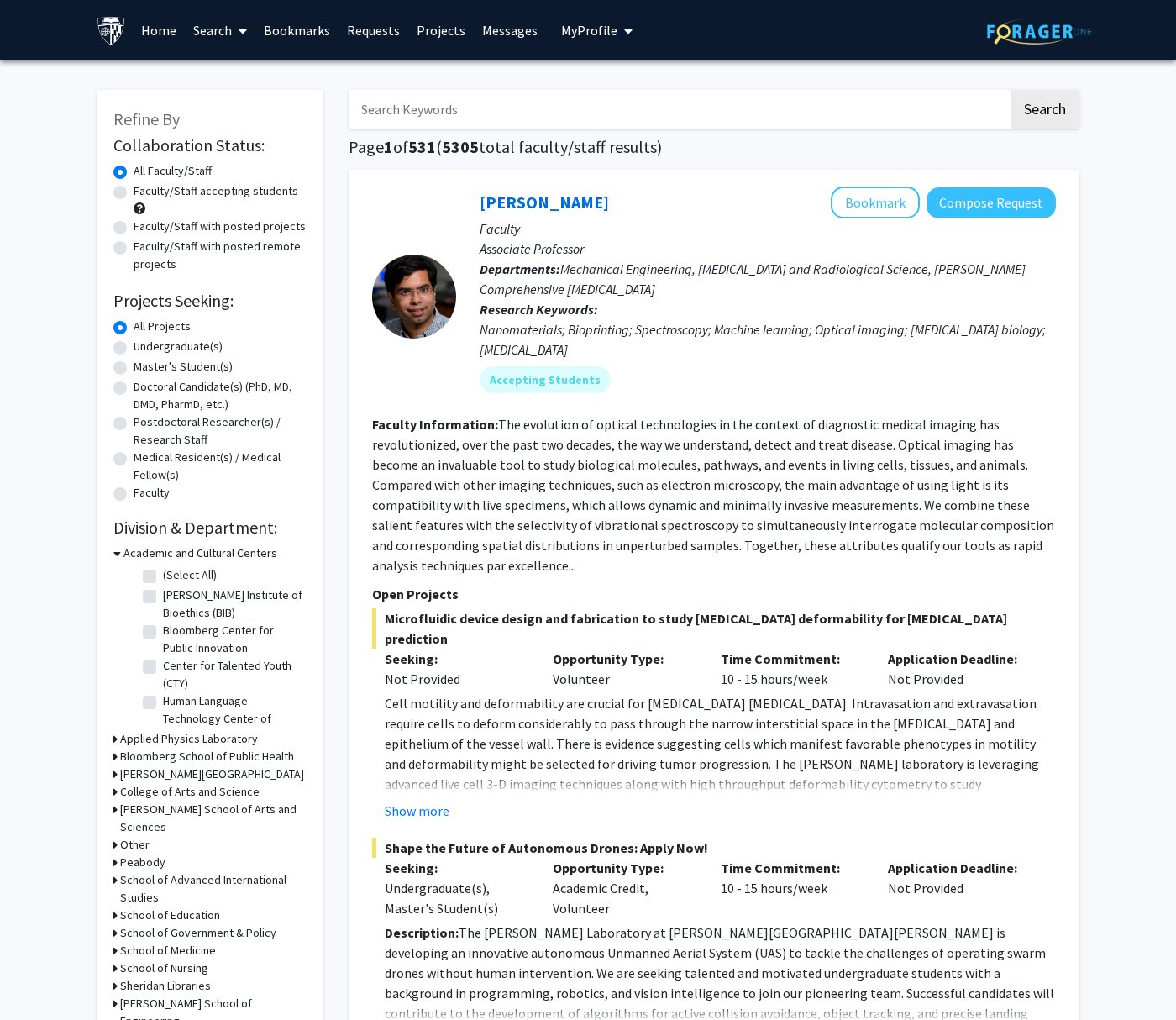
click at [301, 25] on link "Bookmarks" at bounding box center [297, 30] width 84 height 59
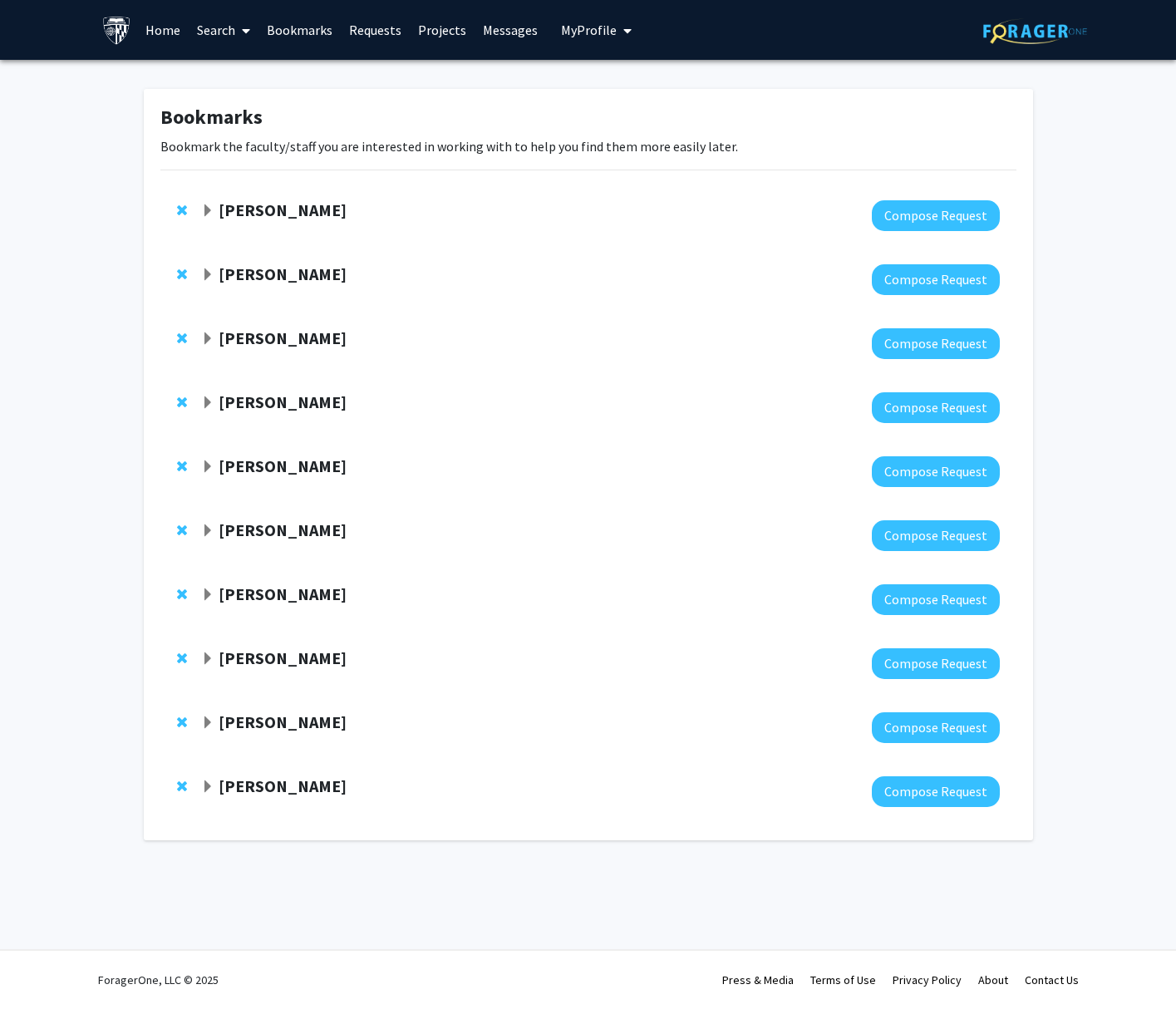
click at [362, 33] on link "Requests" at bounding box center [375, 30] width 69 height 58
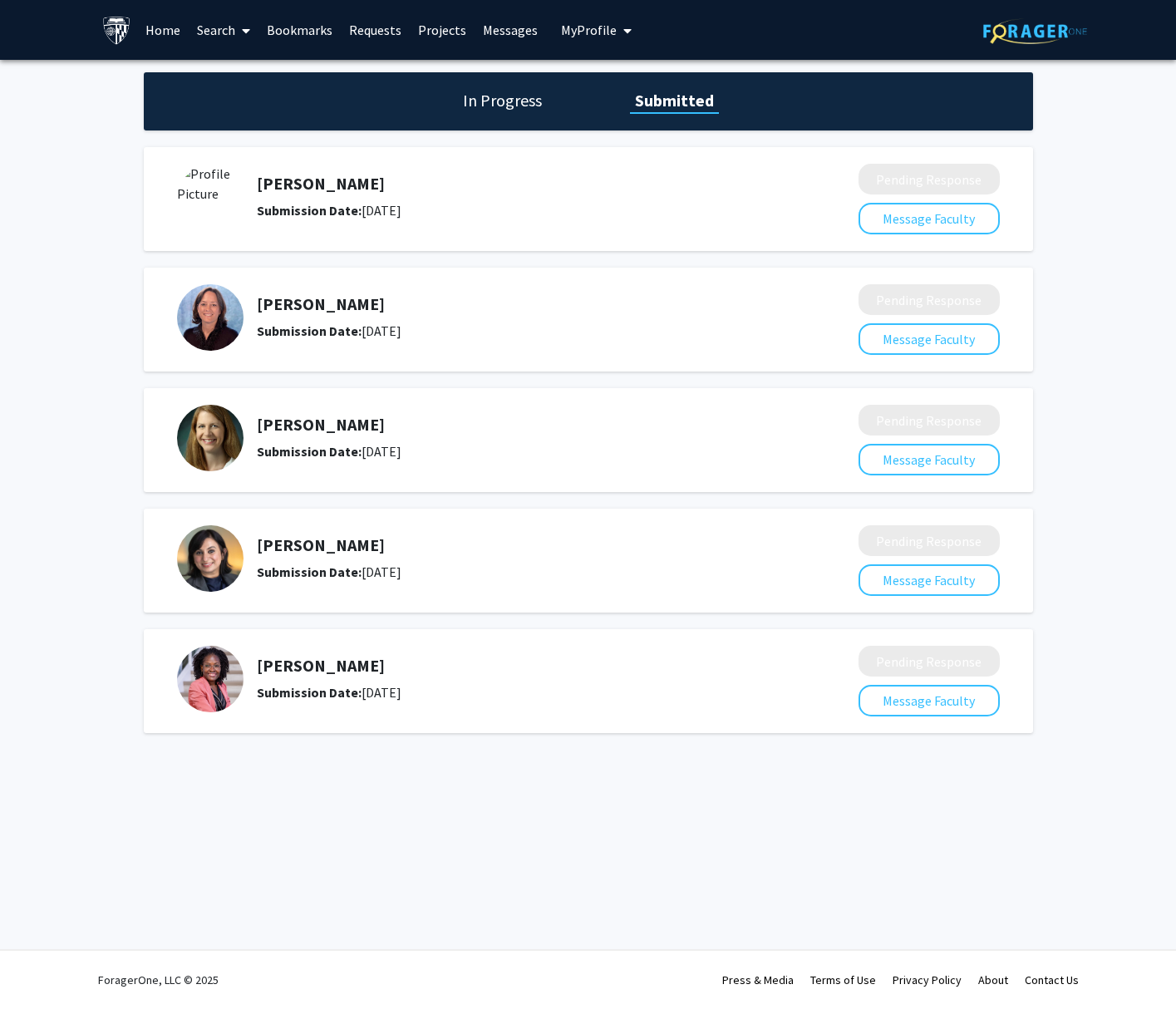
click at [392, 167] on div "Anthony K. L. Leung Submission Date: August 05, 2025" at bounding box center [506, 197] width 658 height 67
click at [258, 207] on b "Submission Date:" at bounding box center [309, 210] width 104 height 17
click at [931, 222] on button "Message Faculty" at bounding box center [928, 219] width 141 height 32
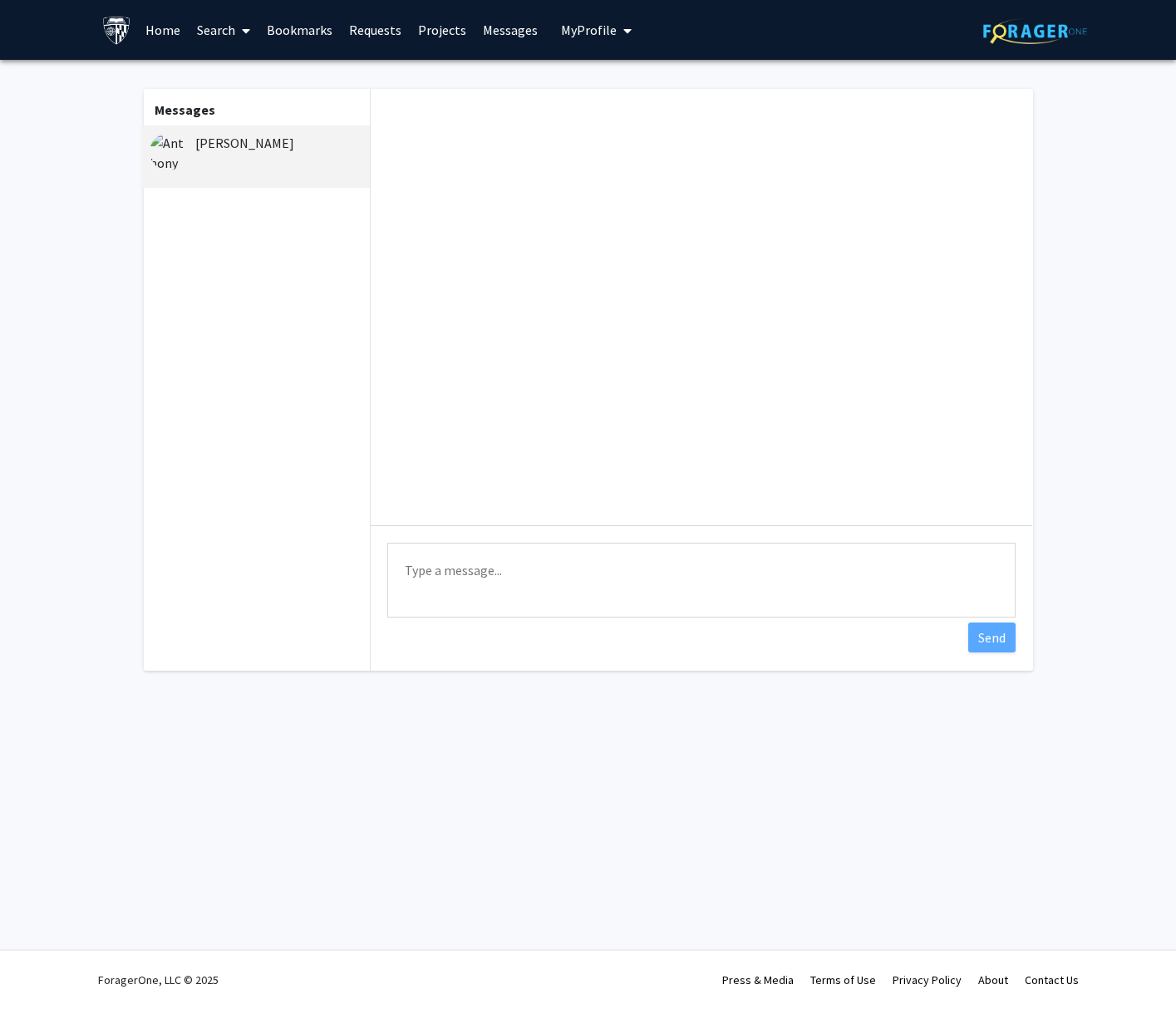
click at [309, 39] on link "Bookmarks" at bounding box center [300, 30] width 83 height 58
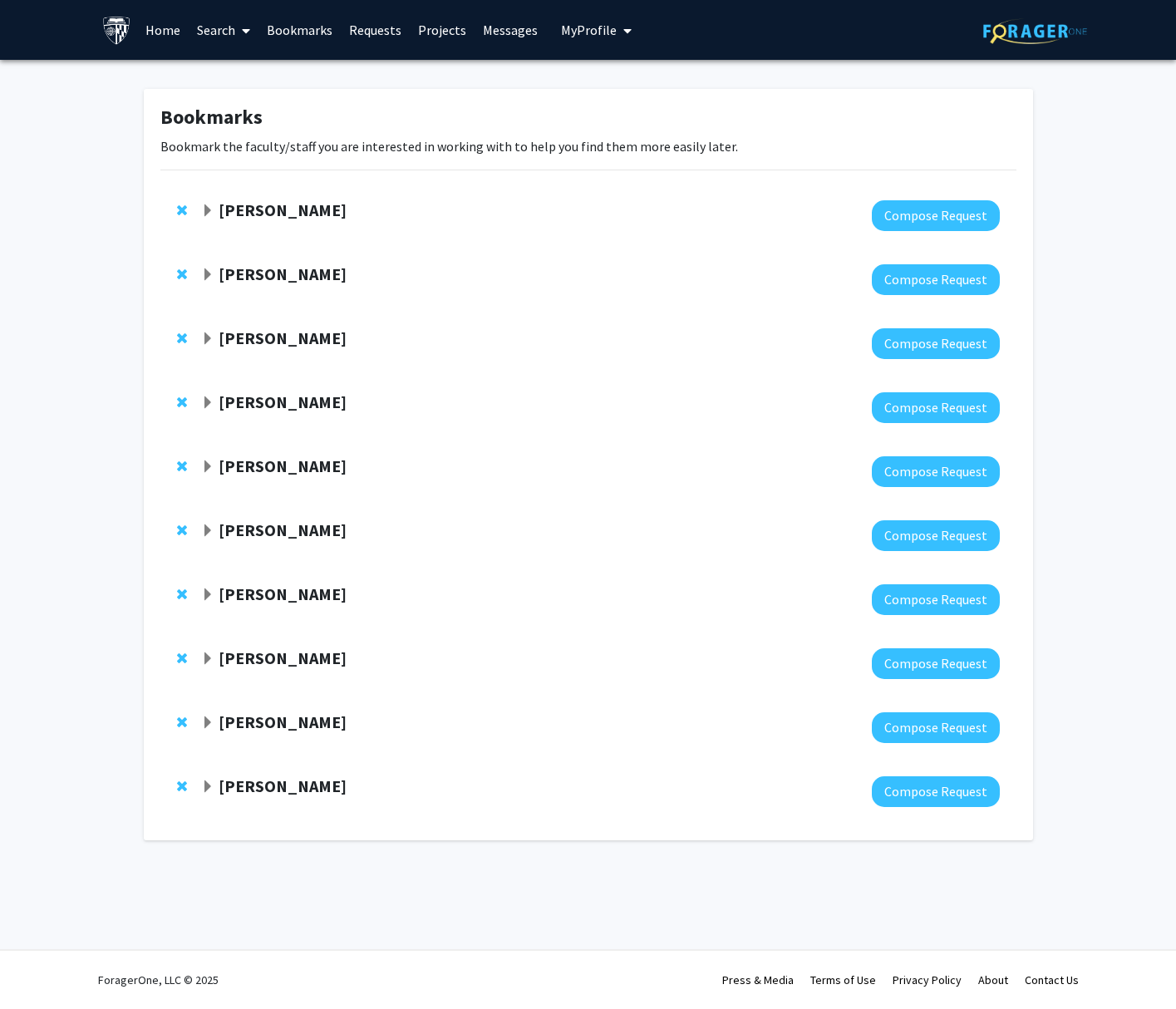
click at [347, 33] on link "Requests" at bounding box center [375, 30] width 69 height 58
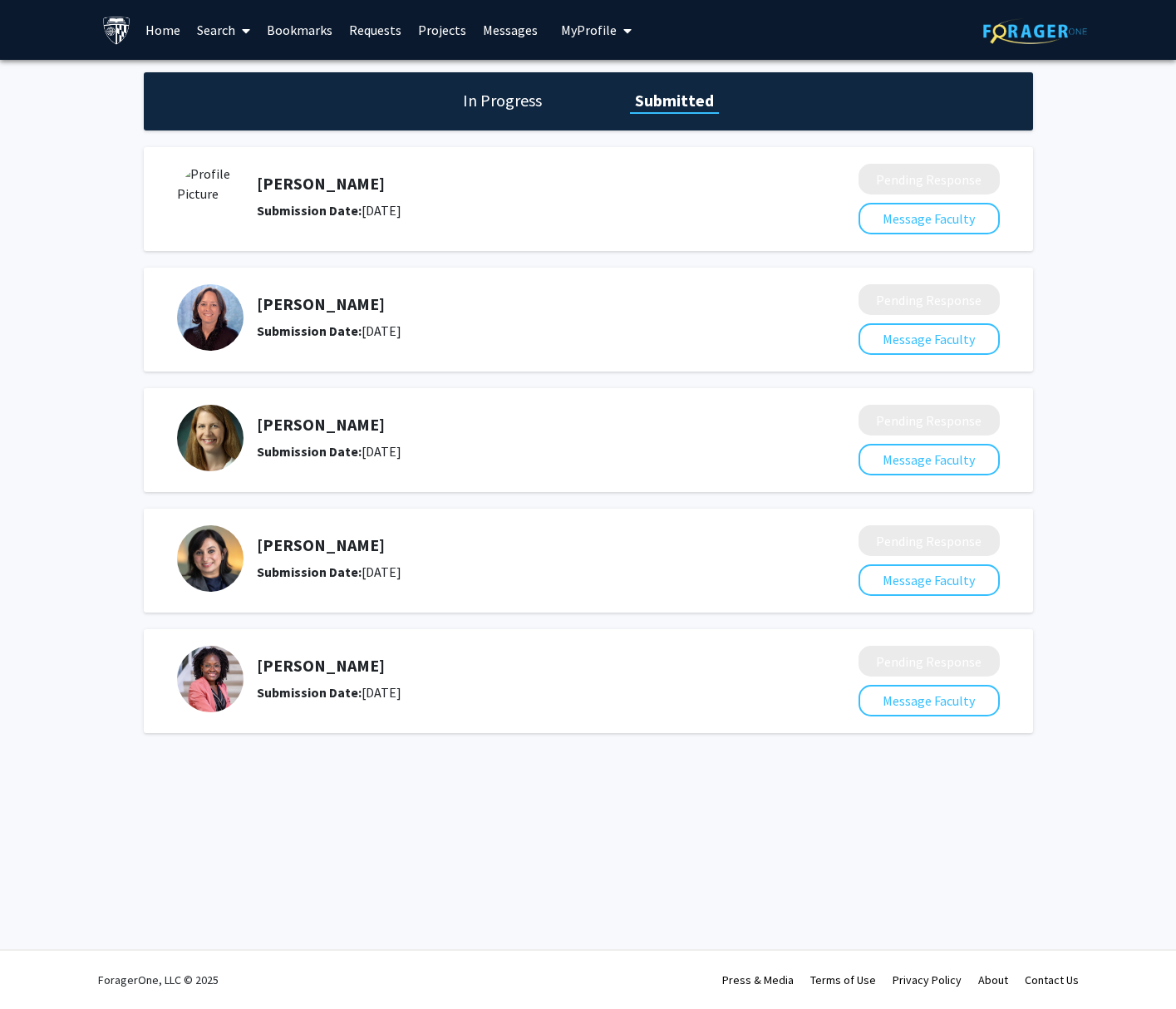
click at [292, 31] on link "Bookmarks" at bounding box center [300, 30] width 83 height 58
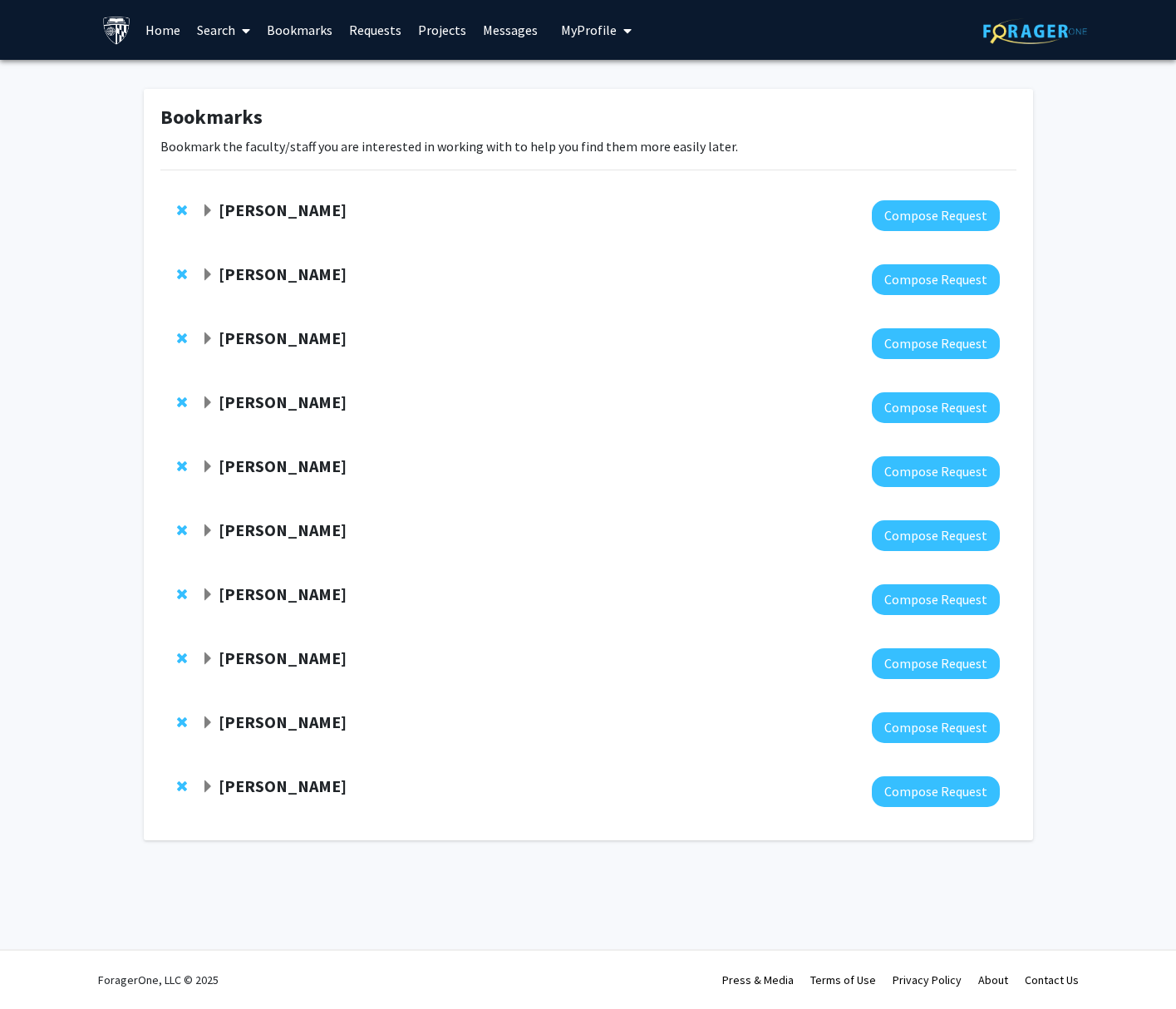
click at [215, 282] on div "Anthony K. L. Leung" at bounding box center [381, 275] width 359 height 21
click at [219, 273] on strong "Anthony K. L. Leung" at bounding box center [282, 274] width 128 height 21
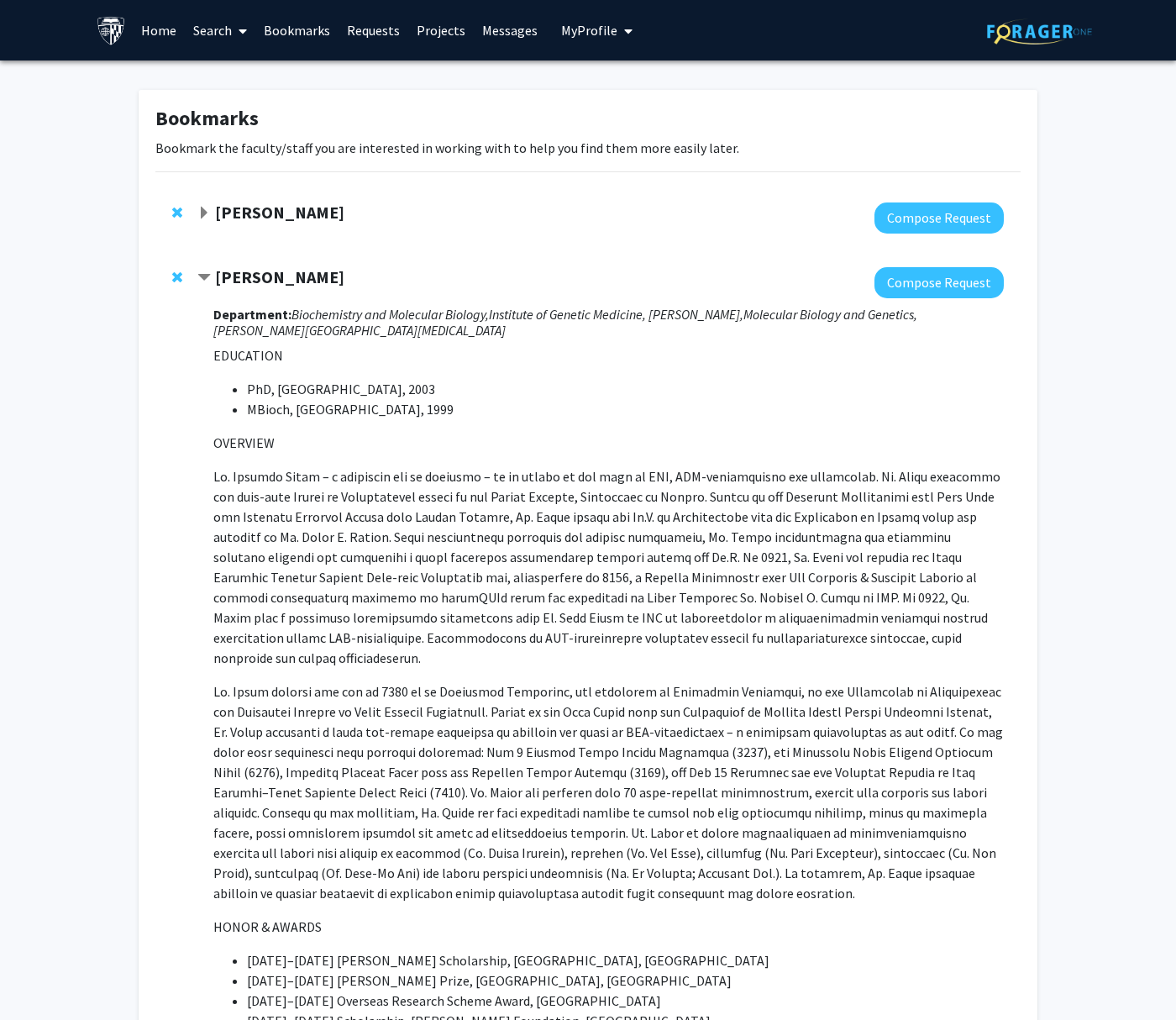
scroll to position [4, 0]
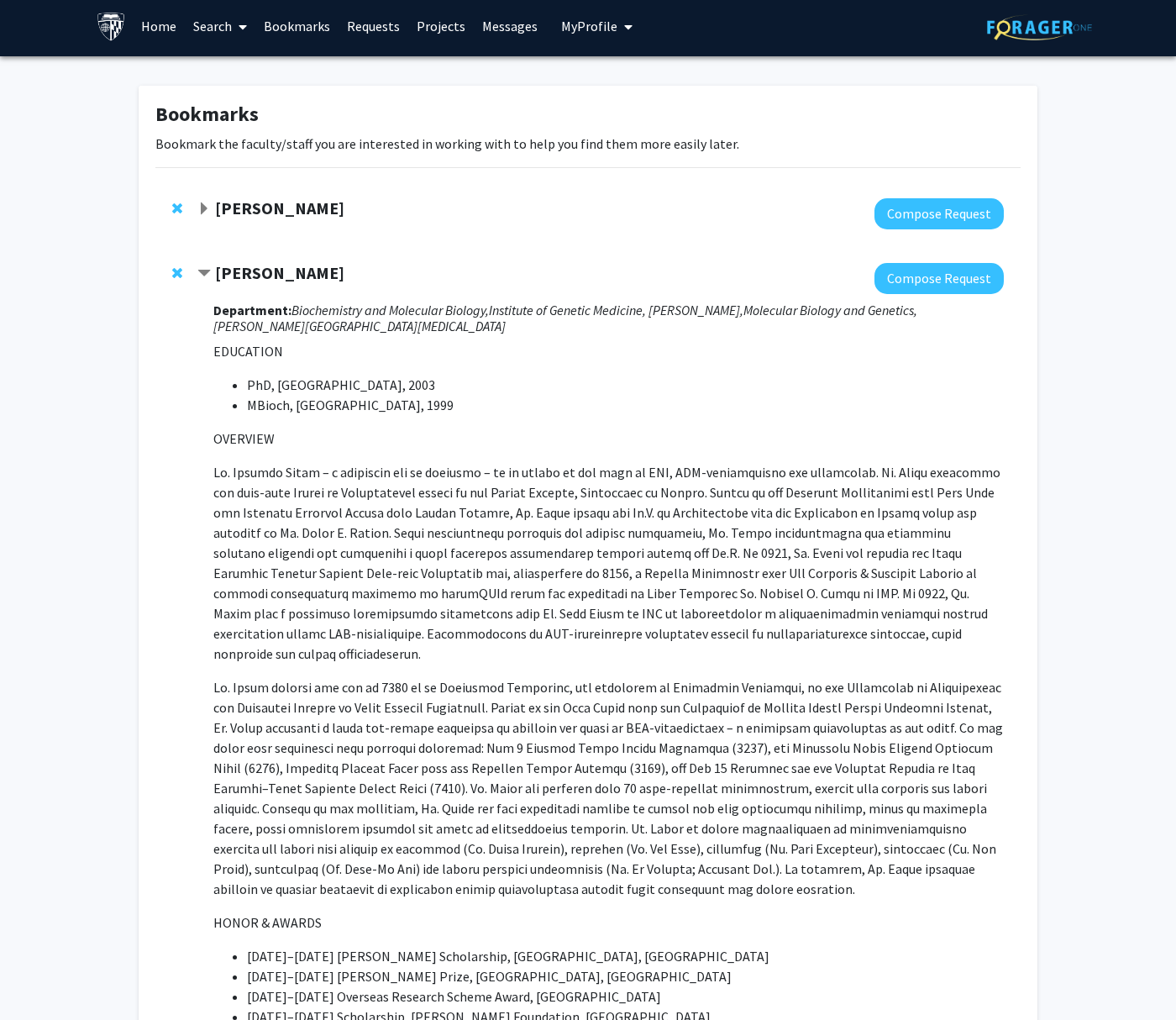
click at [343, 23] on link "Requests" at bounding box center [373, 26] width 70 height 59
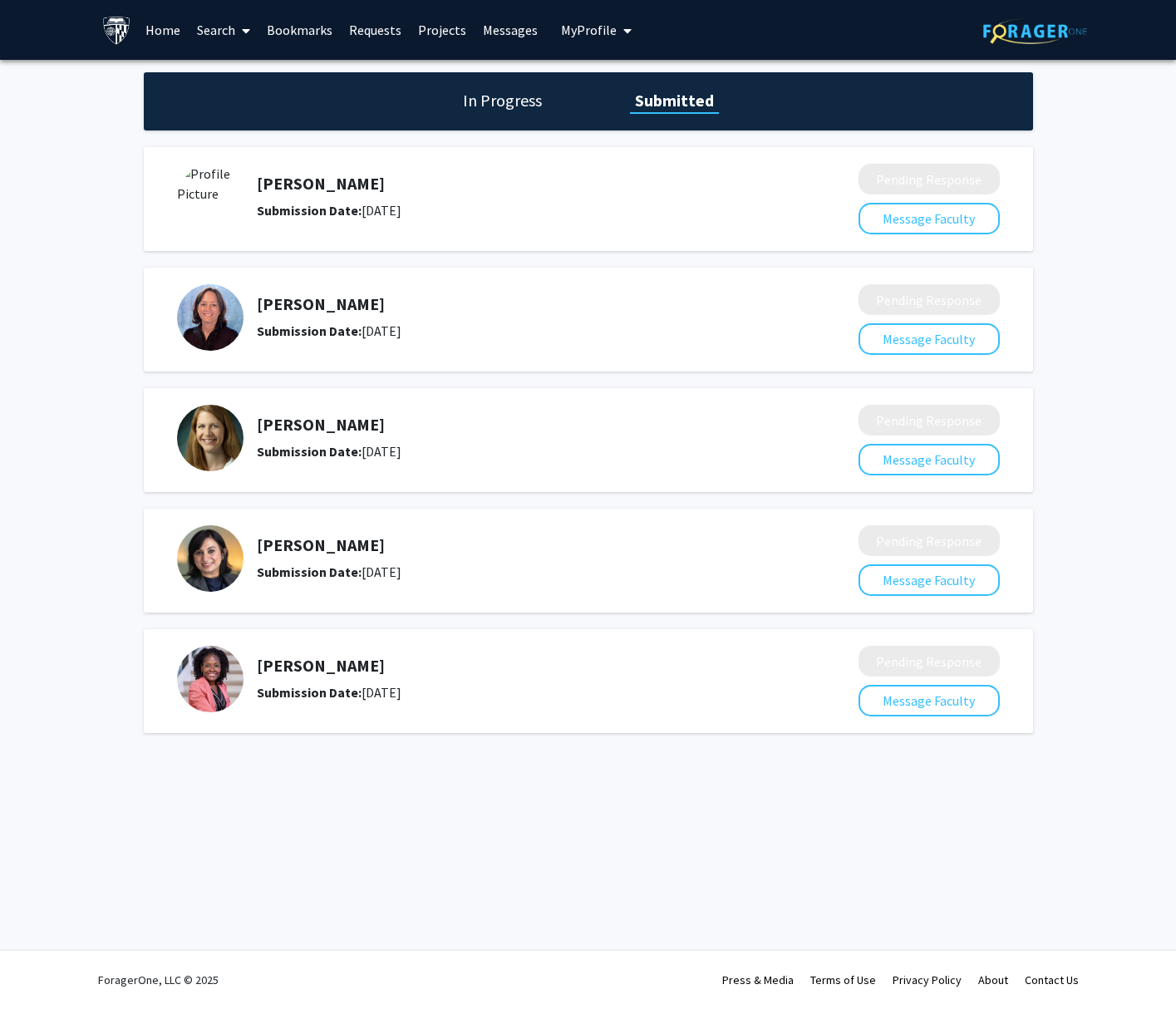
click at [300, 32] on link "Bookmarks" at bounding box center [300, 30] width 83 height 58
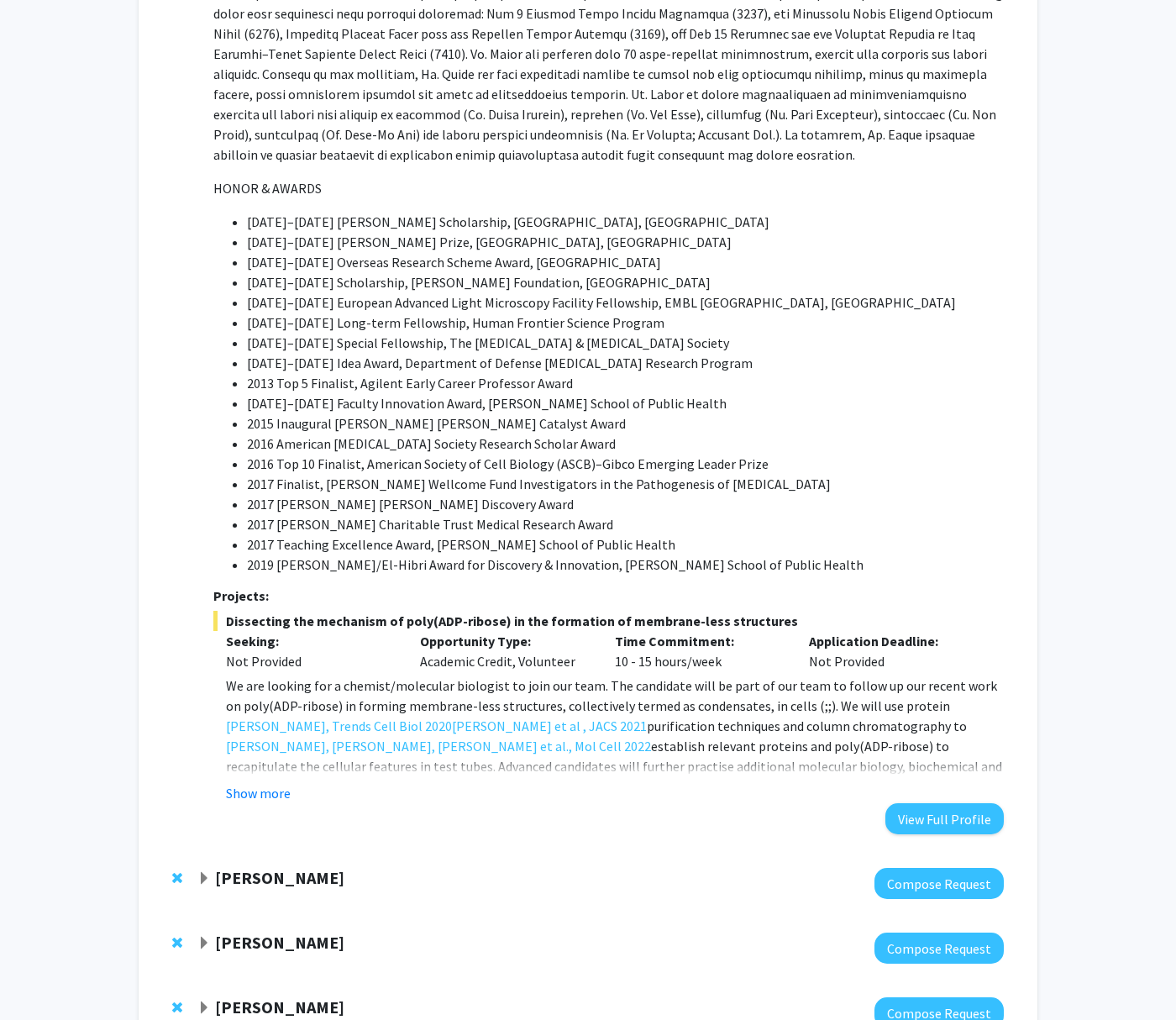
scroll to position [779, 0]
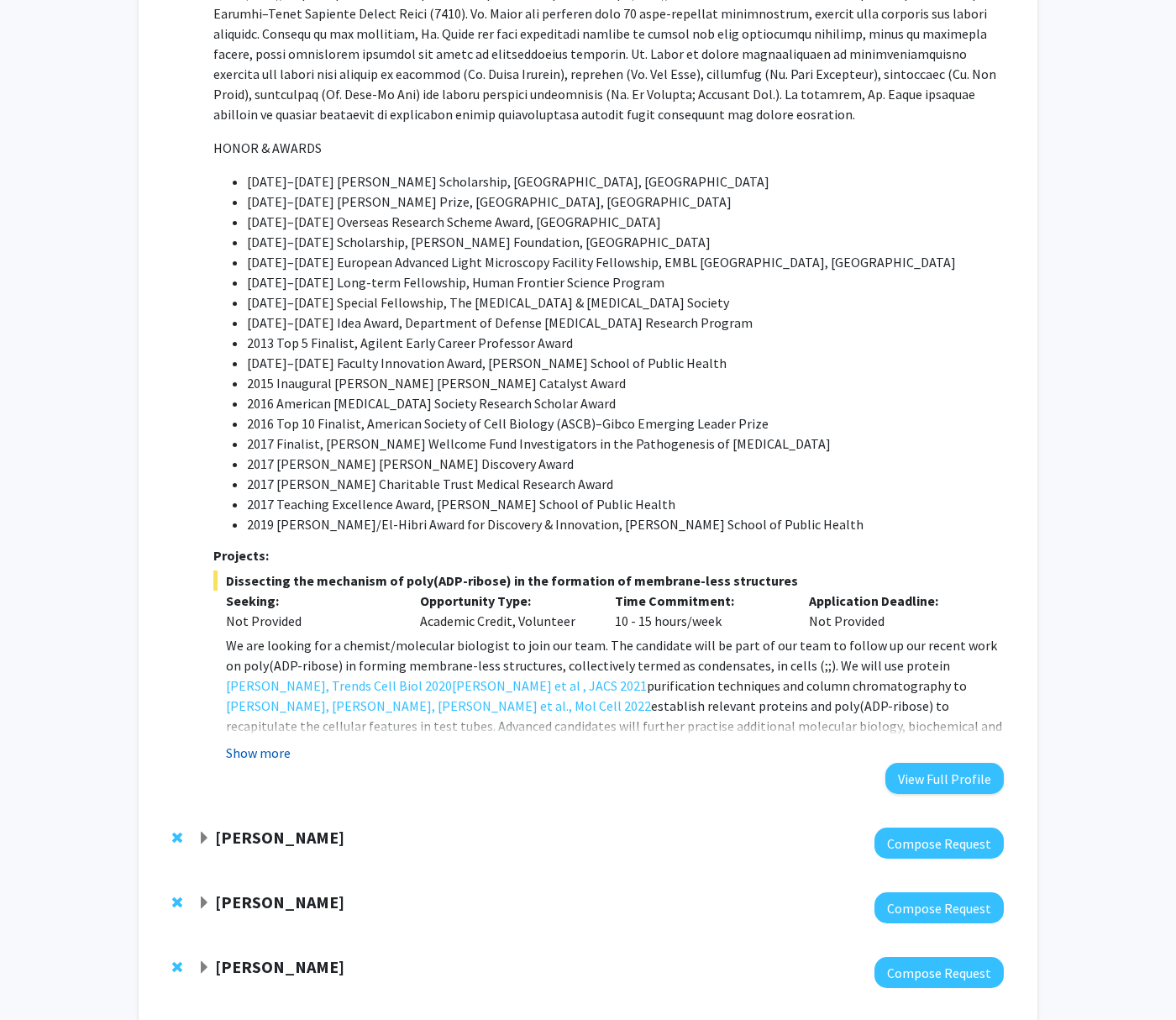
click at [251, 742] on button "Show more" at bounding box center [258, 753] width 65 height 20
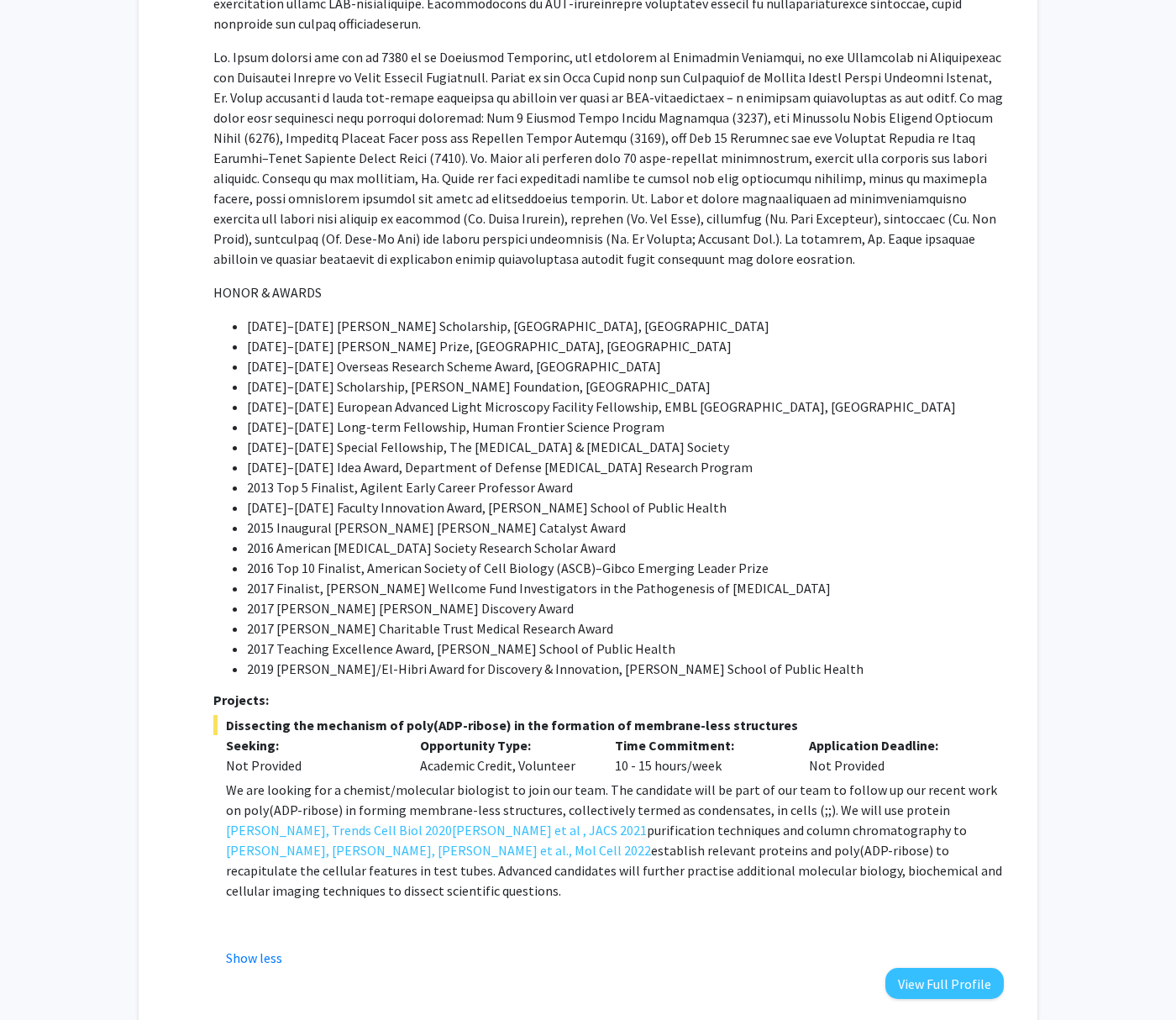
scroll to position [674, 0]
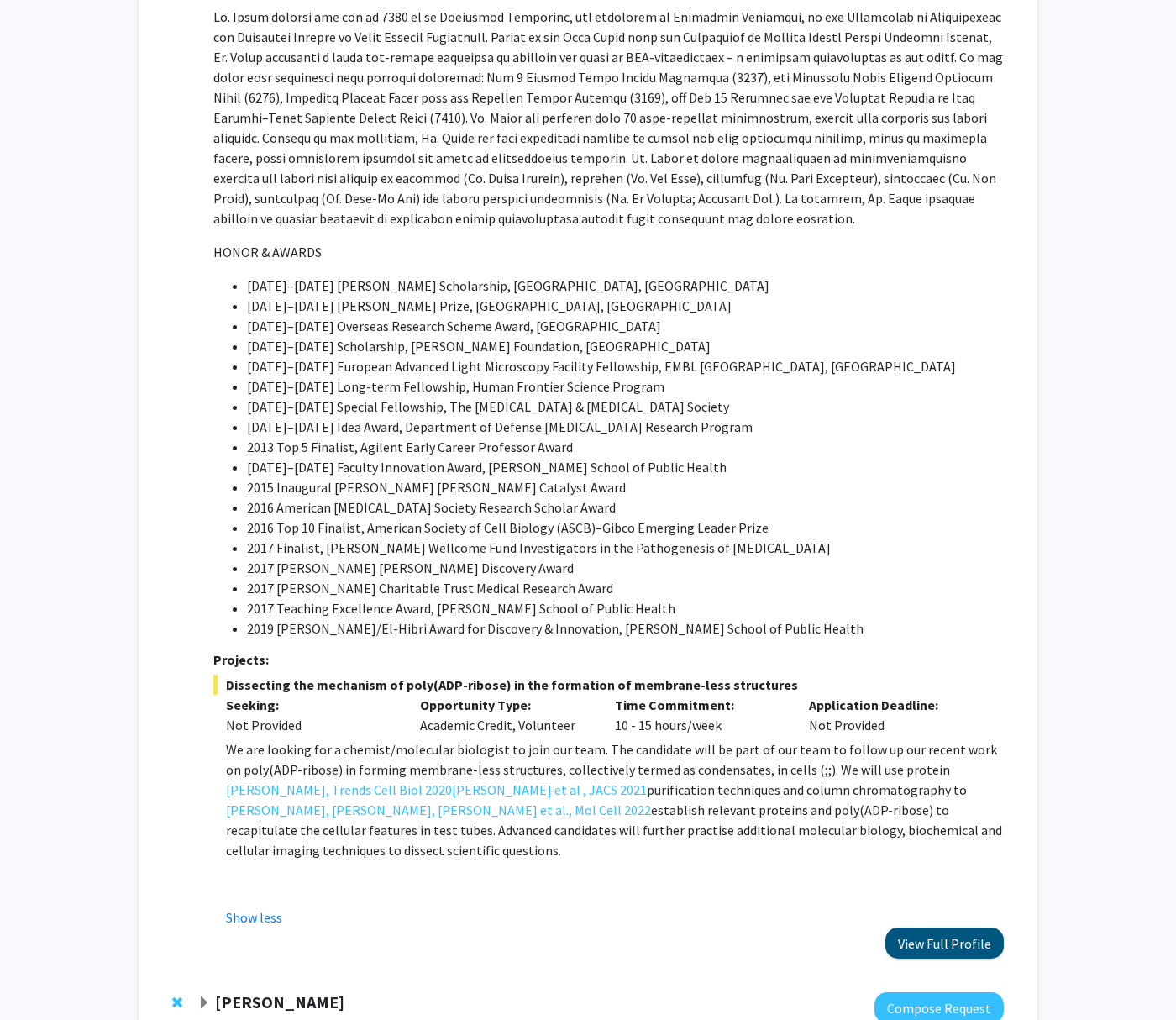
click at [929, 927] on button "View Full Profile" at bounding box center [944, 942] width 118 height 31
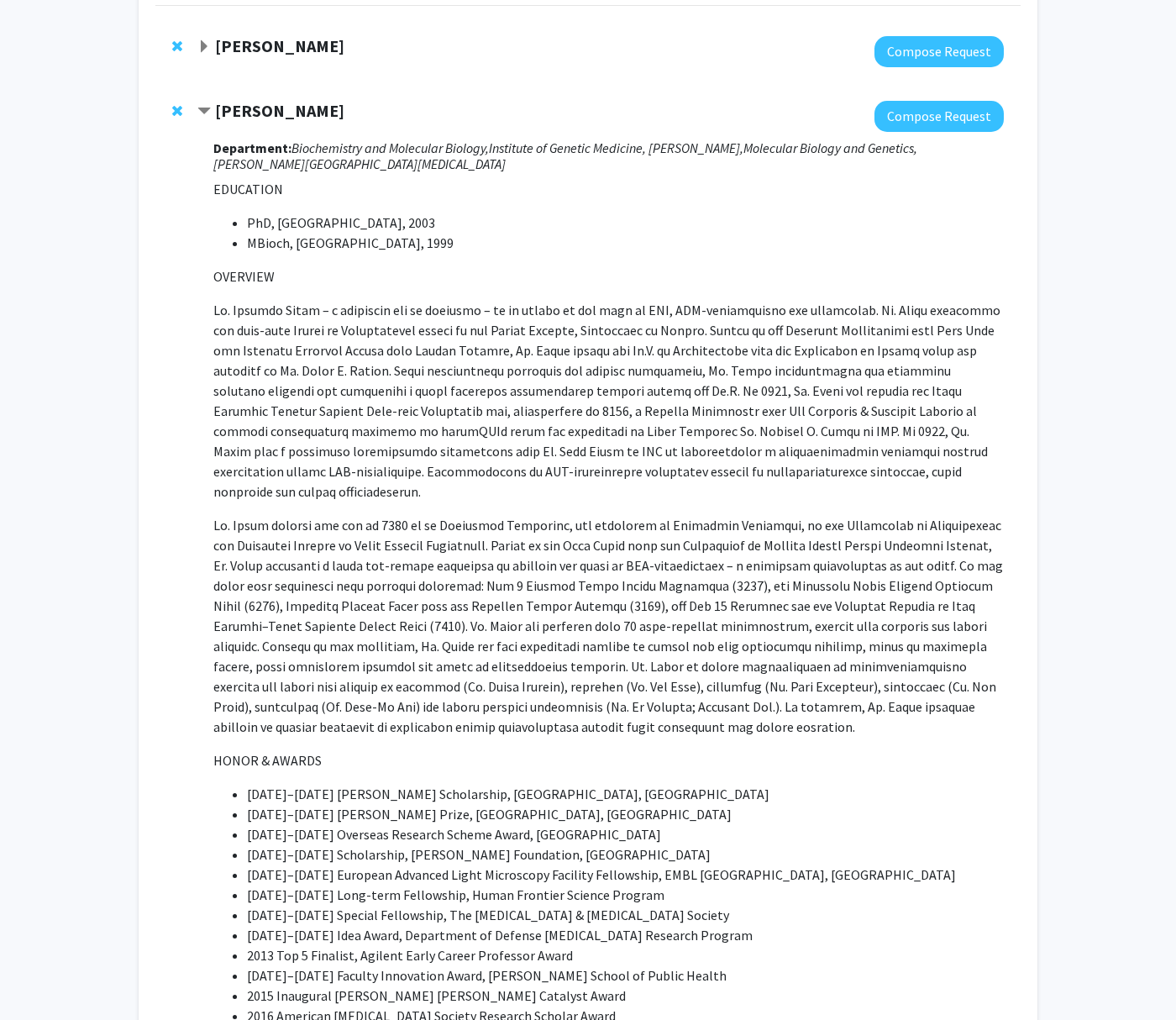
scroll to position [0, 0]
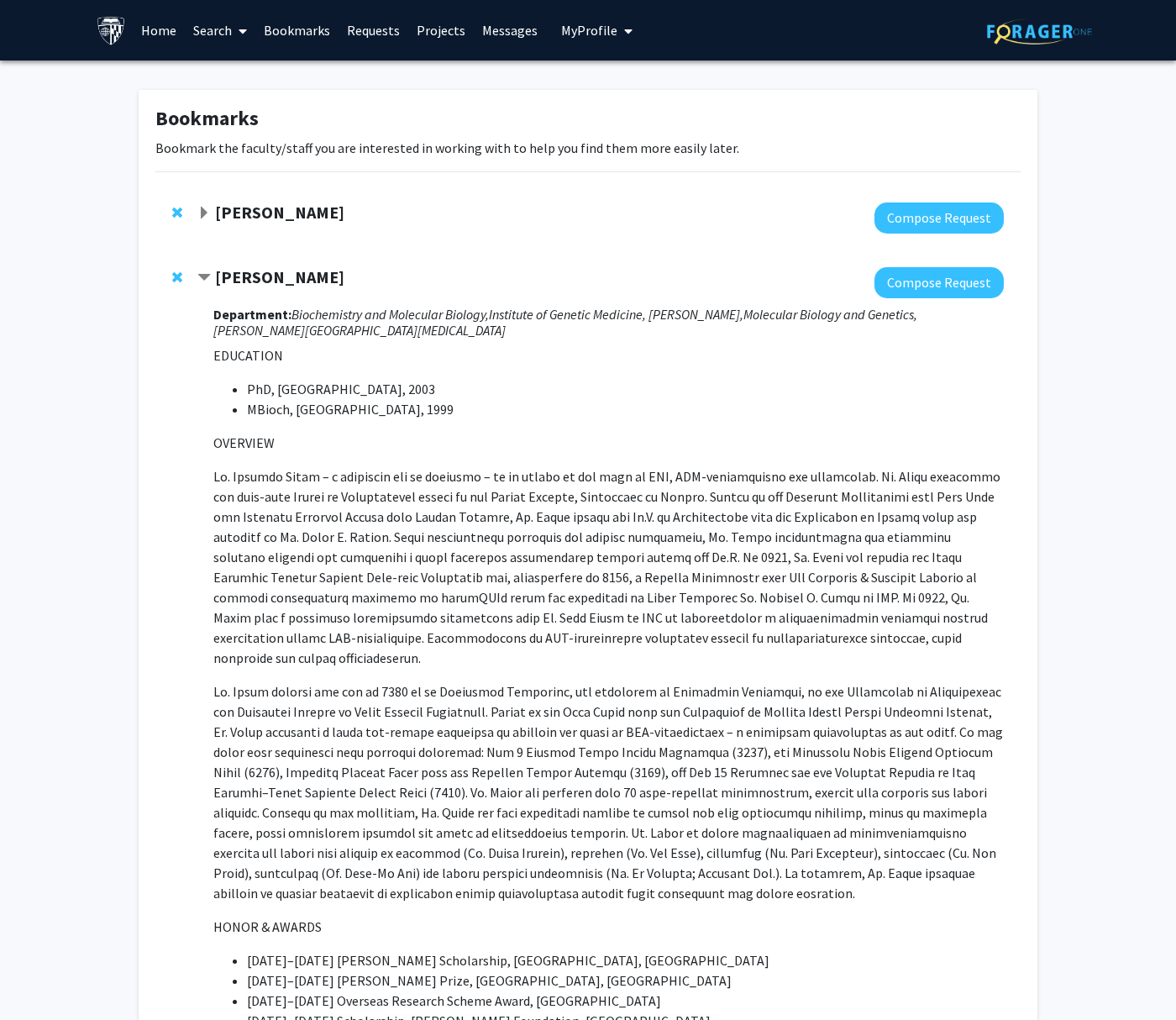
click at [290, 43] on link "Bookmarks" at bounding box center [297, 30] width 84 height 59
click at [296, 30] on link "Bookmarks" at bounding box center [297, 30] width 84 height 59
click at [371, 35] on link "Requests" at bounding box center [373, 30] width 70 height 59
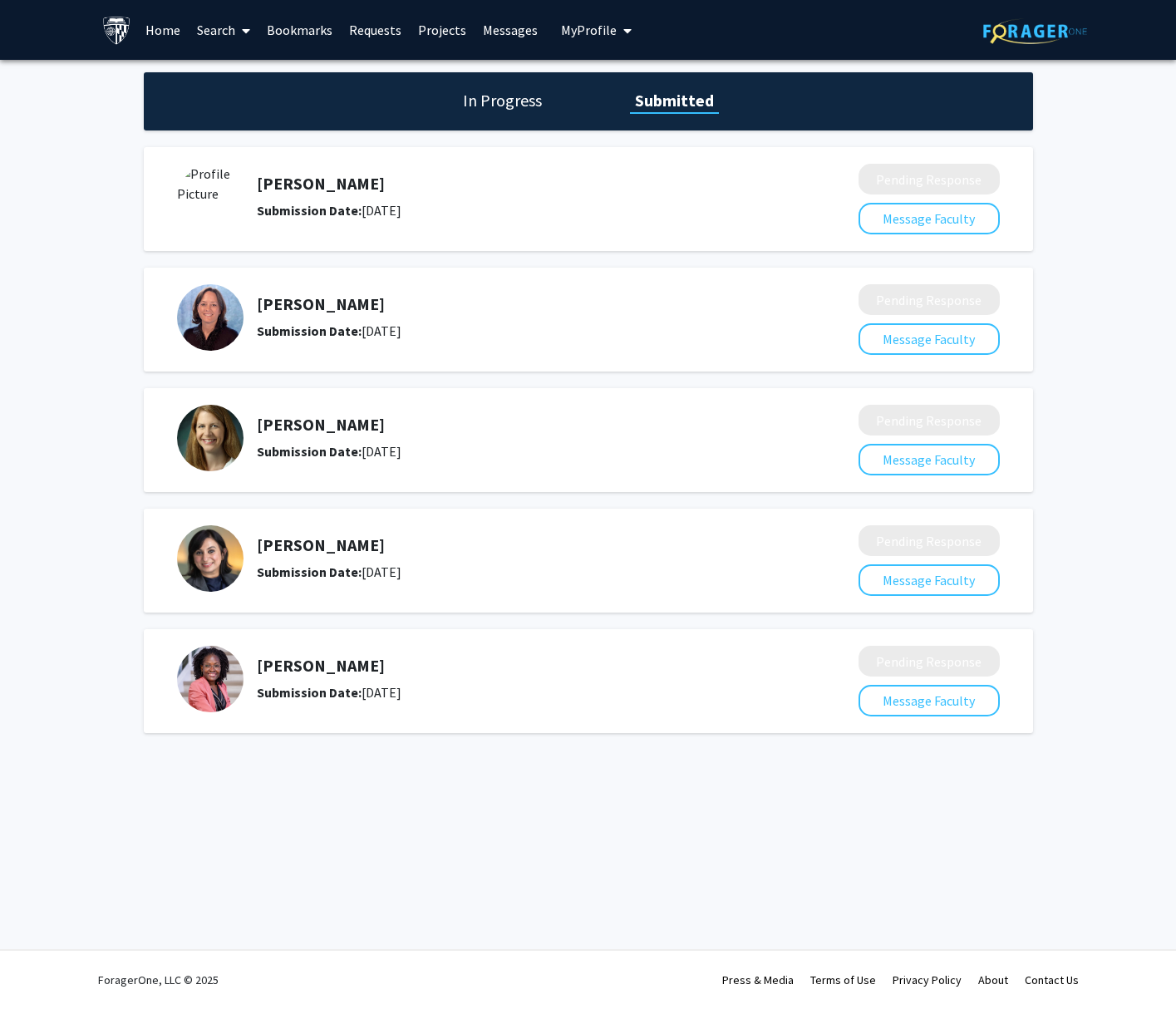
click at [633, 419] on h5 "[PERSON_NAME]" at bounding box center [513, 425] width 513 height 20
click at [305, 31] on link "Bookmarks" at bounding box center [300, 30] width 83 height 58
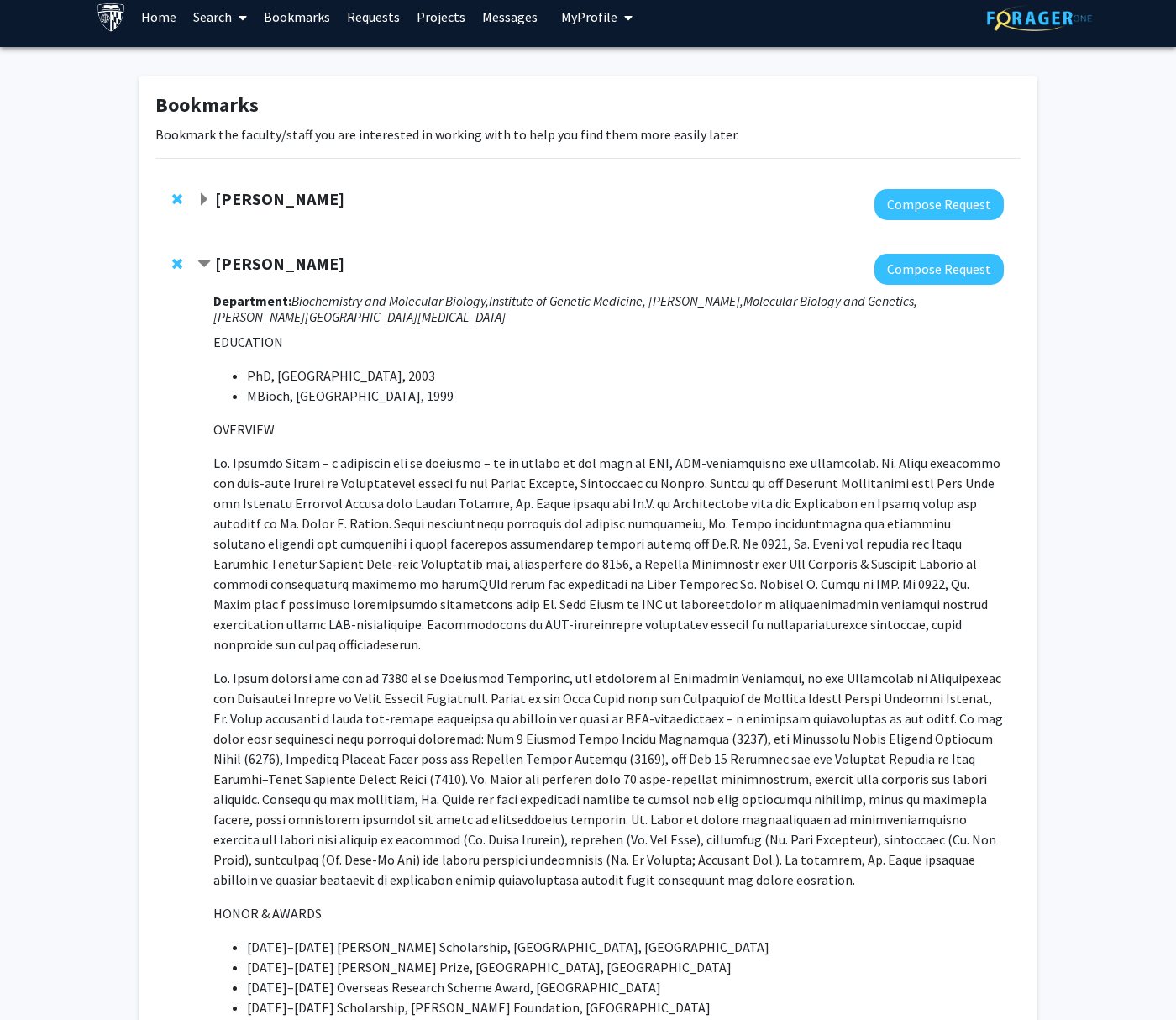
scroll to position [59, 0]
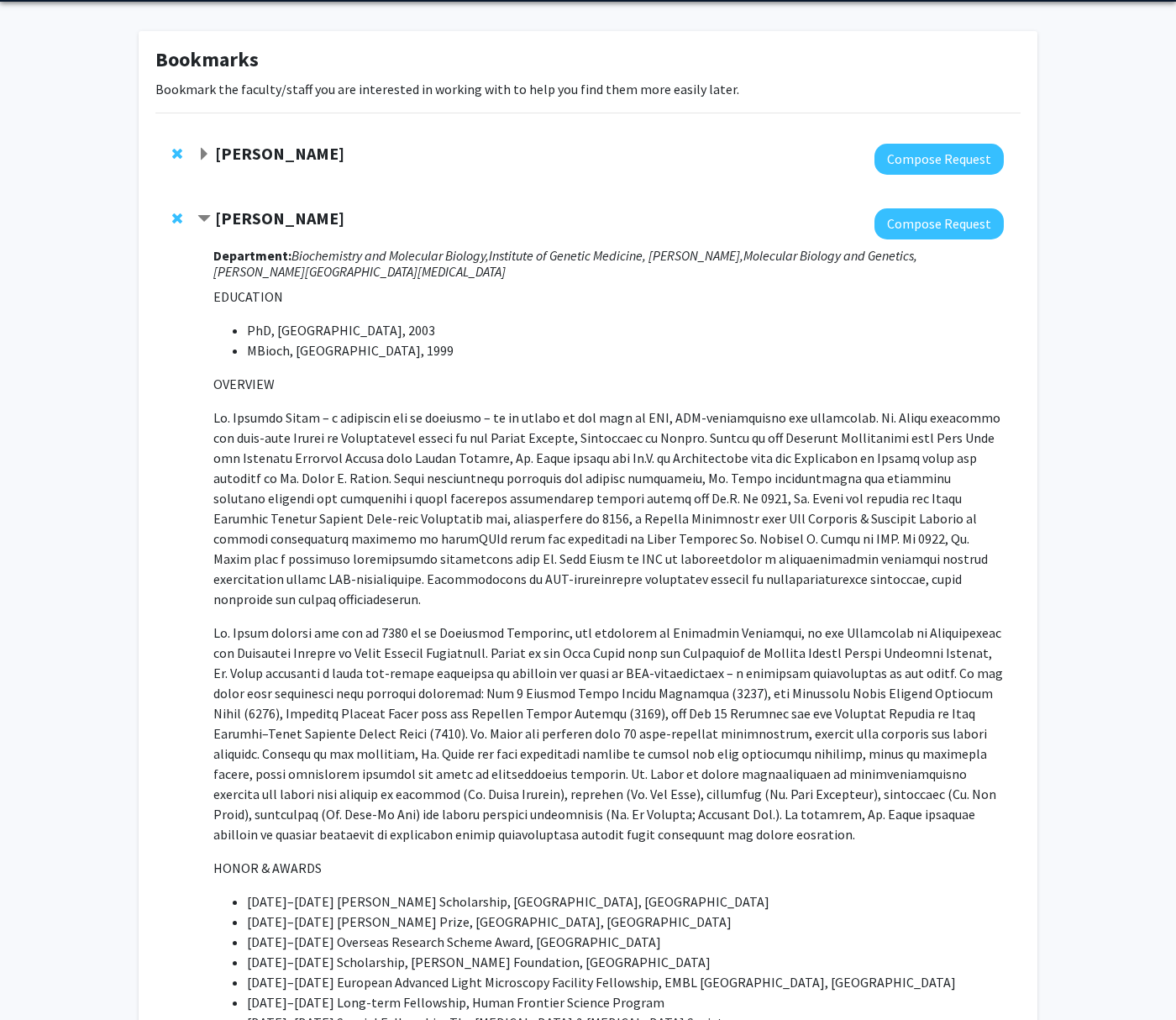
click at [210, 223] on span "Contract Anthony K. L. Leung Bookmark" at bounding box center [204, 219] width 13 height 13
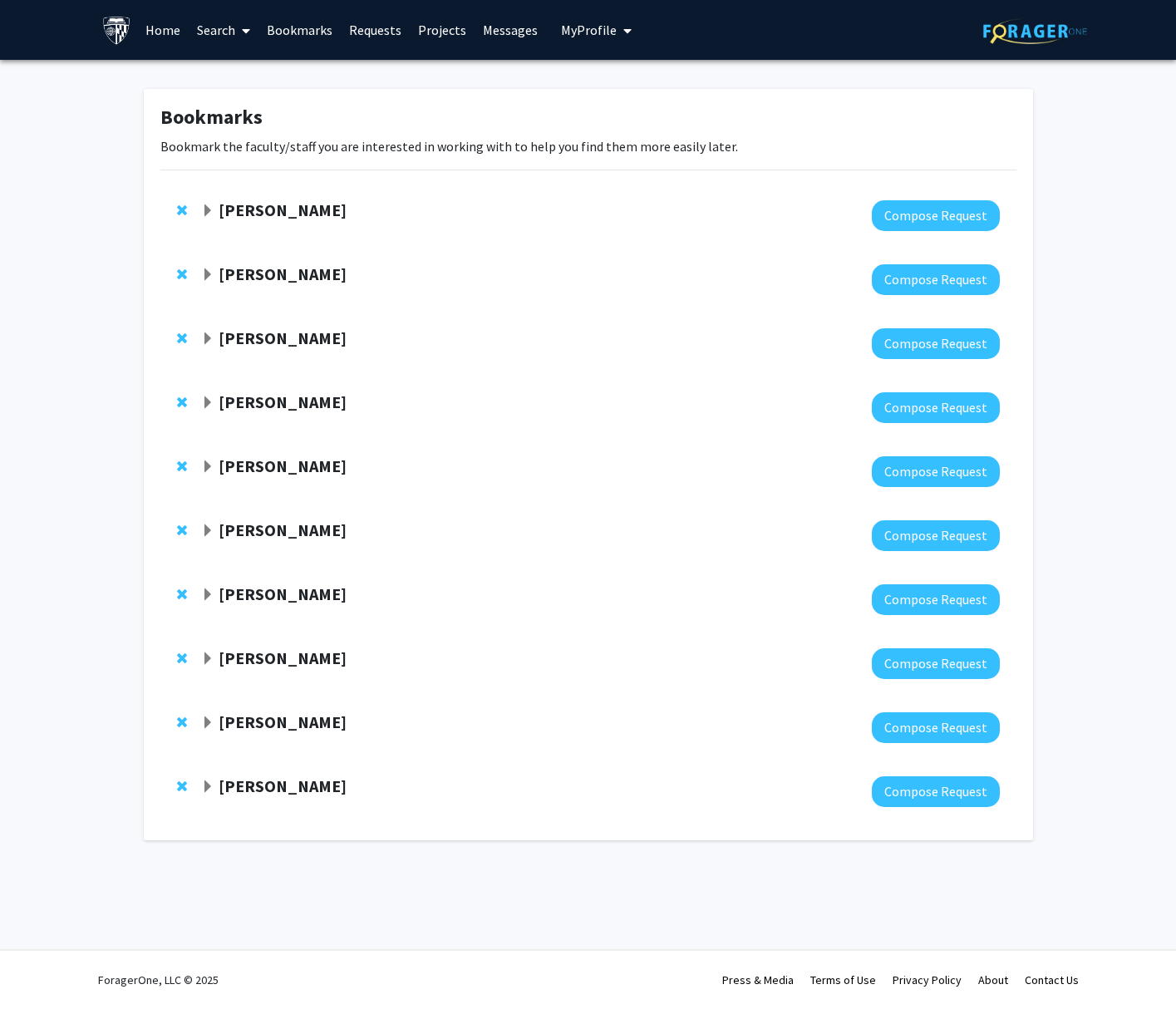
click at [208, 462] on span "Expand Emily Johnson Bookmark" at bounding box center [208, 467] width 13 height 13
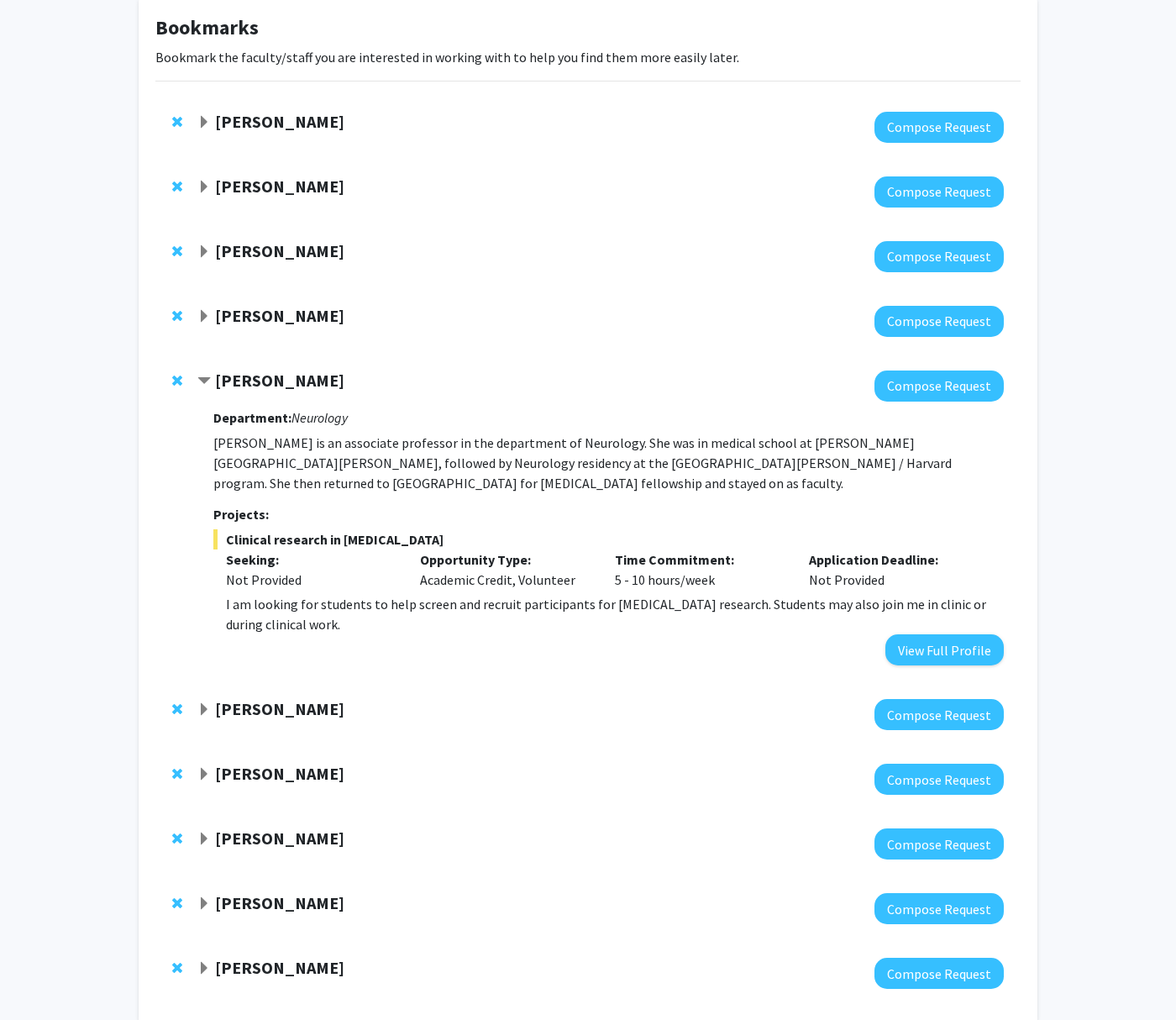
scroll to position [92, 0]
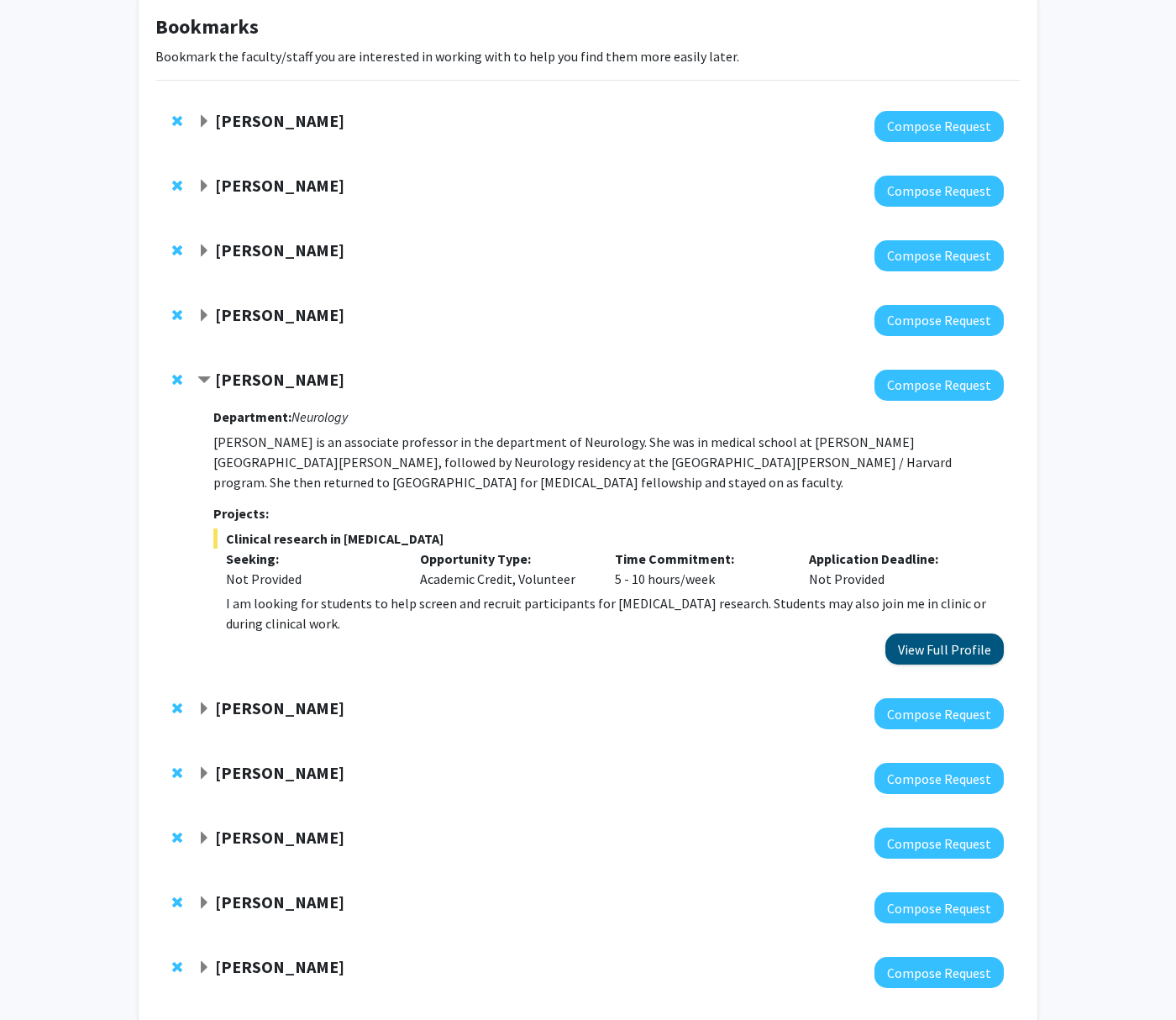
click at [973, 634] on button "View Full Profile" at bounding box center [944, 649] width 118 height 31
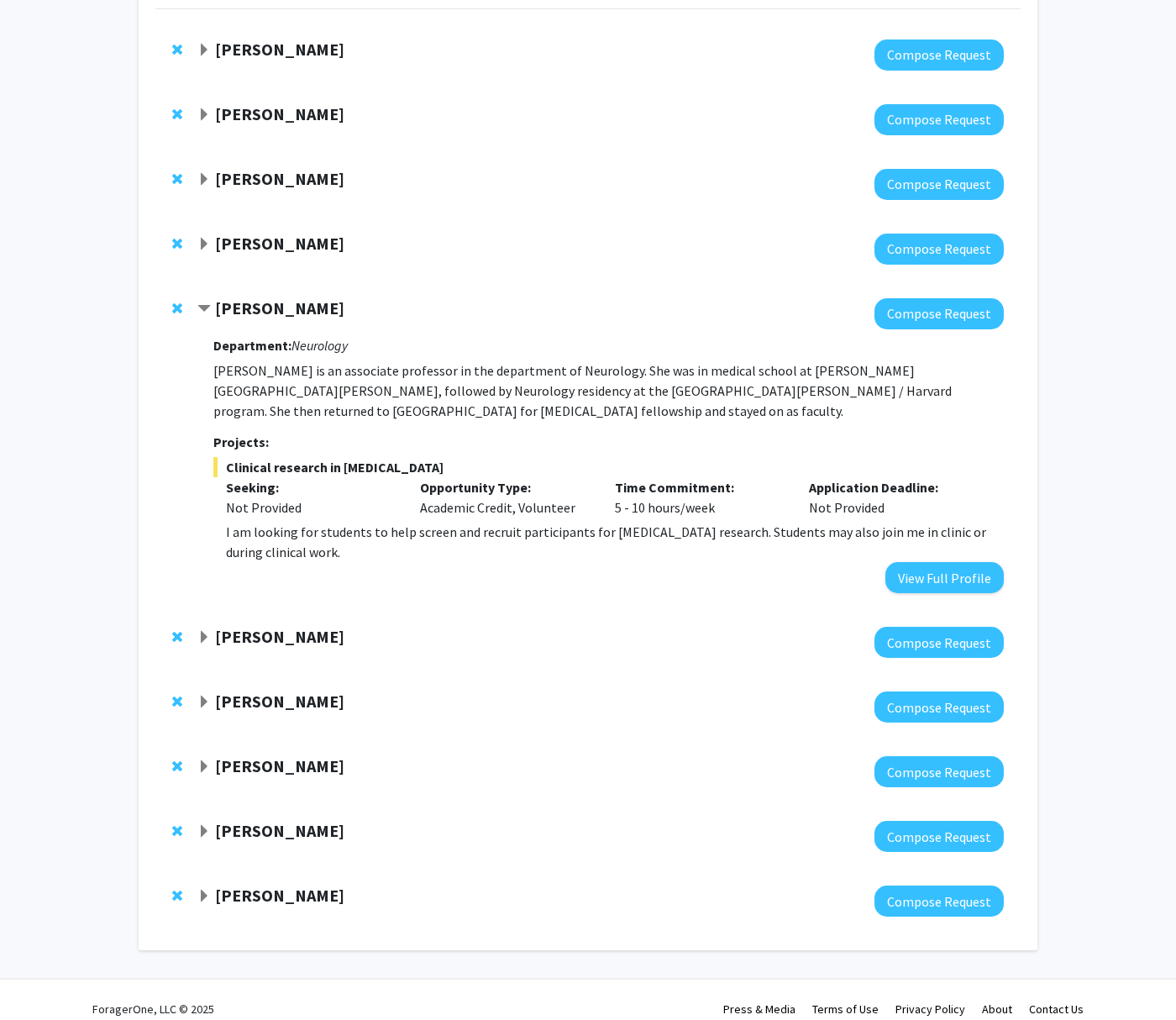
scroll to position [0, 0]
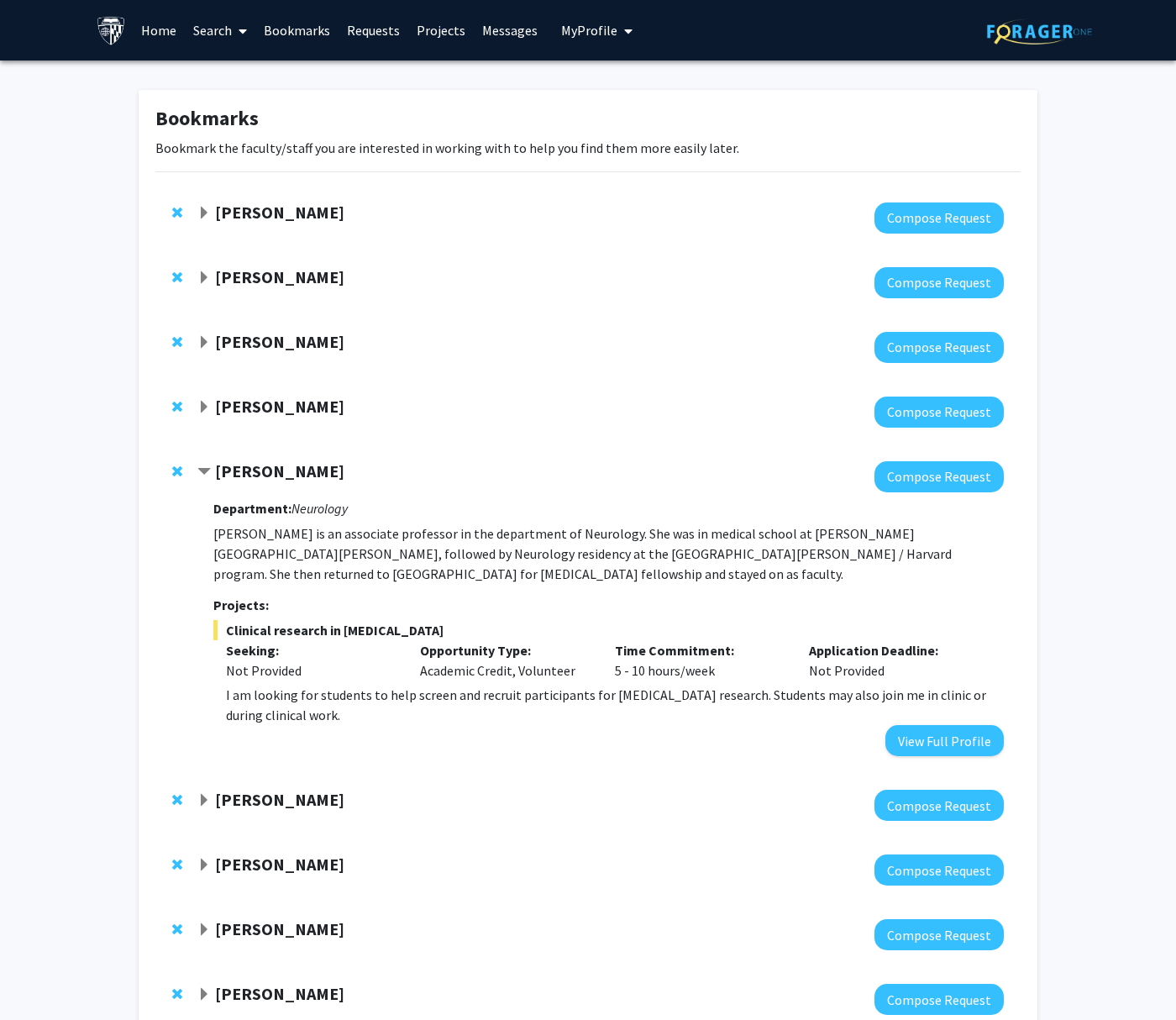
click at [359, 38] on link "Requests" at bounding box center [373, 30] width 70 height 59
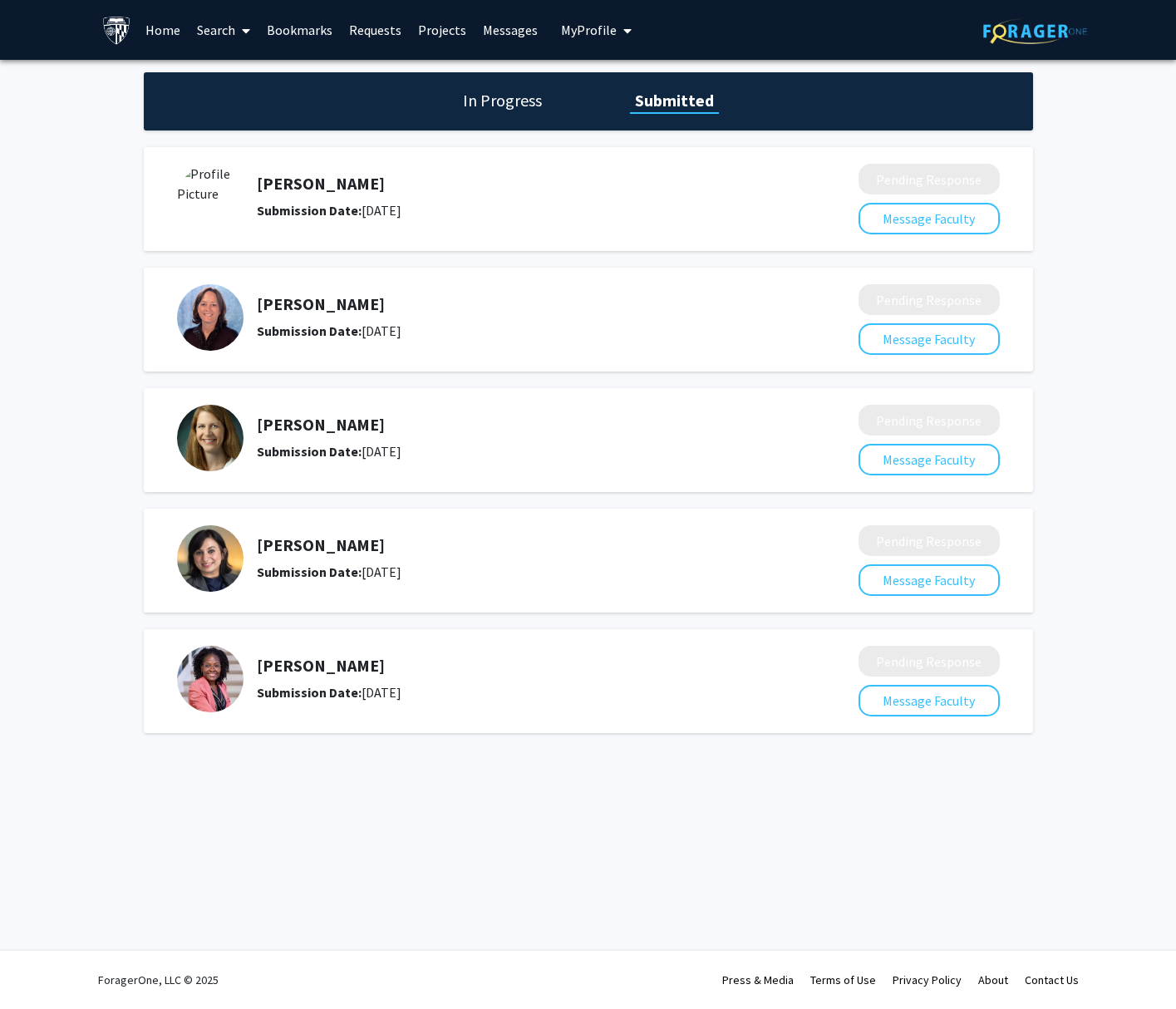
click at [225, 36] on link "Search" at bounding box center [224, 30] width 70 height 58
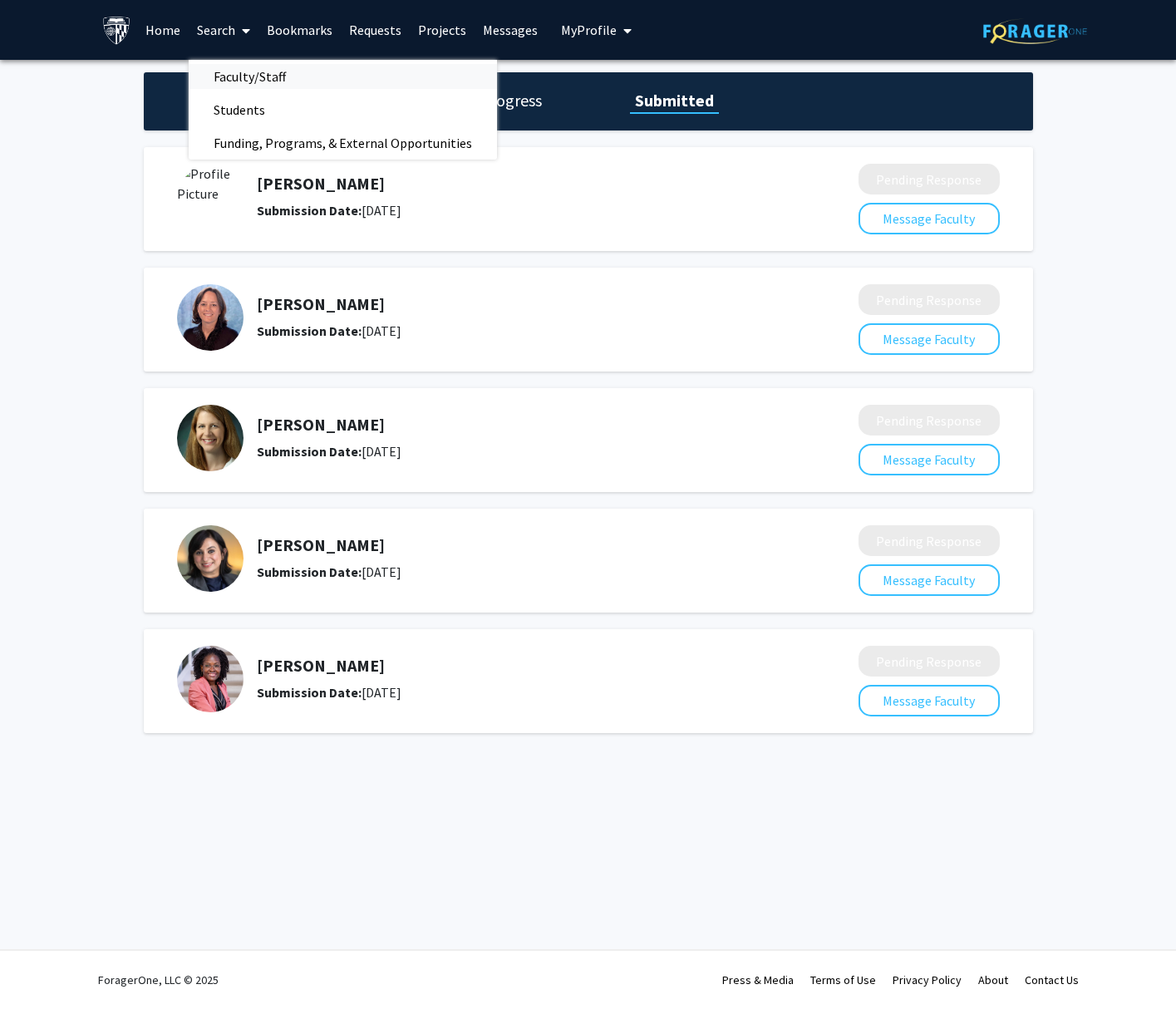
click at [251, 75] on span "Faculty/Staff" at bounding box center [250, 77] width 122 height 33
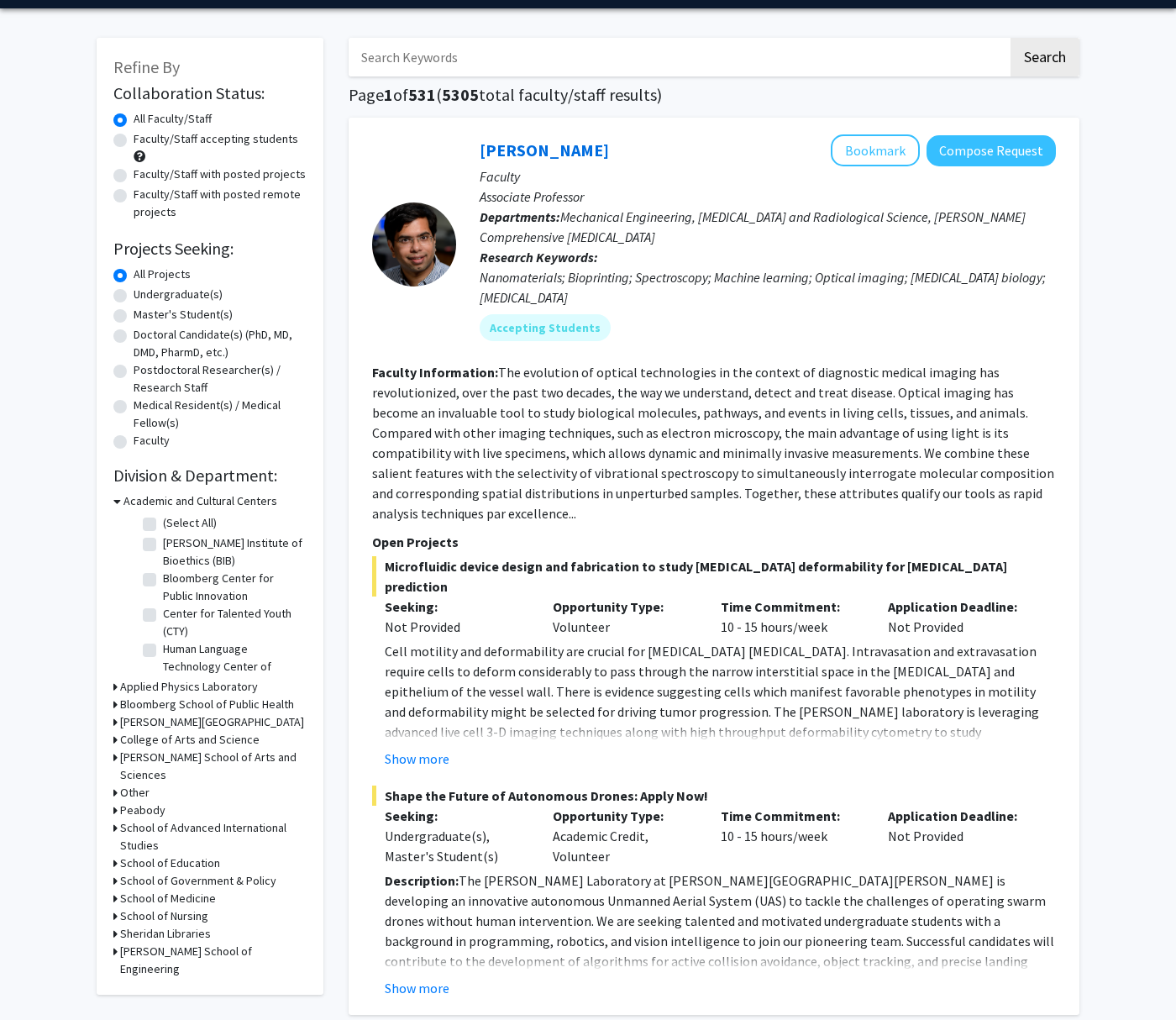
scroll to position [64, 0]
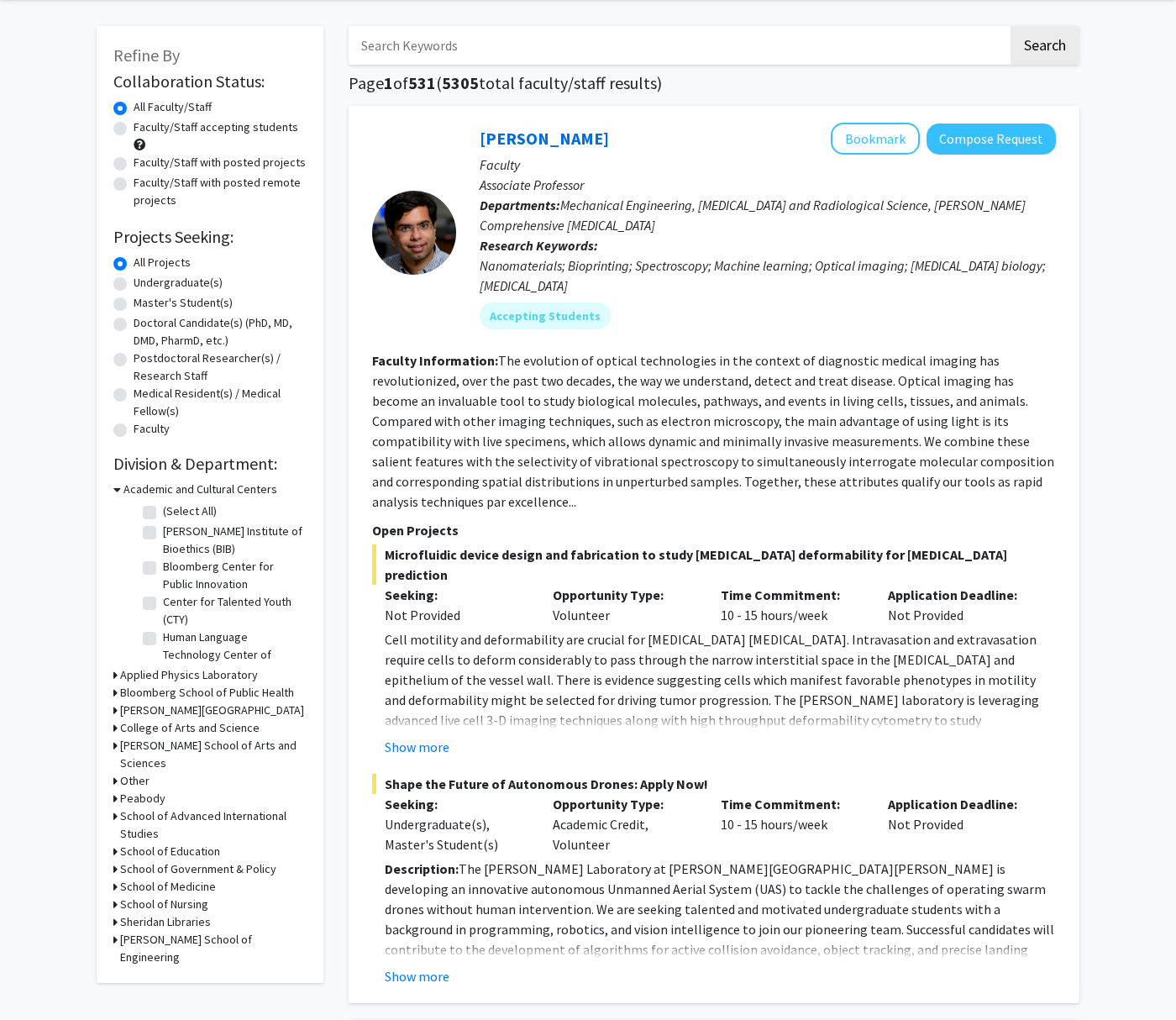
click at [111, 749] on div "Refine By Collaboration Status: Collaboration Status All Faculty/Staff Collabor…" at bounding box center [209, 505] width 227 height 957
click at [114, 749] on icon at bounding box center [115, 745] width 4 height 18
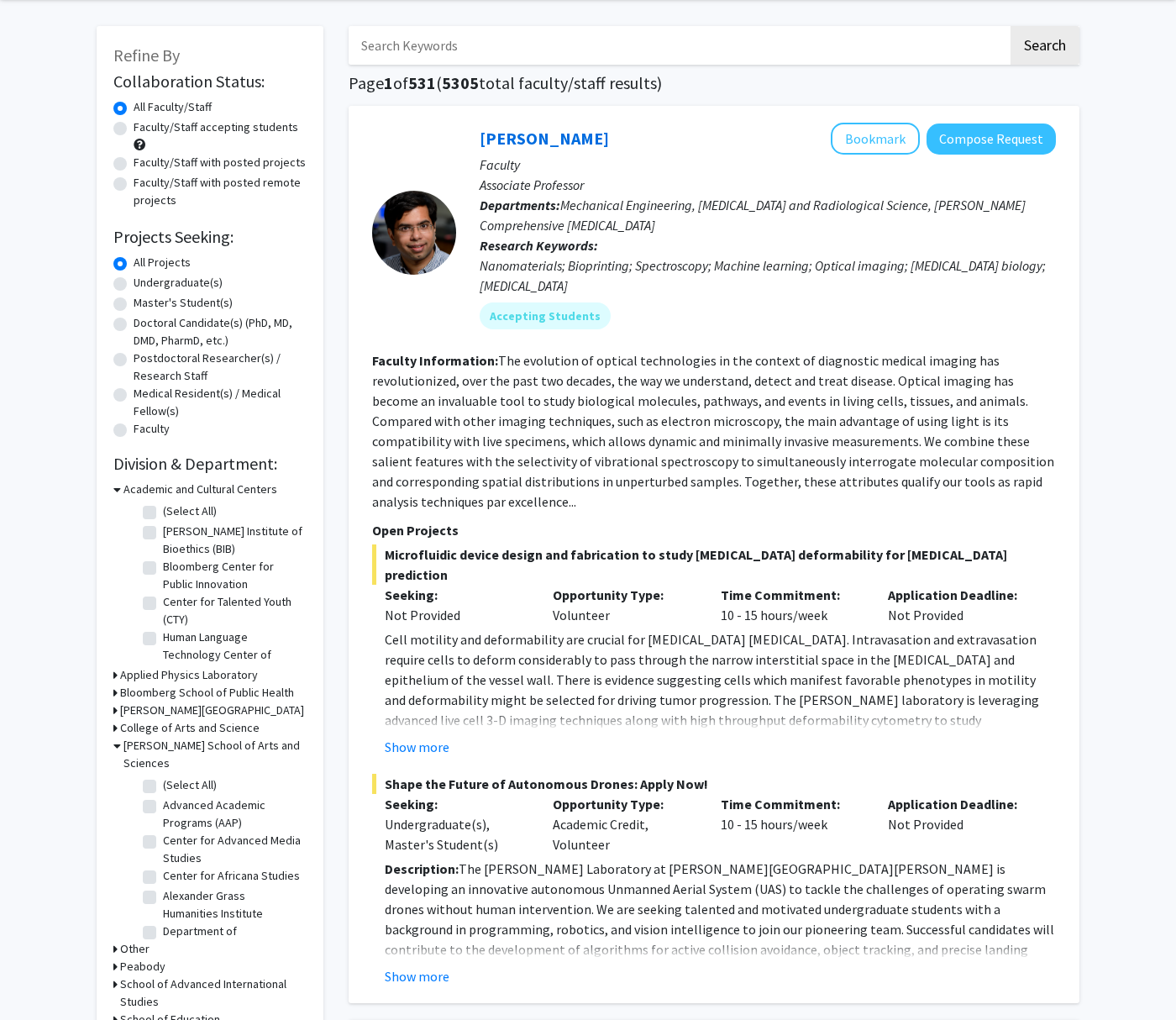
click at [163, 776] on label "(Select All)" at bounding box center [190, 785] width 54 height 18
click at [163, 776] on input "(Select All)" at bounding box center [168, 781] width 11 height 11
checkbox input "true"
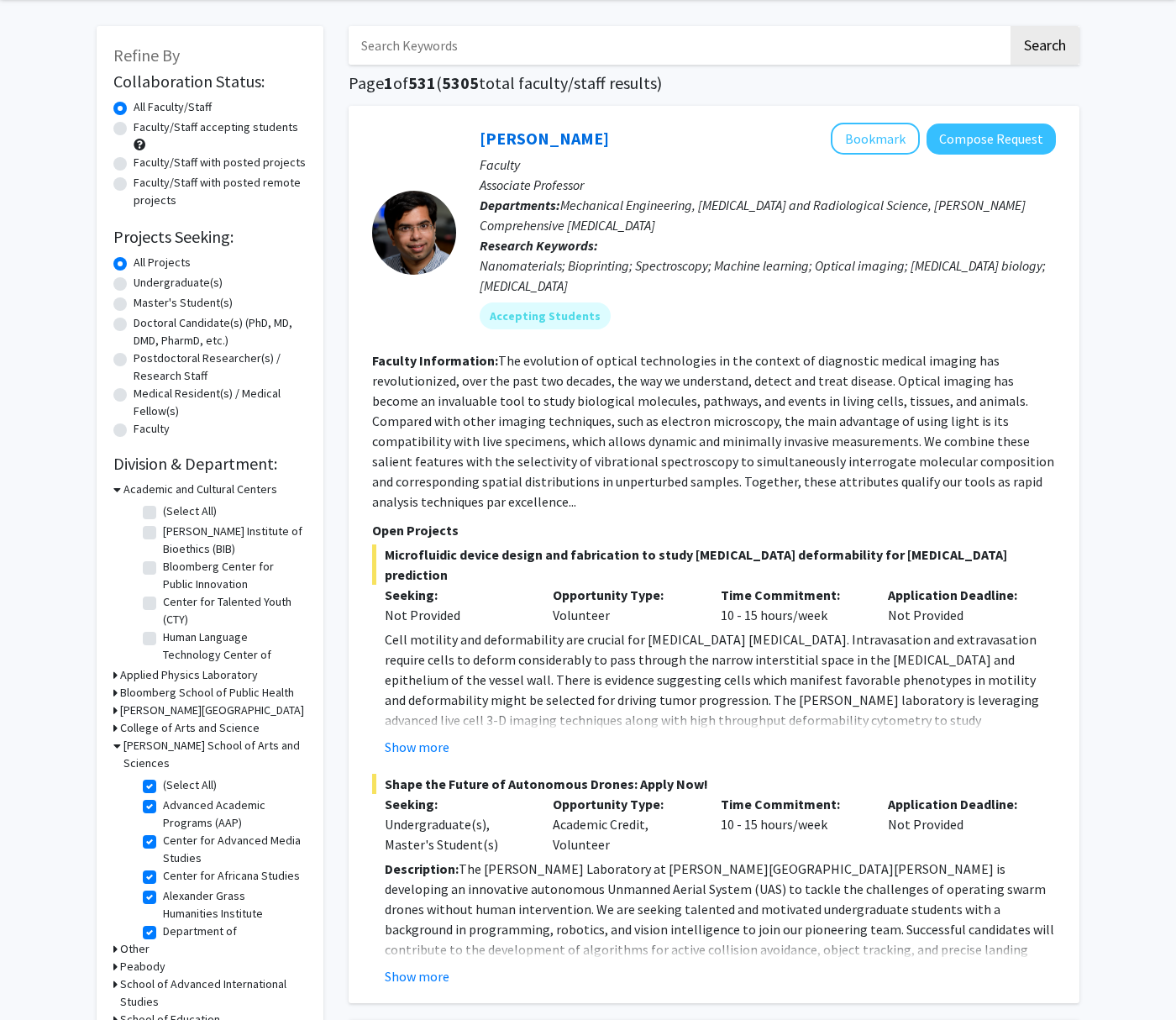
checkbox input "true"
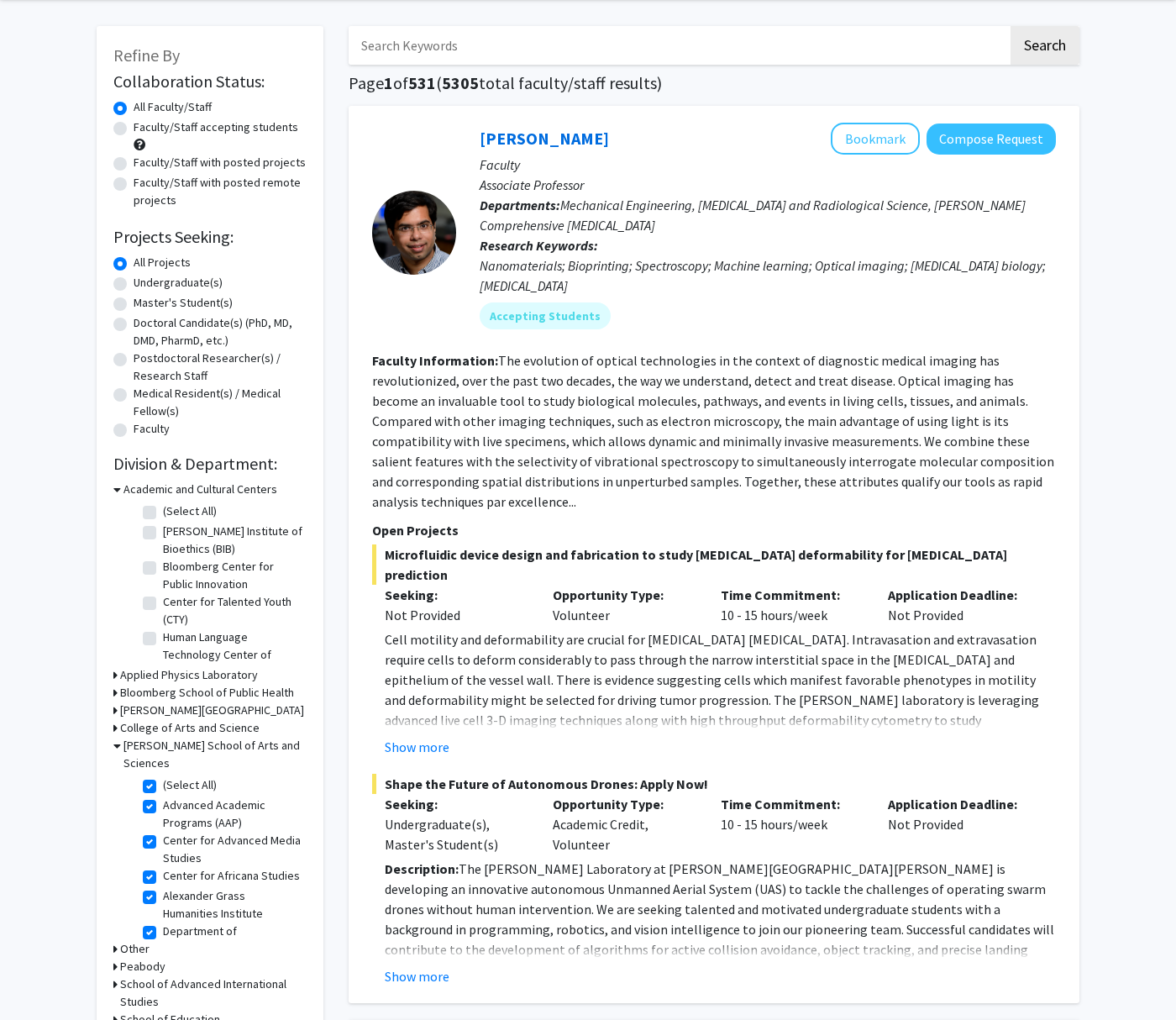
checkbox input "true"
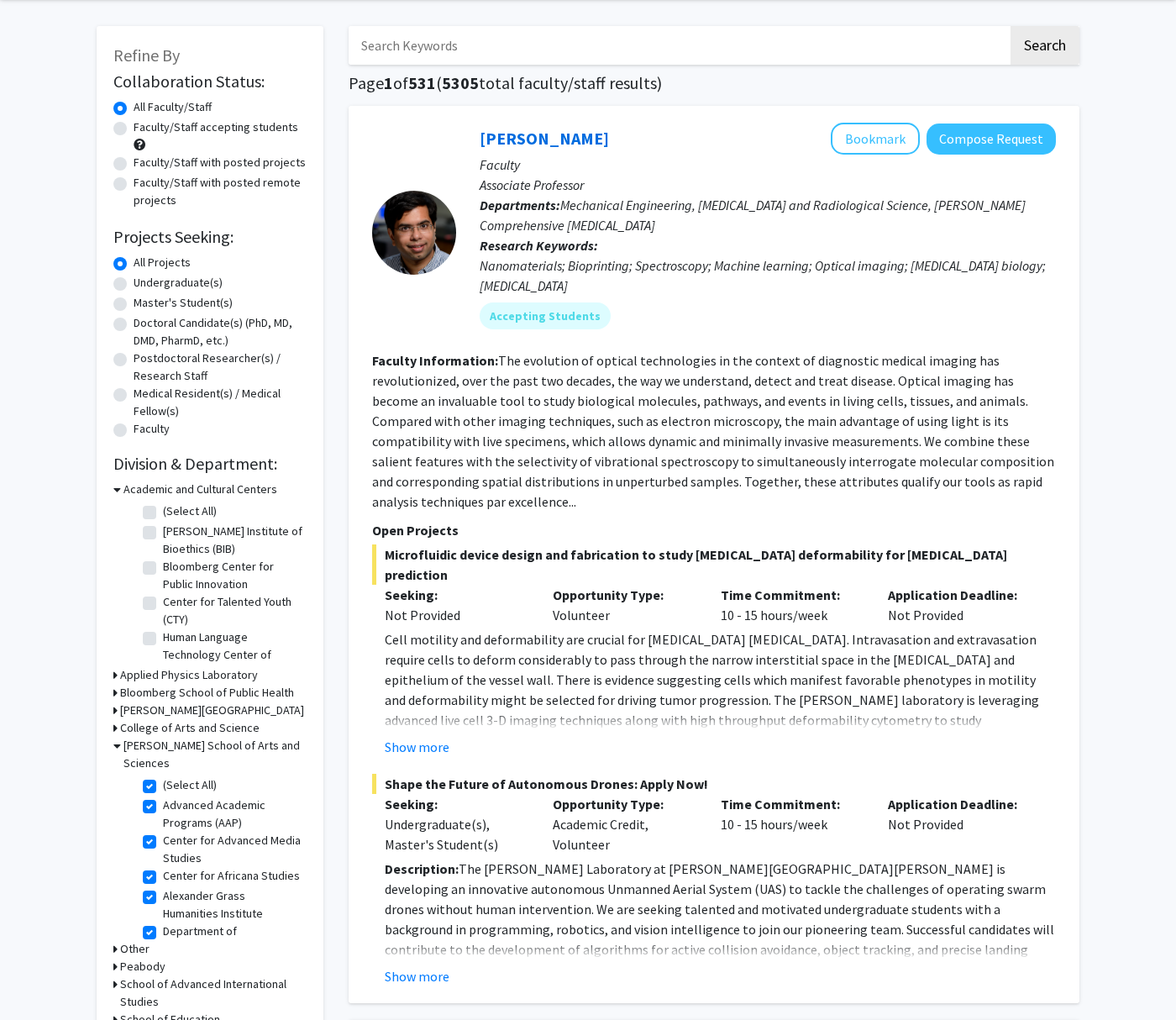
checkbox input "true"
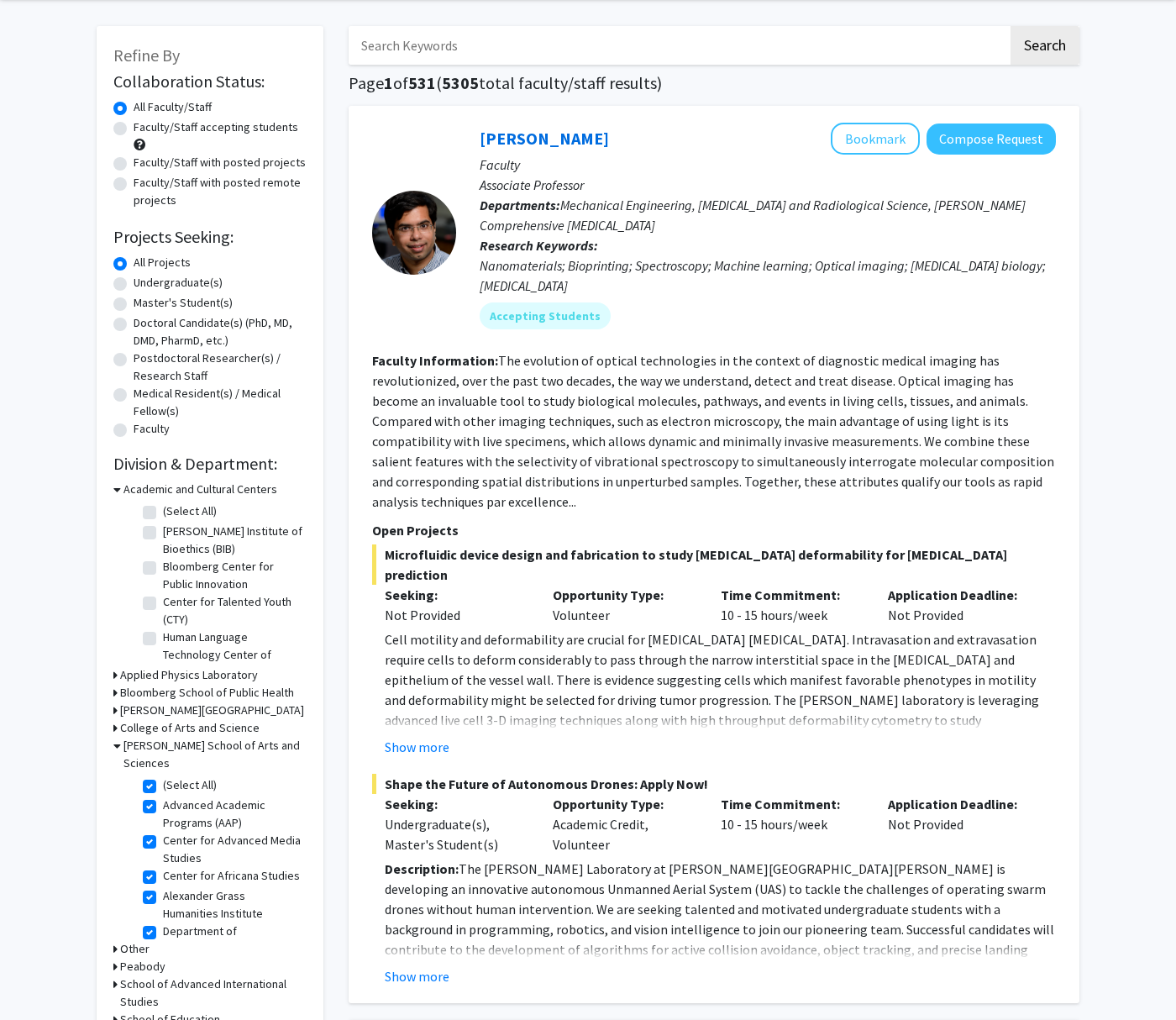
checkbox input "true"
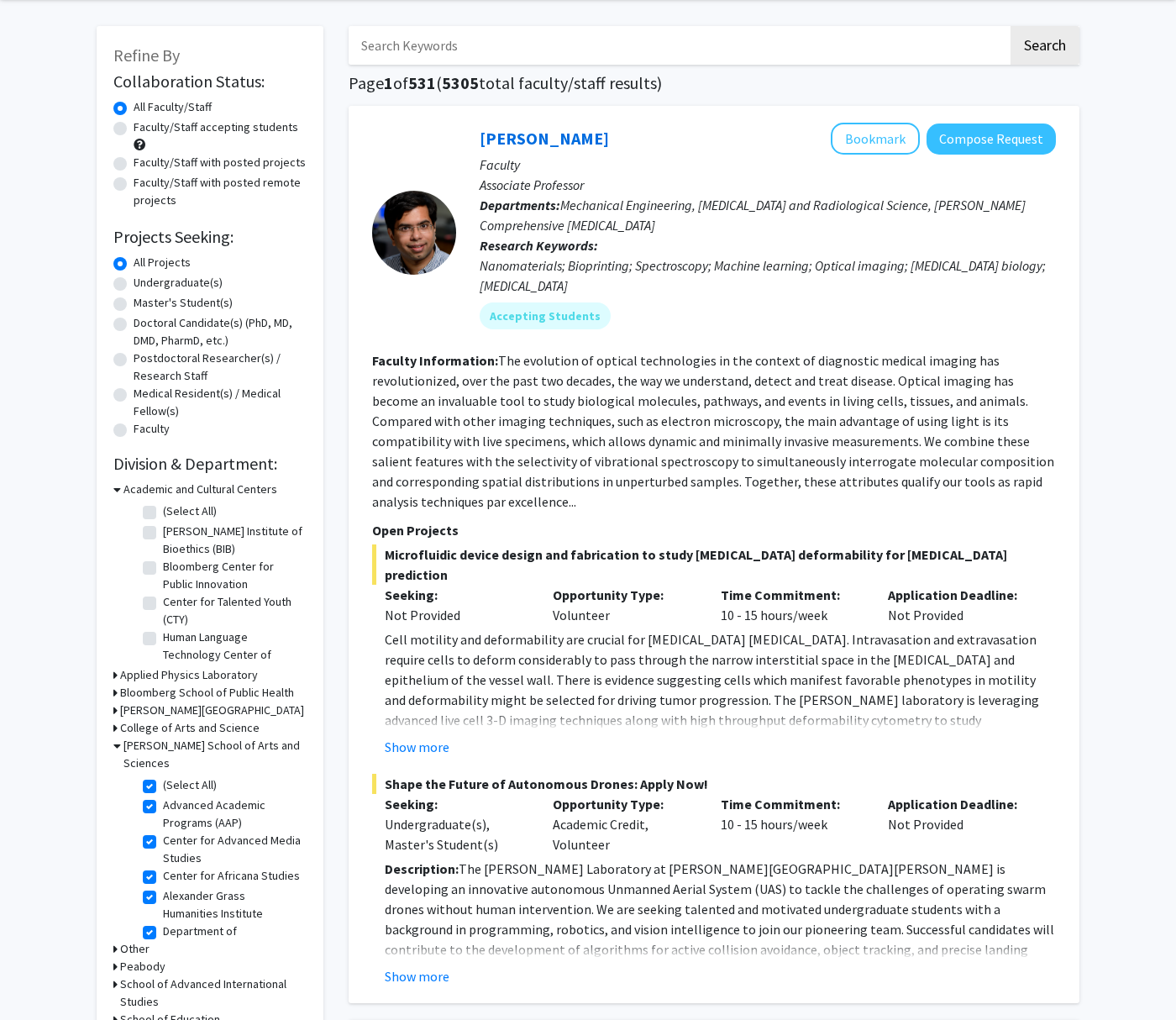
checkbox input "true"
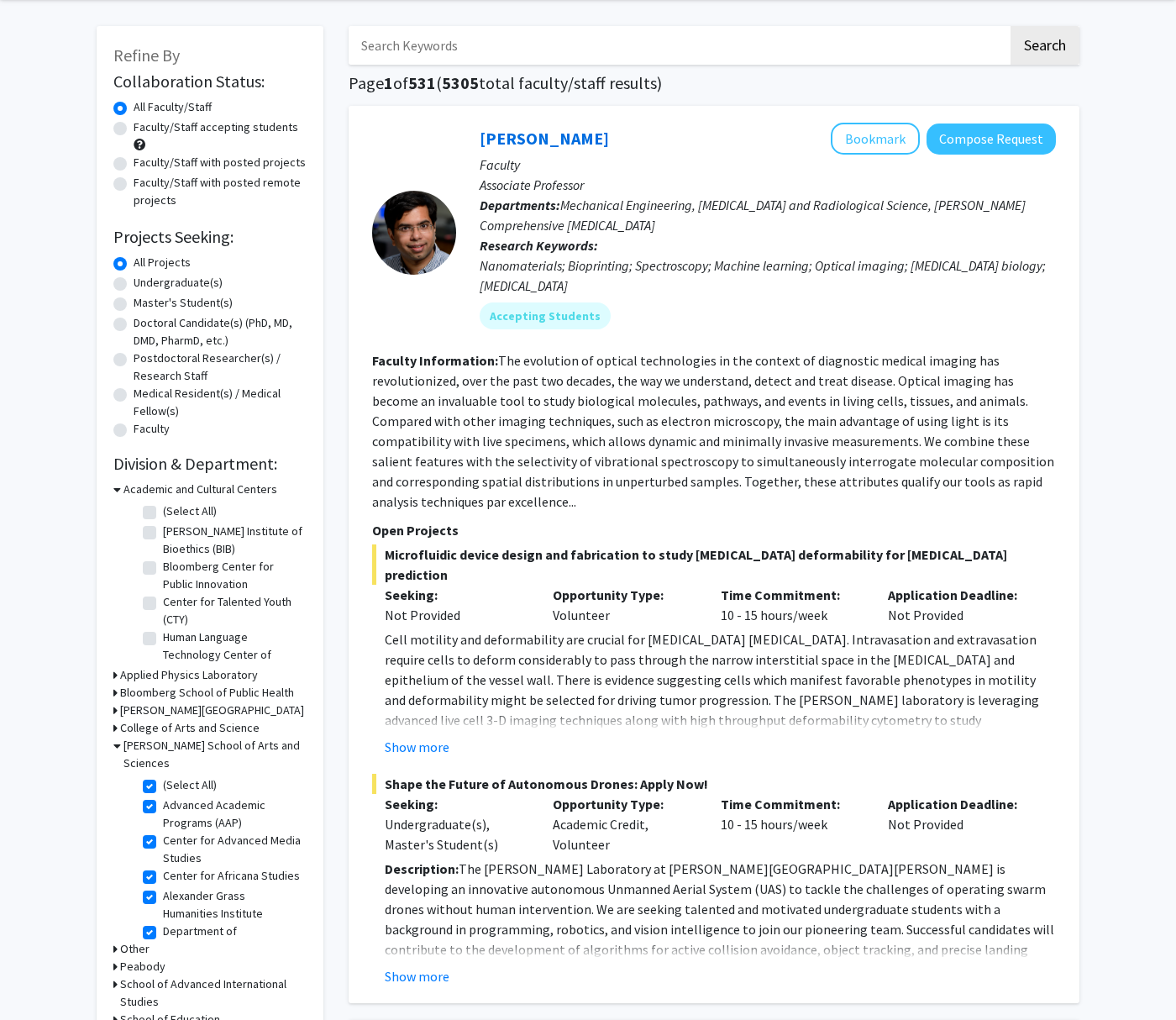
checkbox input "true"
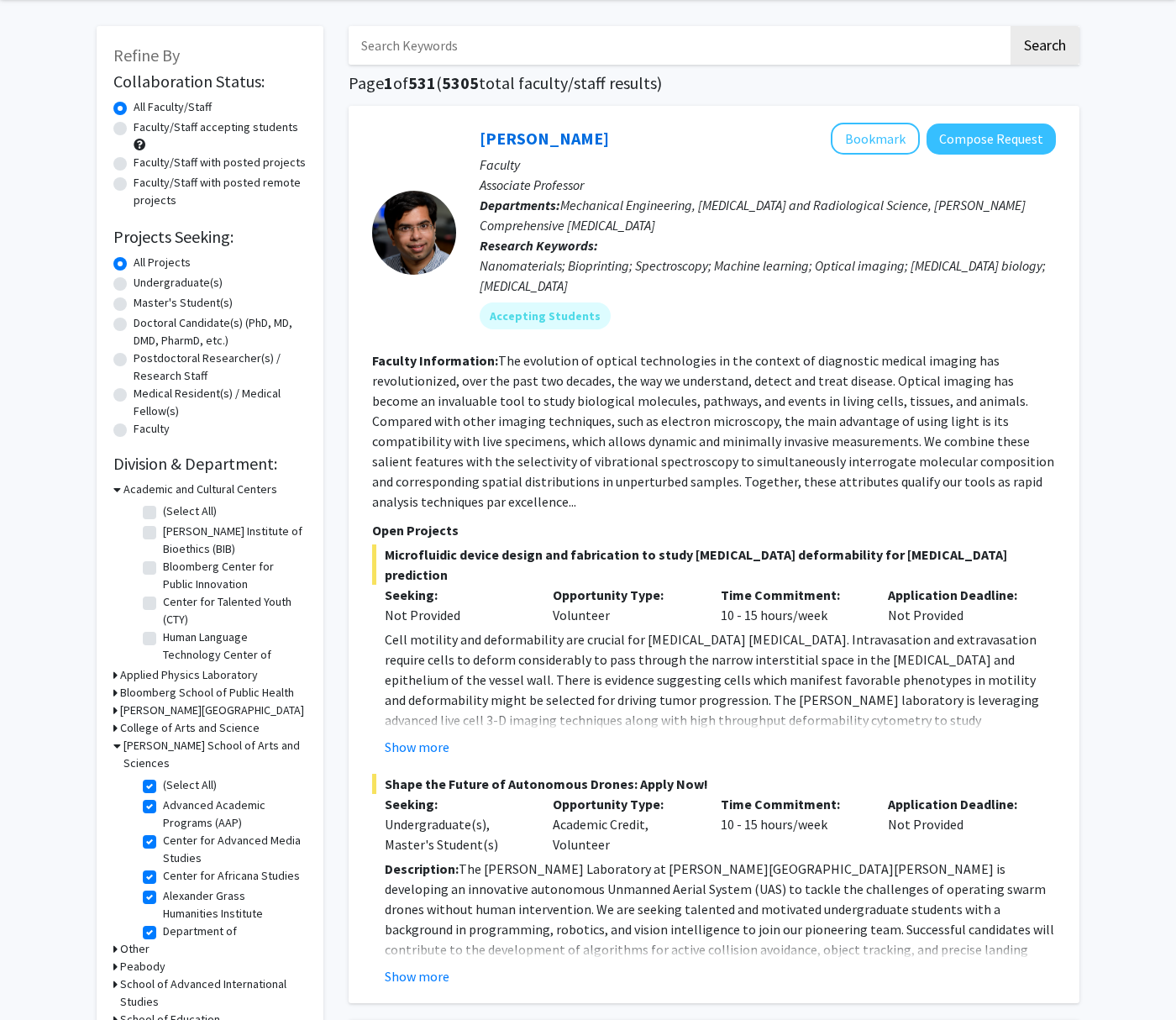
checkbox input "true"
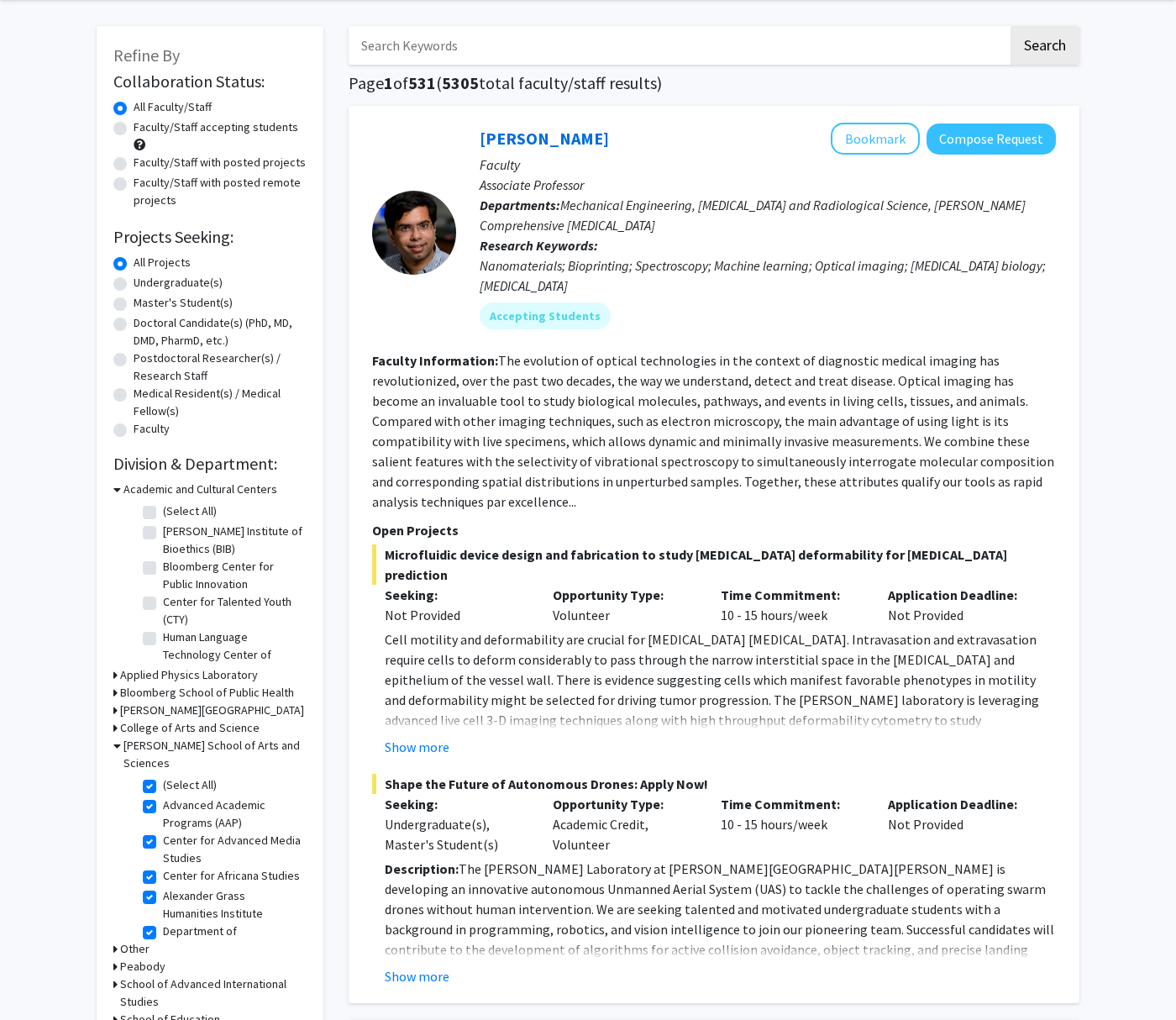
checkbox input "true"
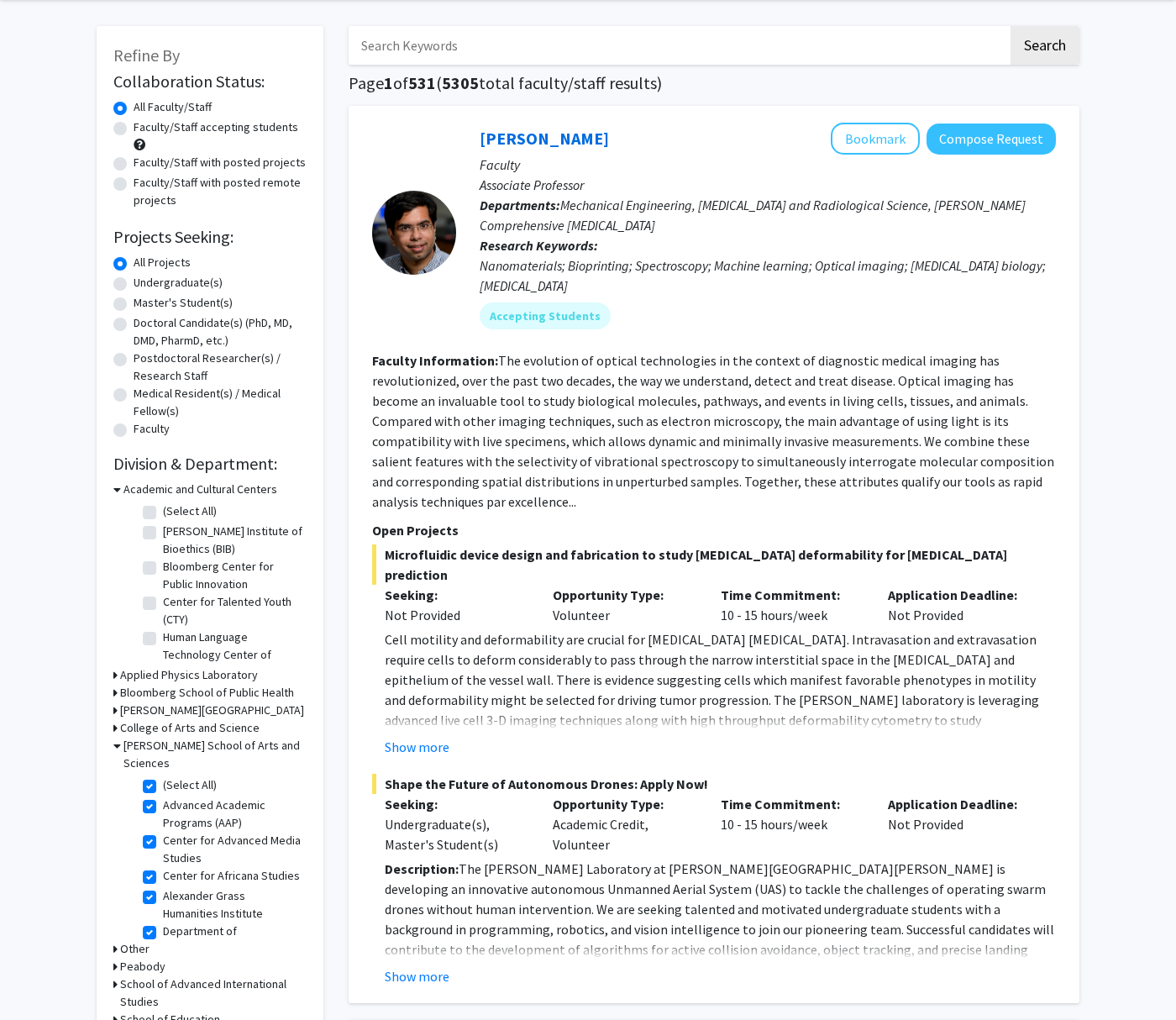
checkbox input "true"
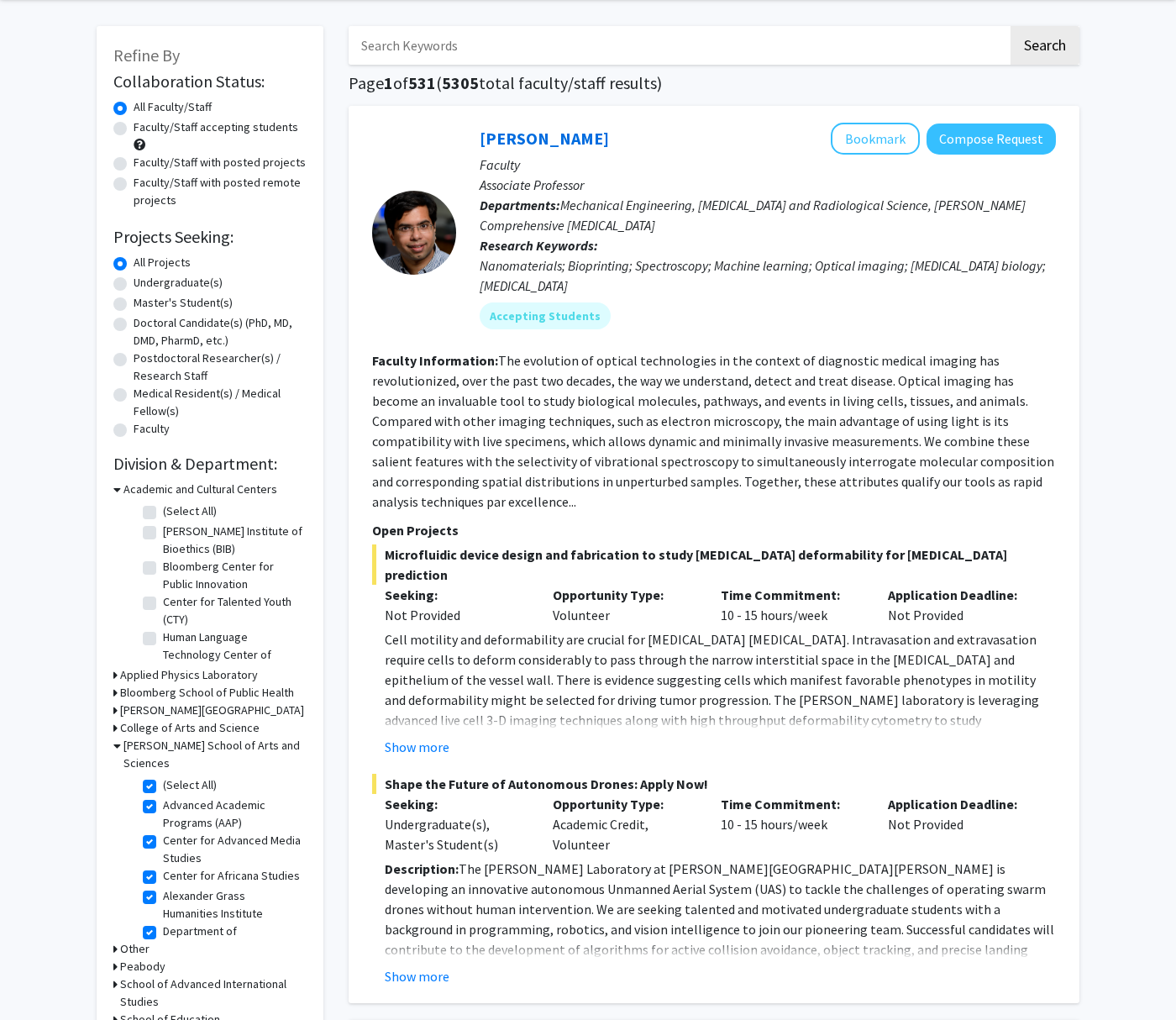
checkbox input "true"
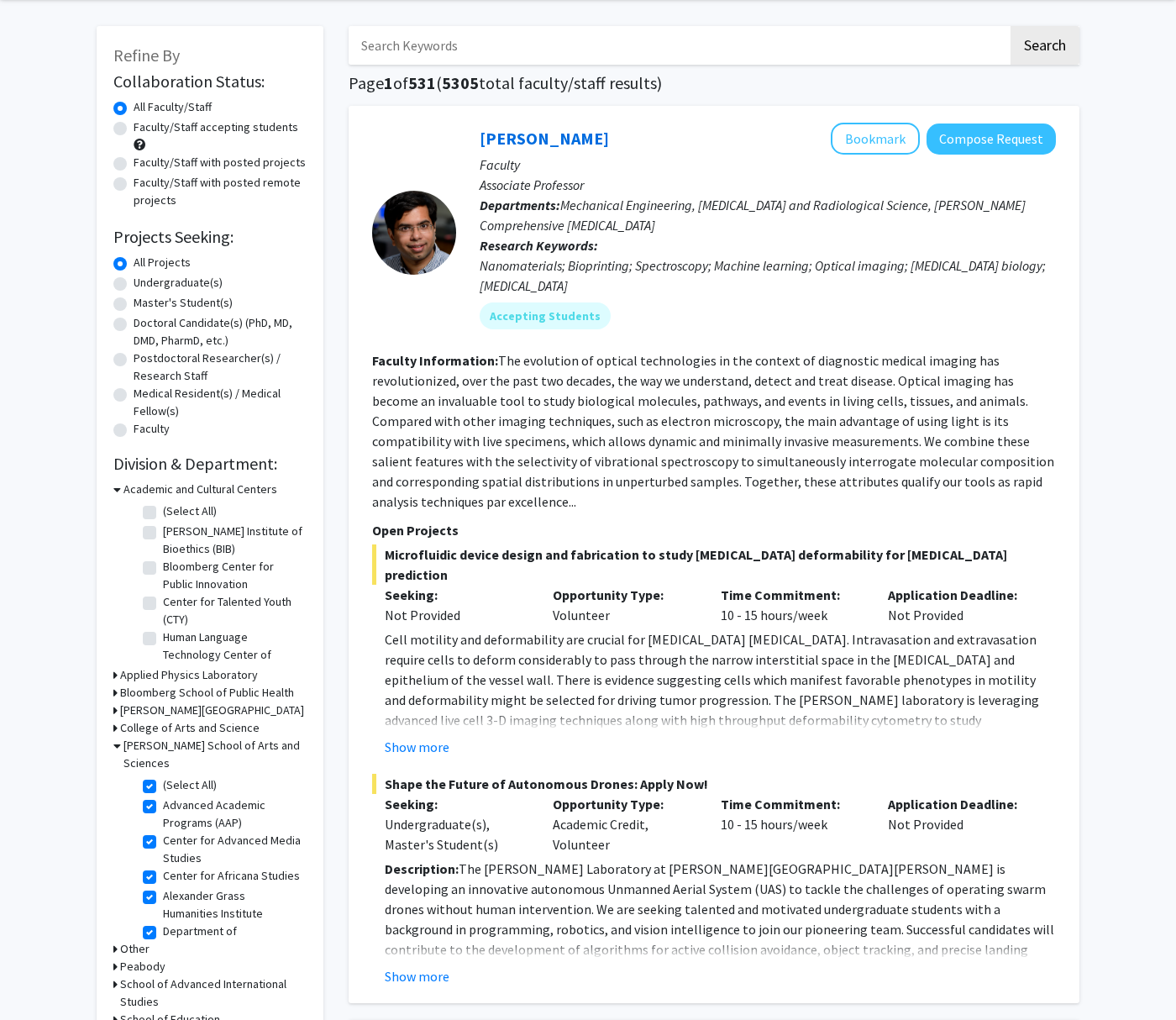
checkbox input "true"
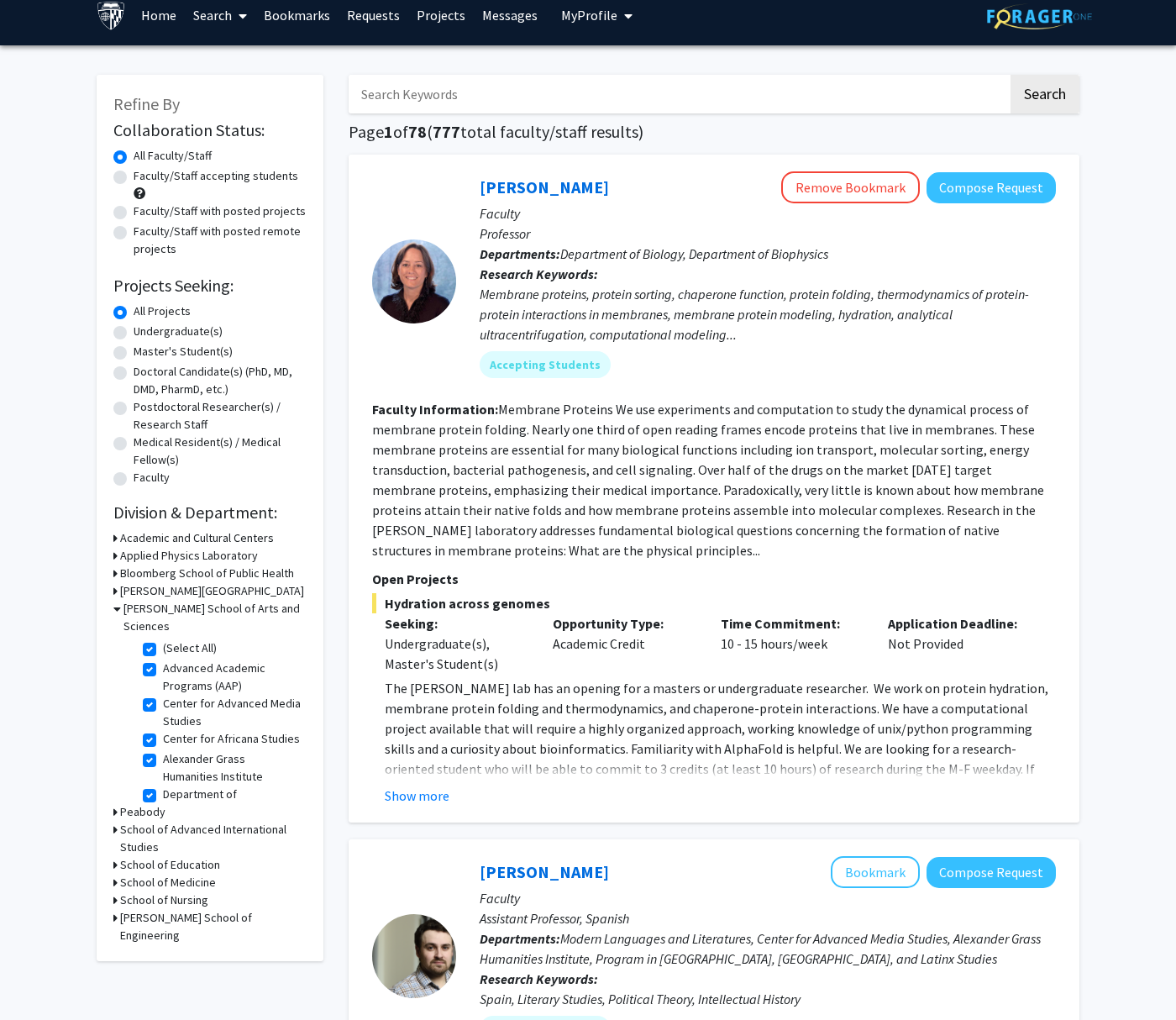
scroll to position [19, 0]
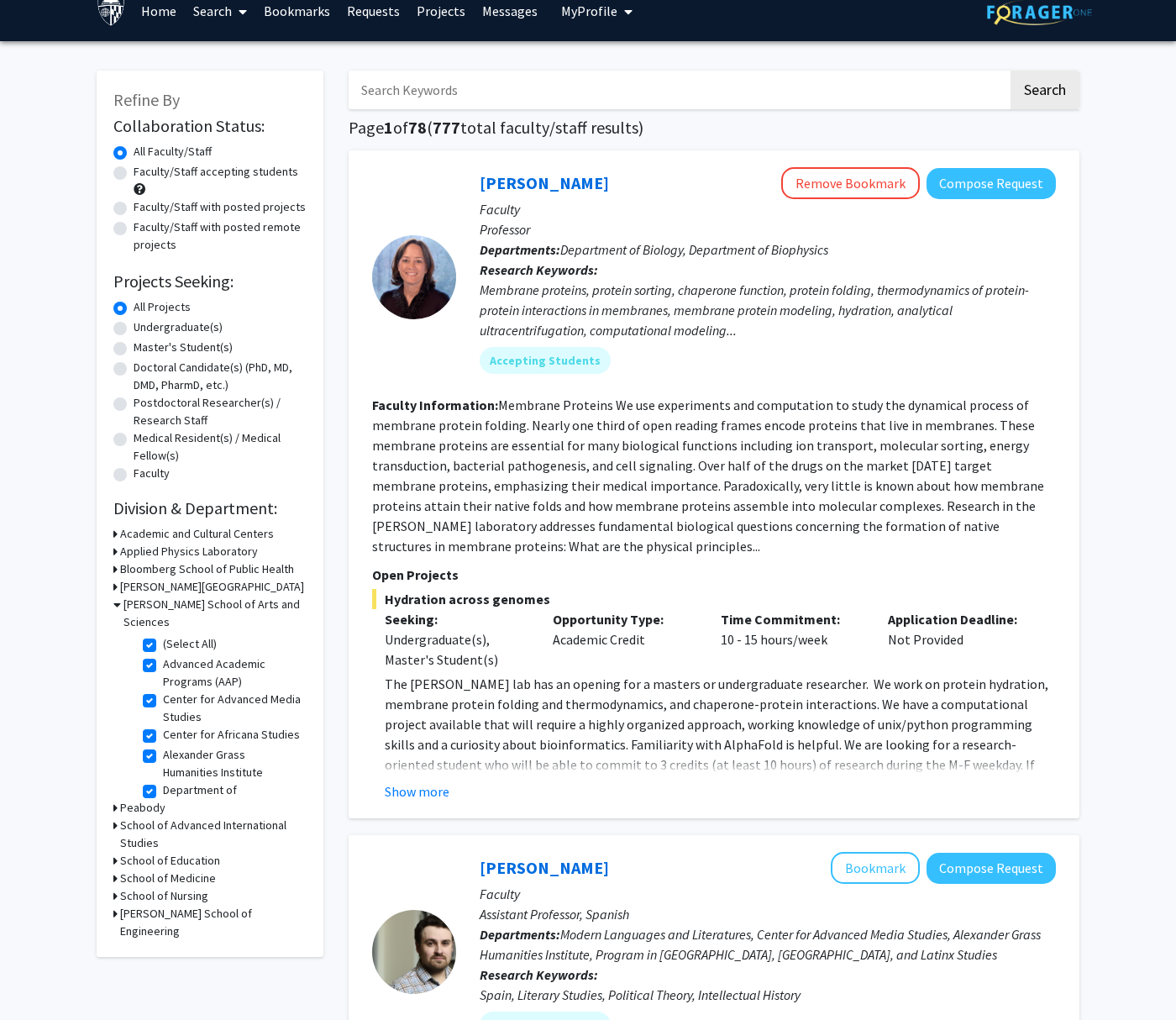
click at [133, 208] on label "Faculty/Staff with posted projects" at bounding box center [219, 207] width 172 height 18
click at [133, 208] on input "Faculty/Staff with posted projects" at bounding box center [138, 203] width 11 height 11
radio input "true"
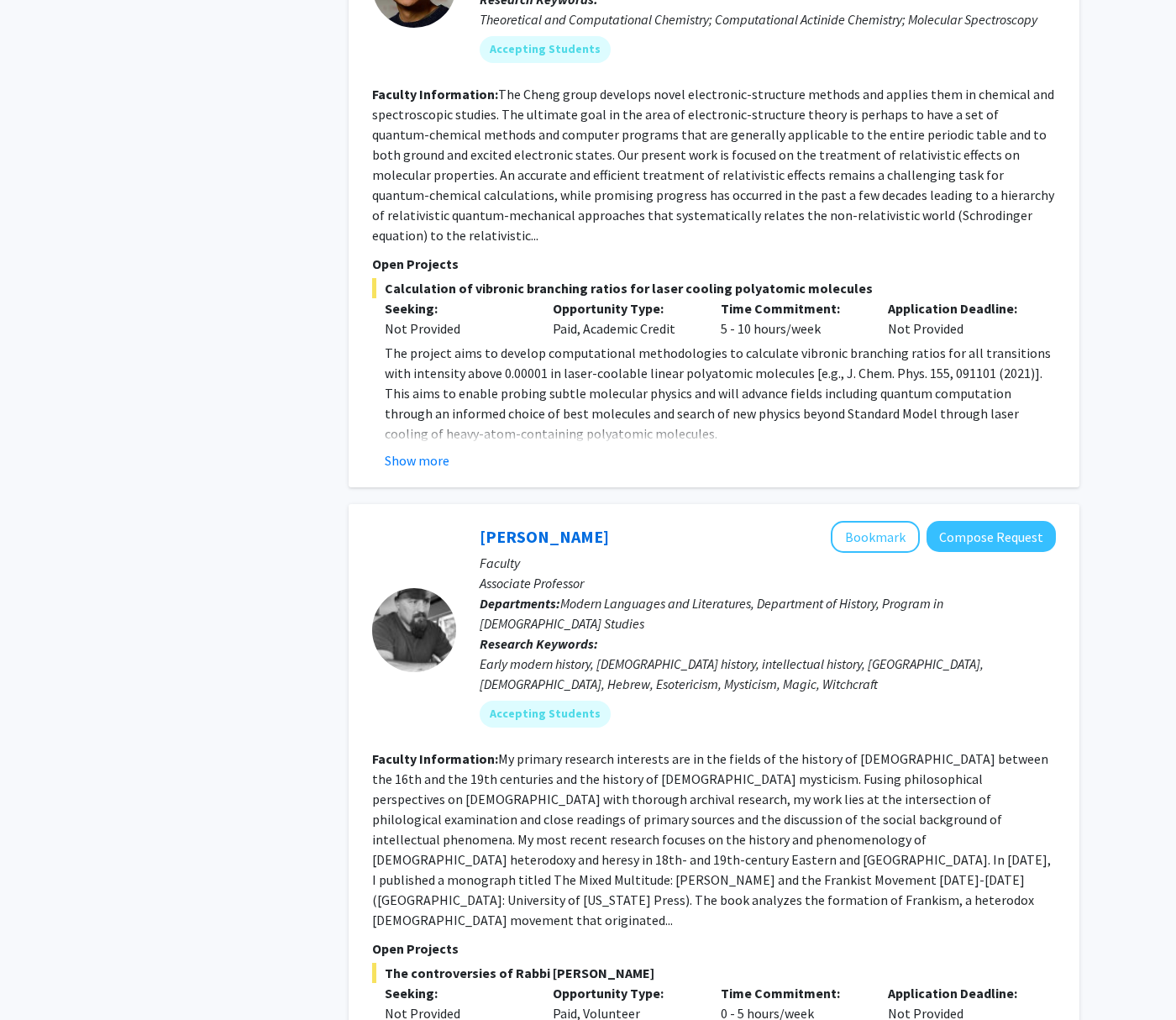
scroll to position [5937, 0]
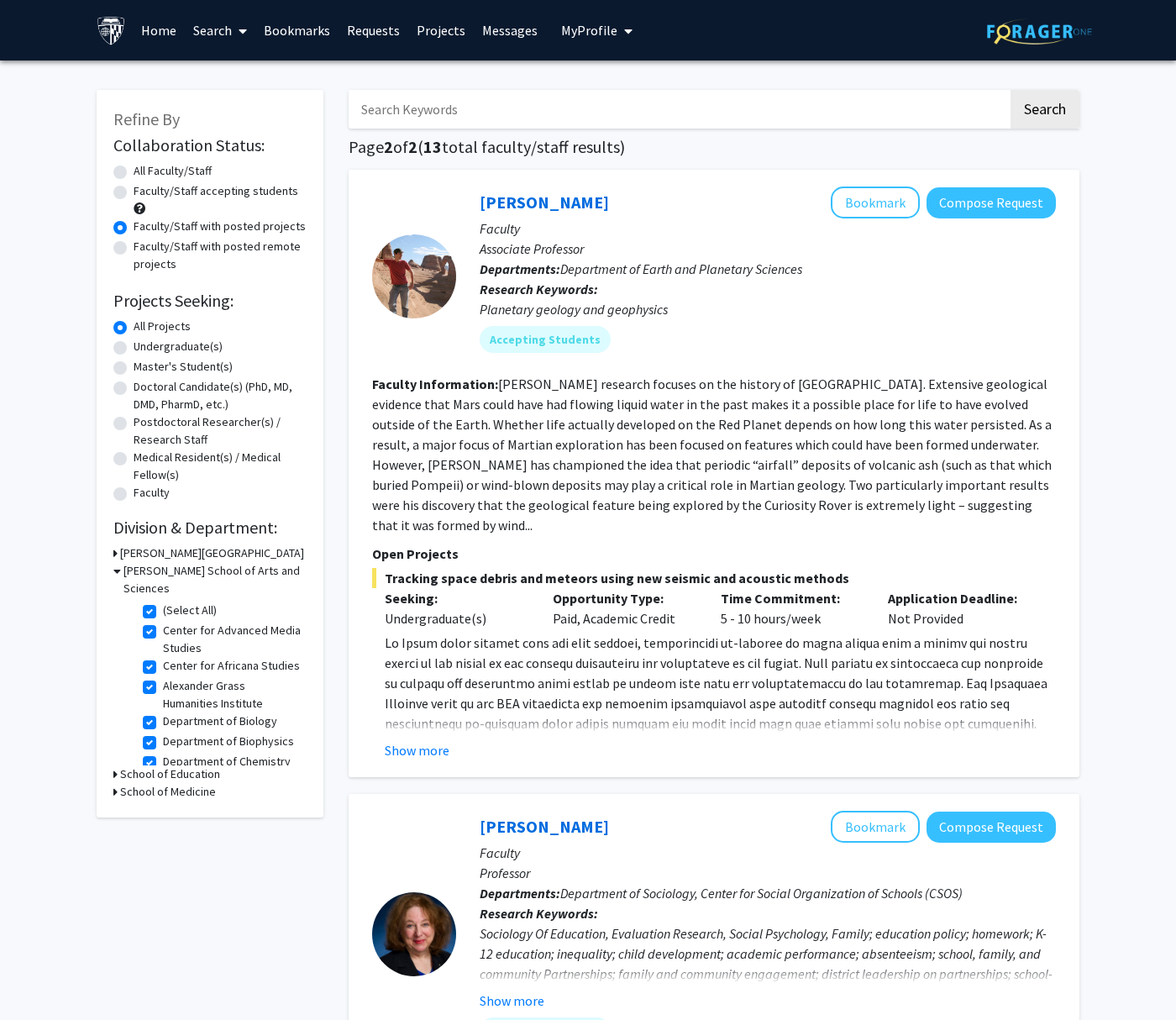
click at [163, 602] on label "(Select All)" at bounding box center [190, 610] width 54 height 18
click at [163, 602] on input "(Select All)" at bounding box center [168, 607] width 11 height 11
checkbox input "false"
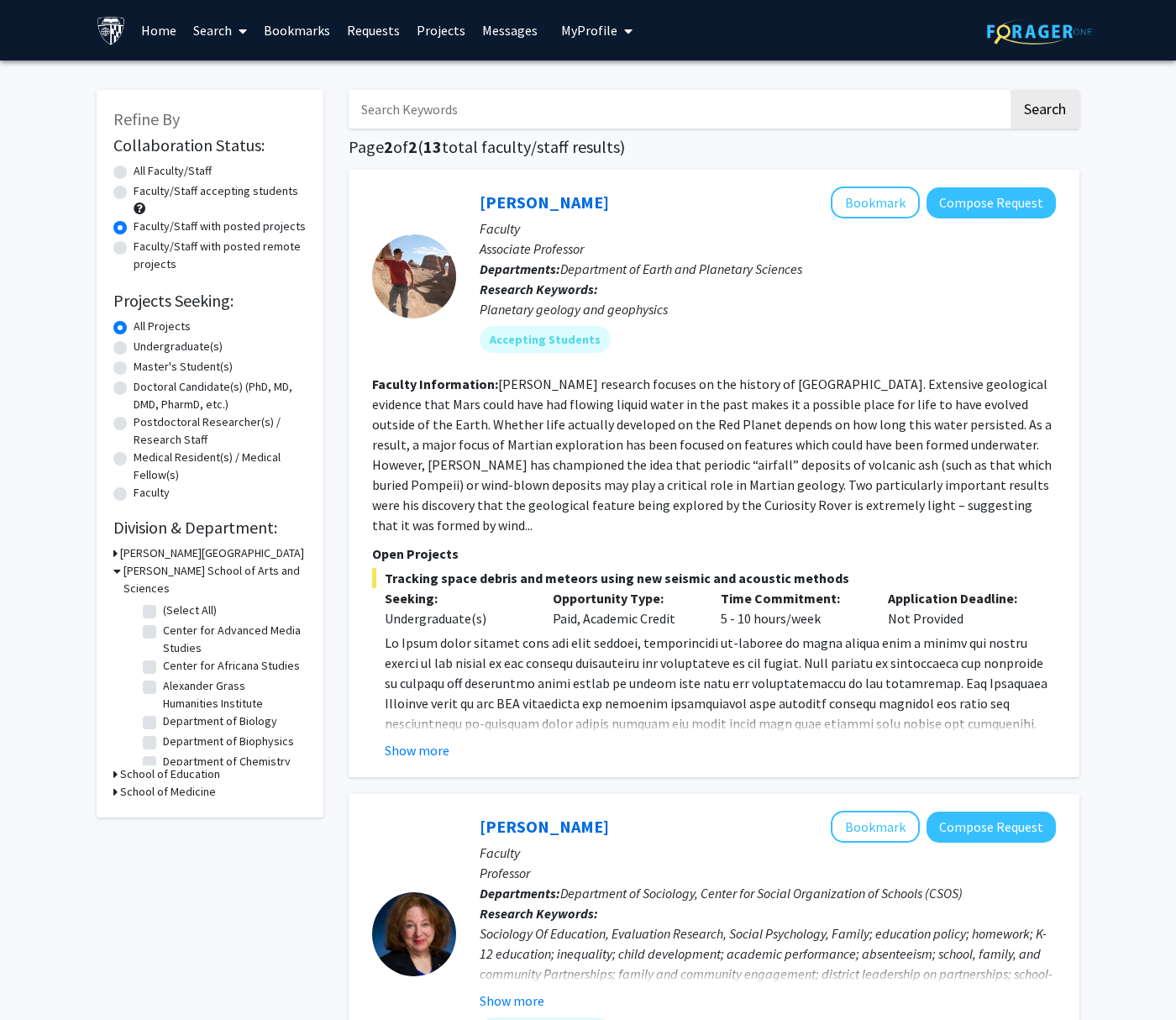
checkbox input "false"
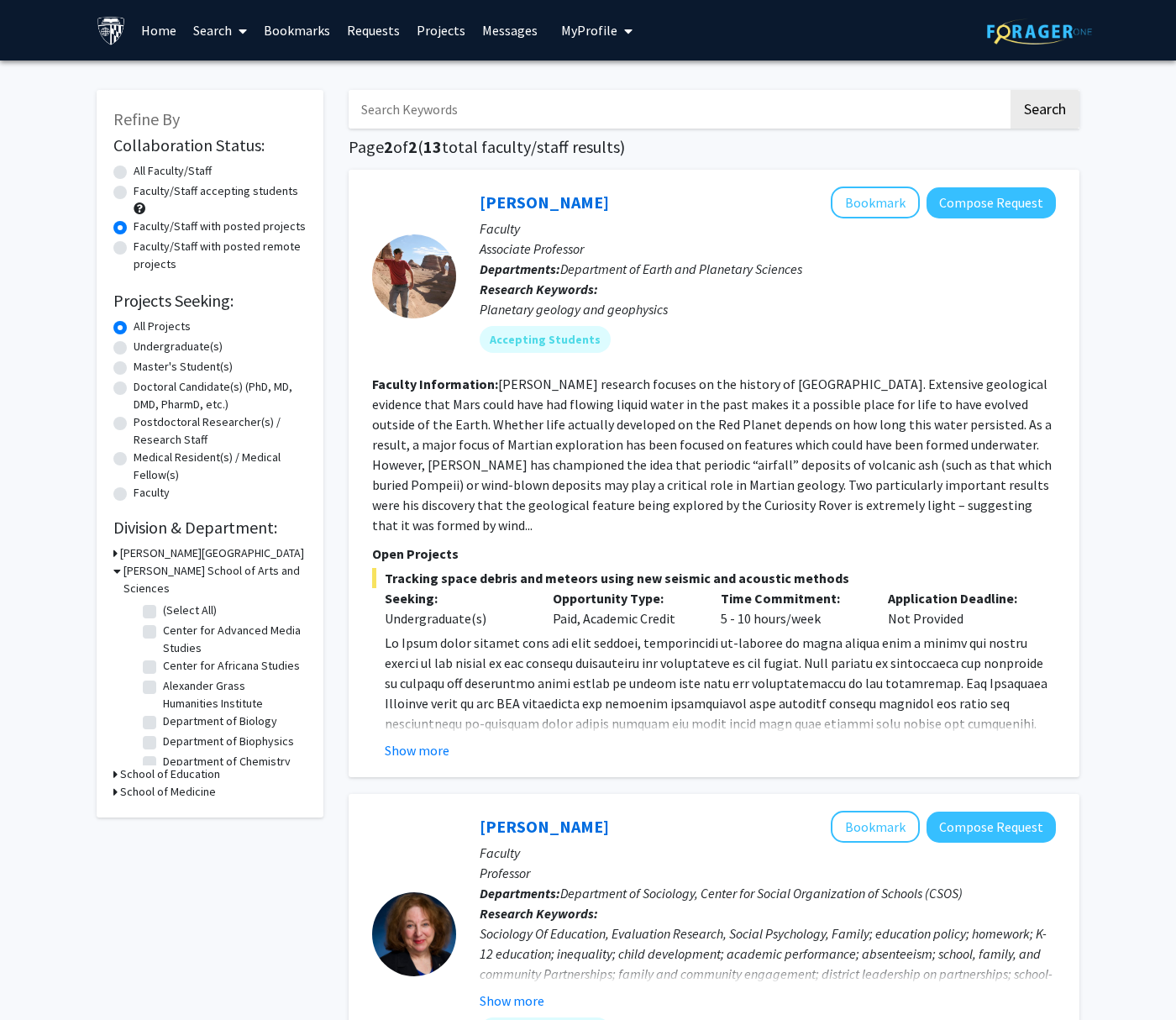
checkbox input "false"
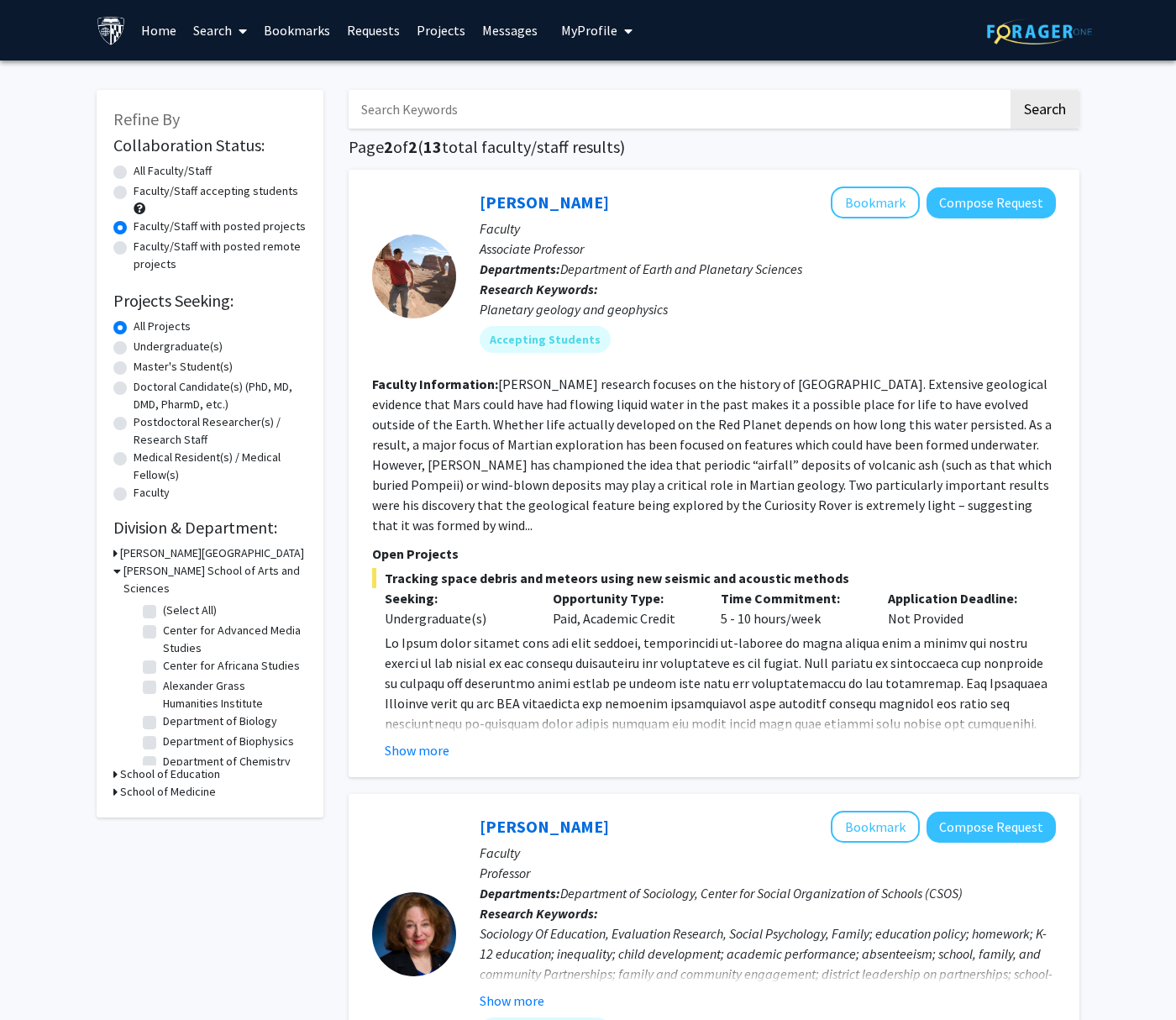
checkbox input "false"
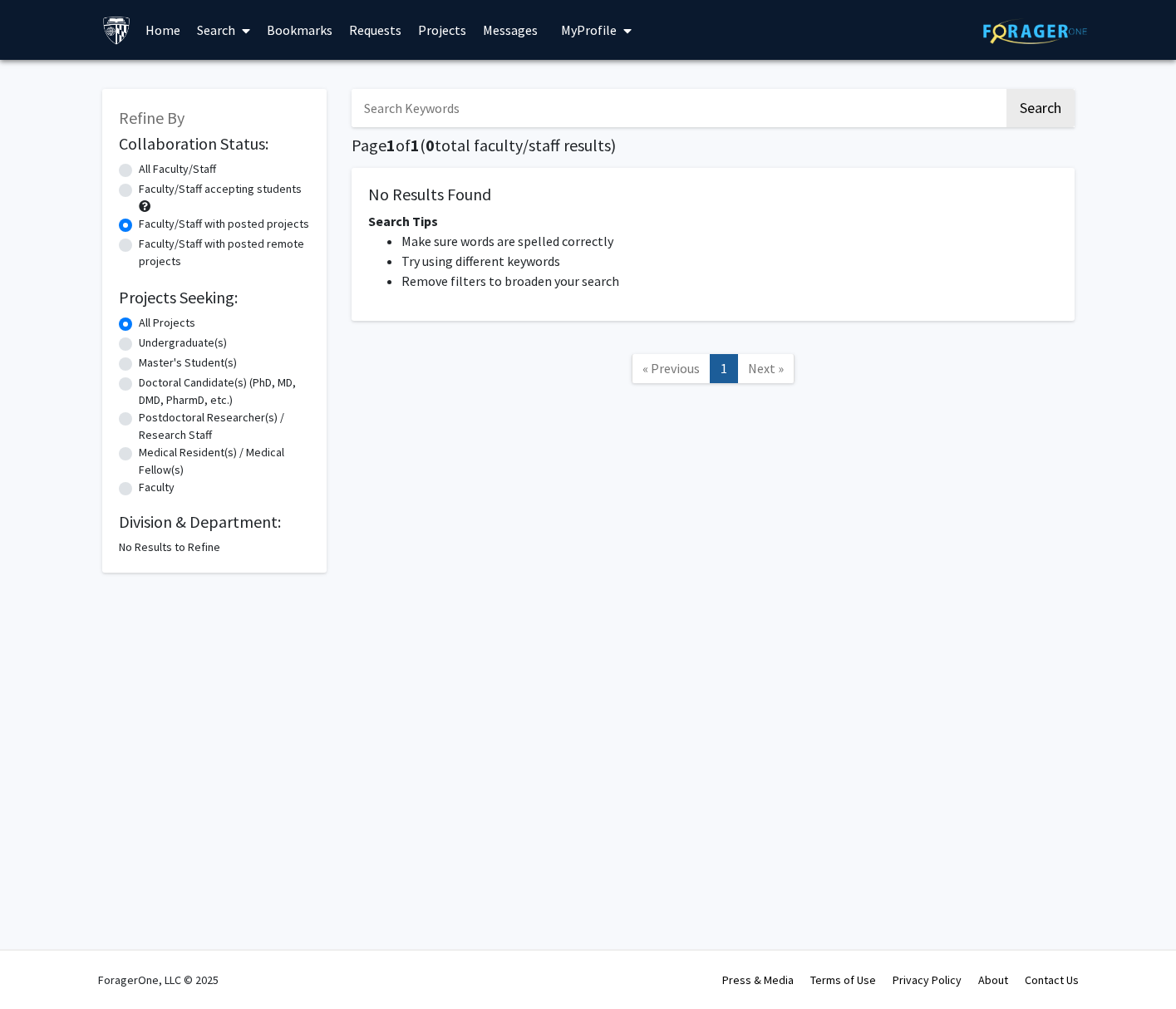
click at [139, 171] on label "All Faculty/Staff" at bounding box center [177, 169] width 78 height 18
click at [139, 171] on input "All Faculty/Staff" at bounding box center [144, 165] width 11 height 11
radio input "true"
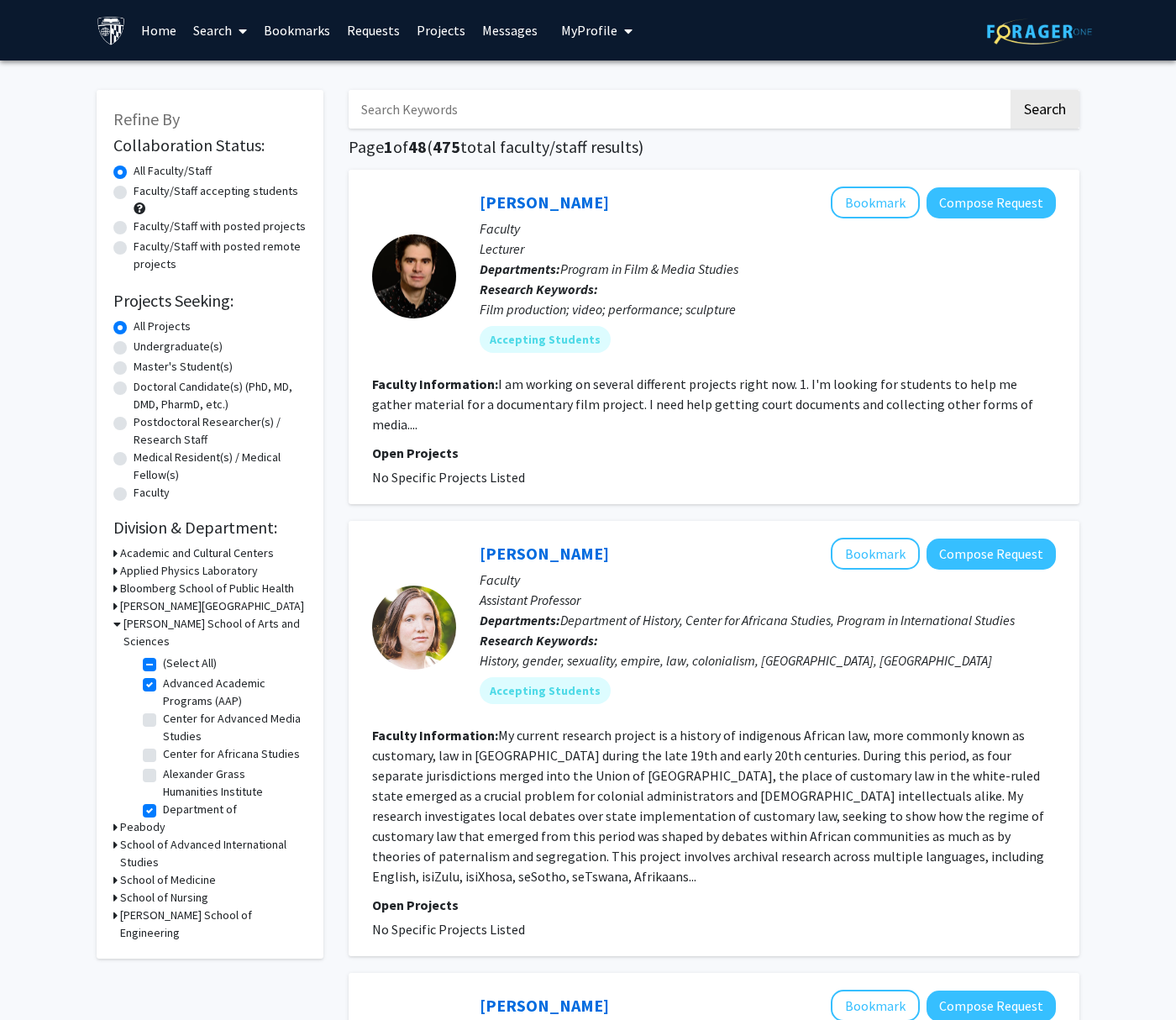
click at [115, 627] on icon at bounding box center [116, 623] width 8 height 18
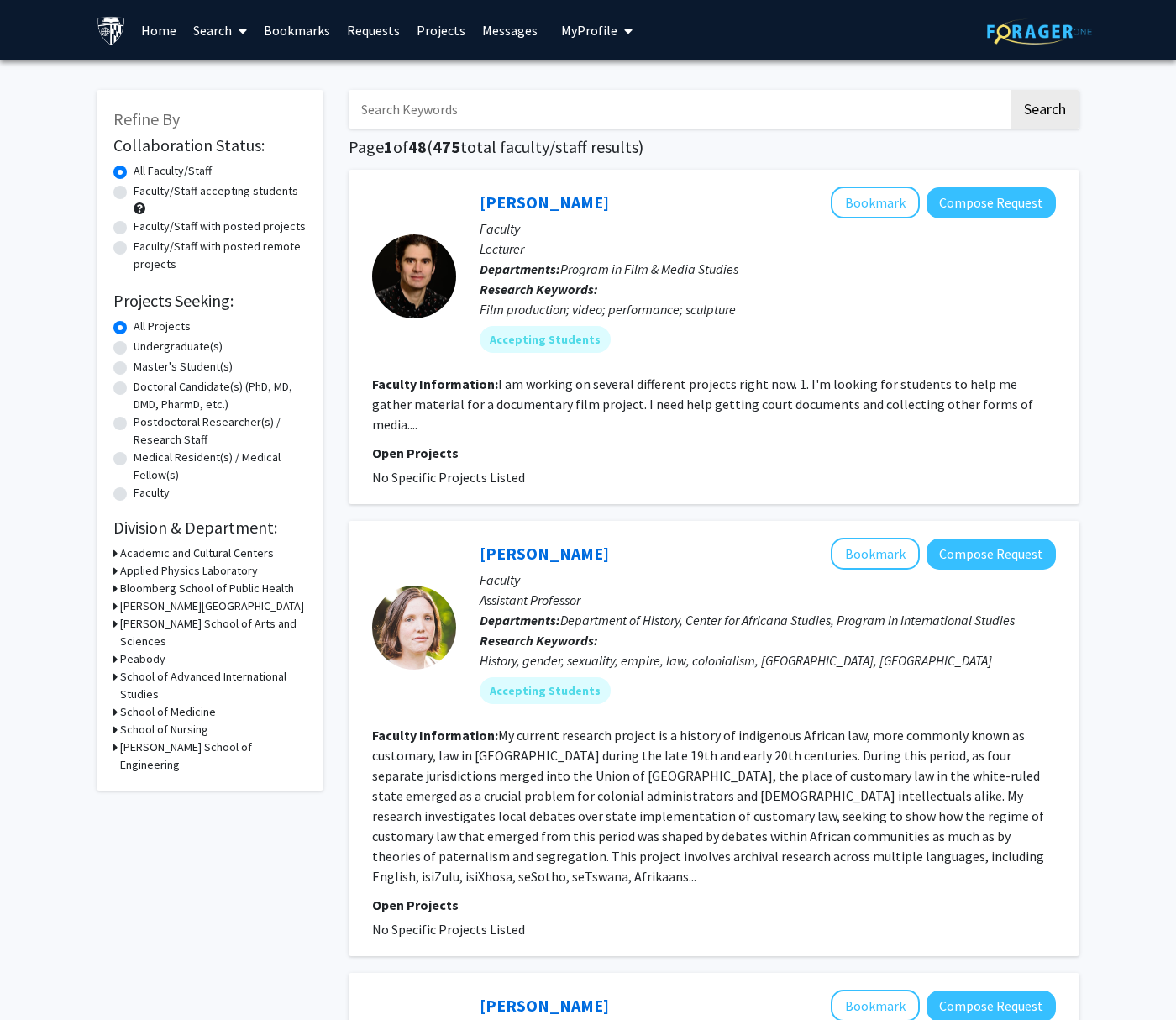
click at [117, 592] on div "Bloomberg School of Public Health" at bounding box center [209, 588] width 193 height 18
click at [114, 589] on icon at bounding box center [115, 588] width 4 height 18
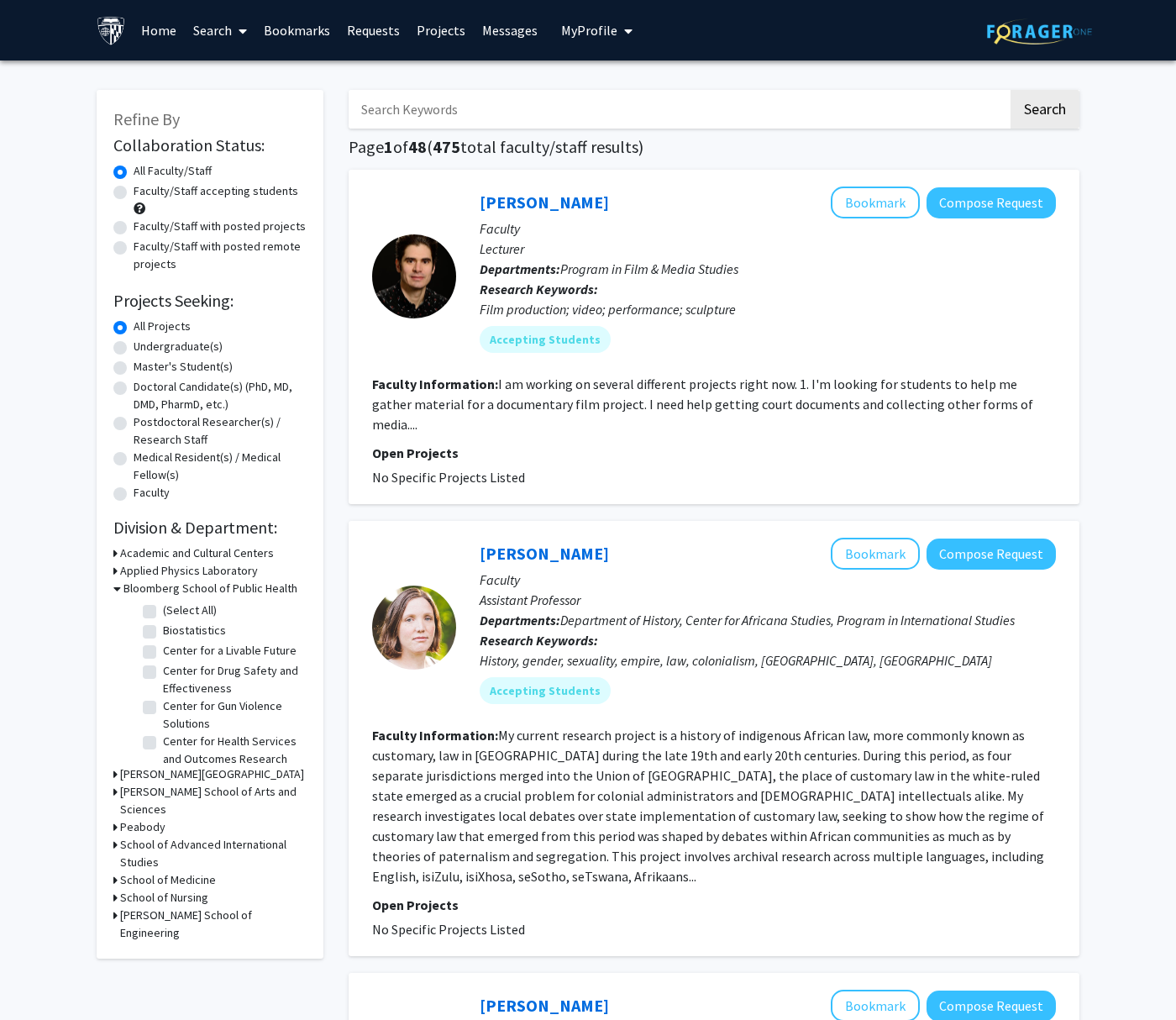
click at [163, 613] on label "(Select All)" at bounding box center [190, 610] width 54 height 18
click at [163, 613] on input "(Select All)" at bounding box center [168, 607] width 11 height 11
checkbox input "true"
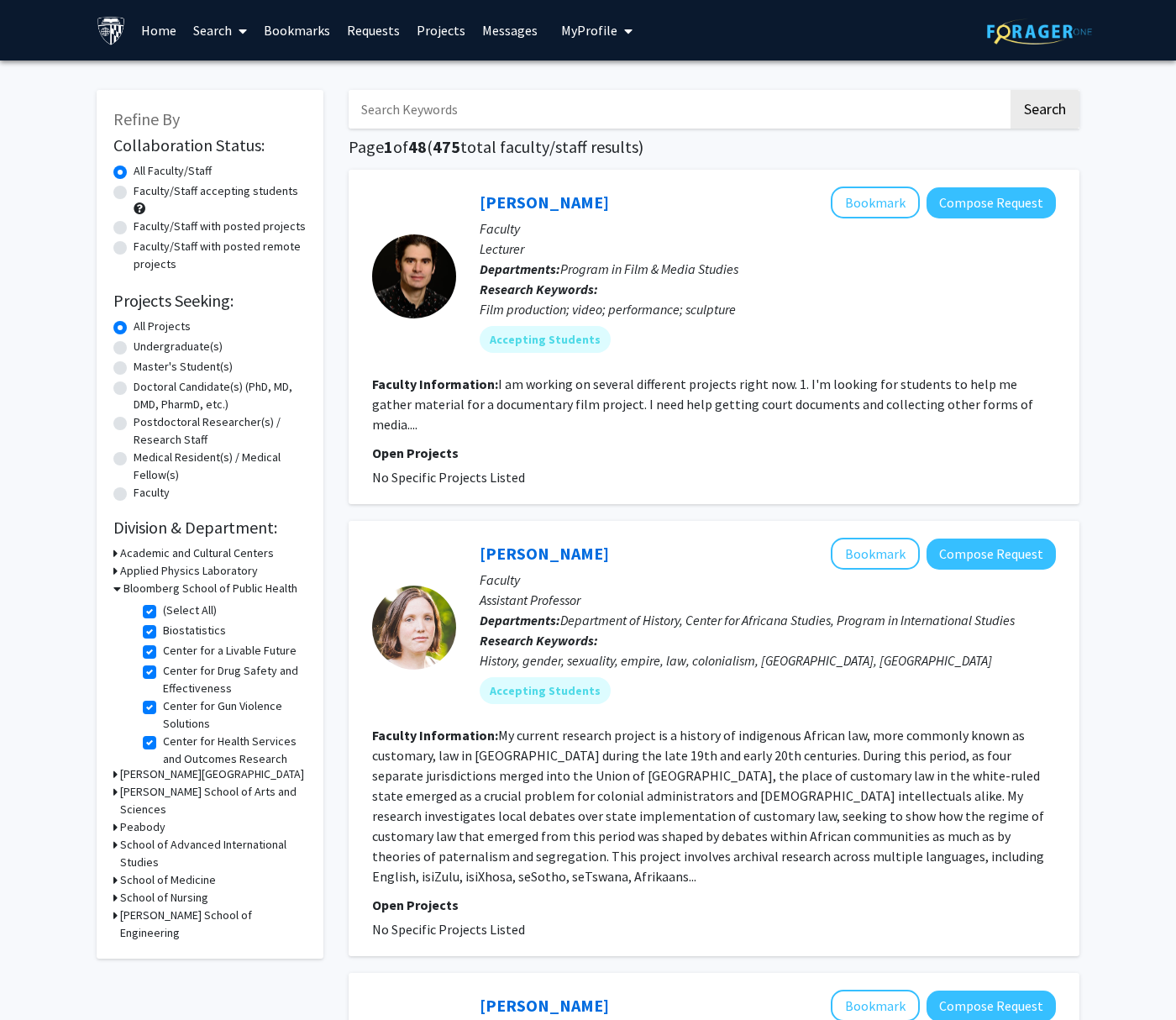
checkbox input "true"
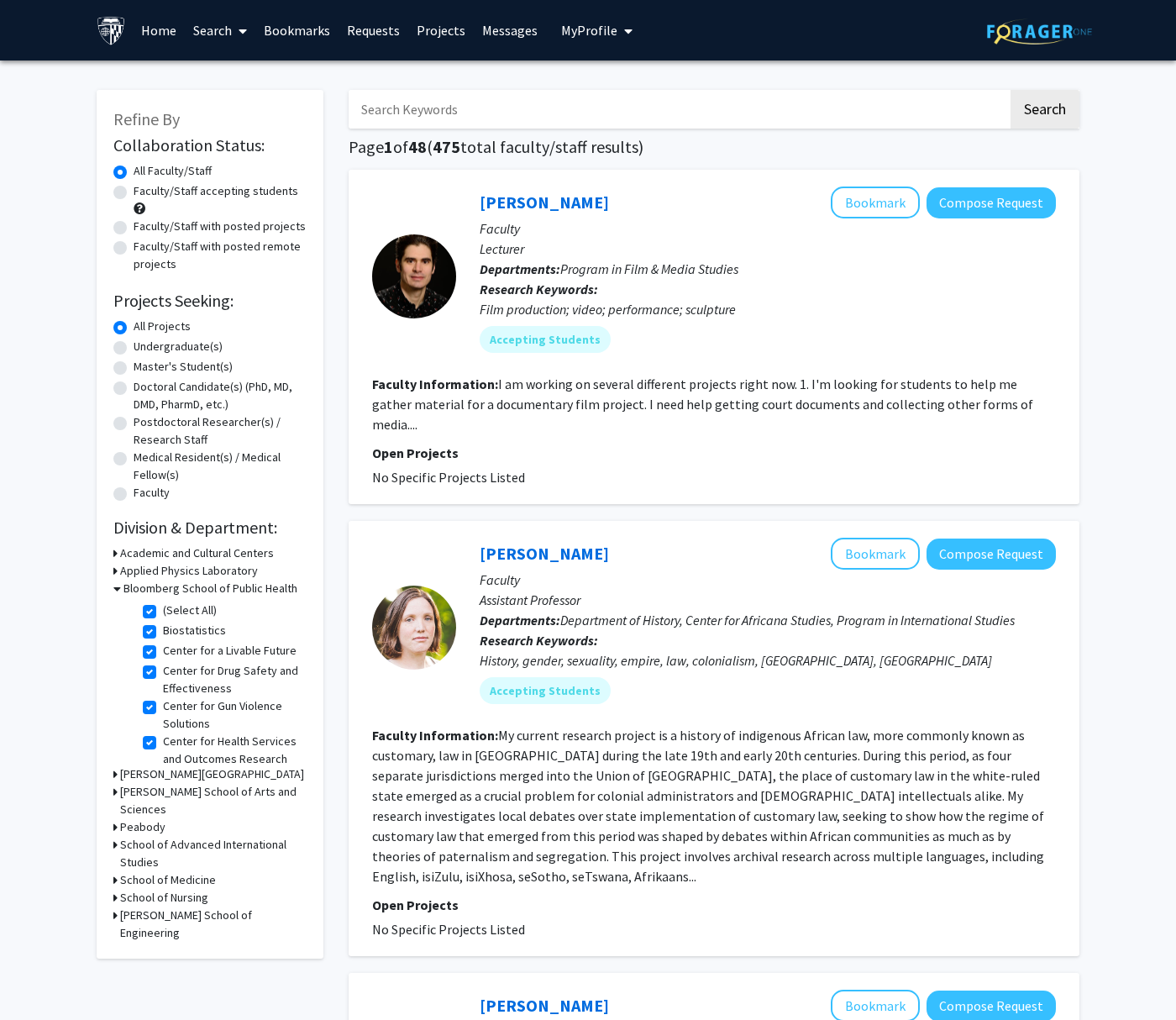
checkbox input "true"
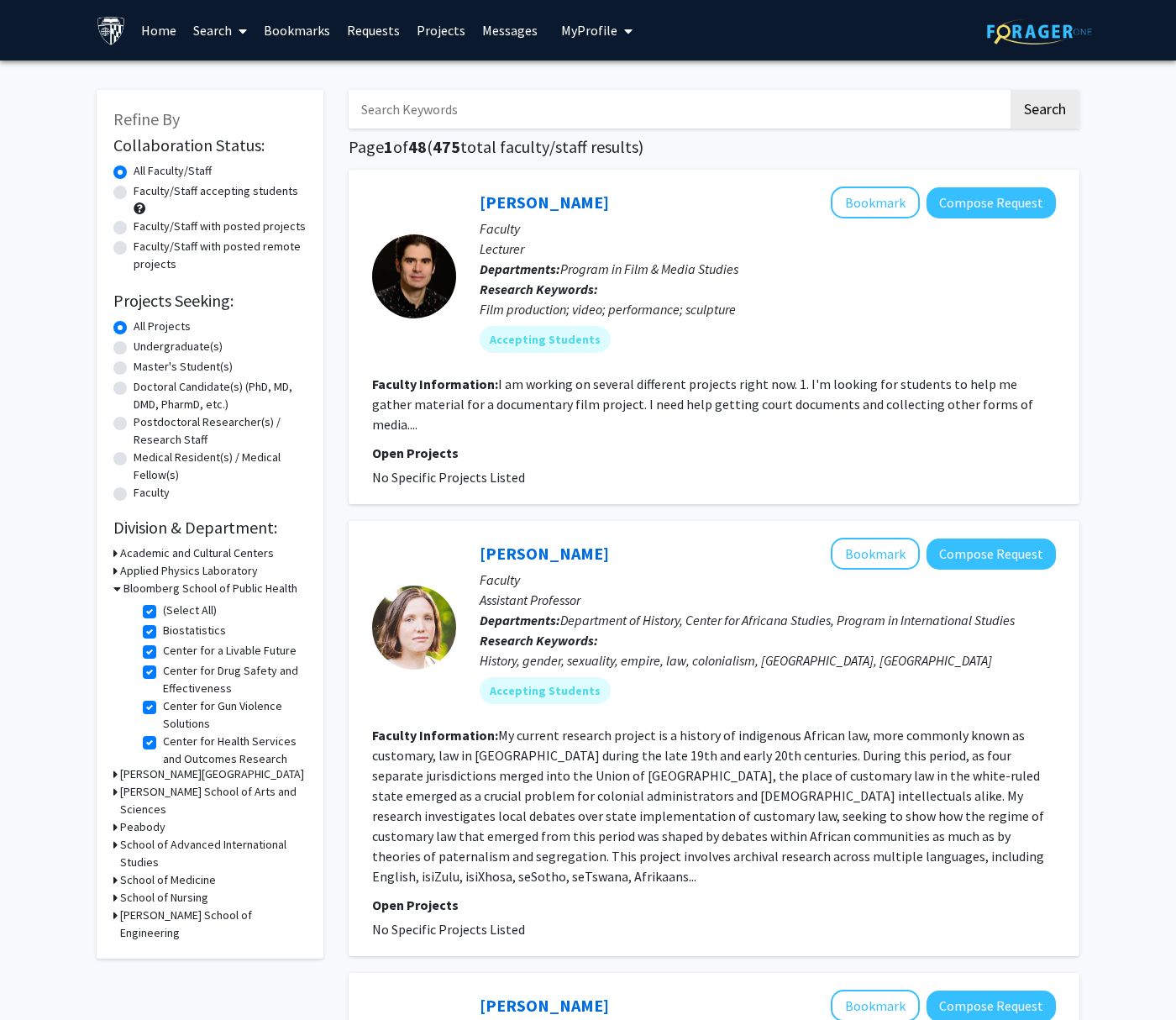
checkbox input "true"
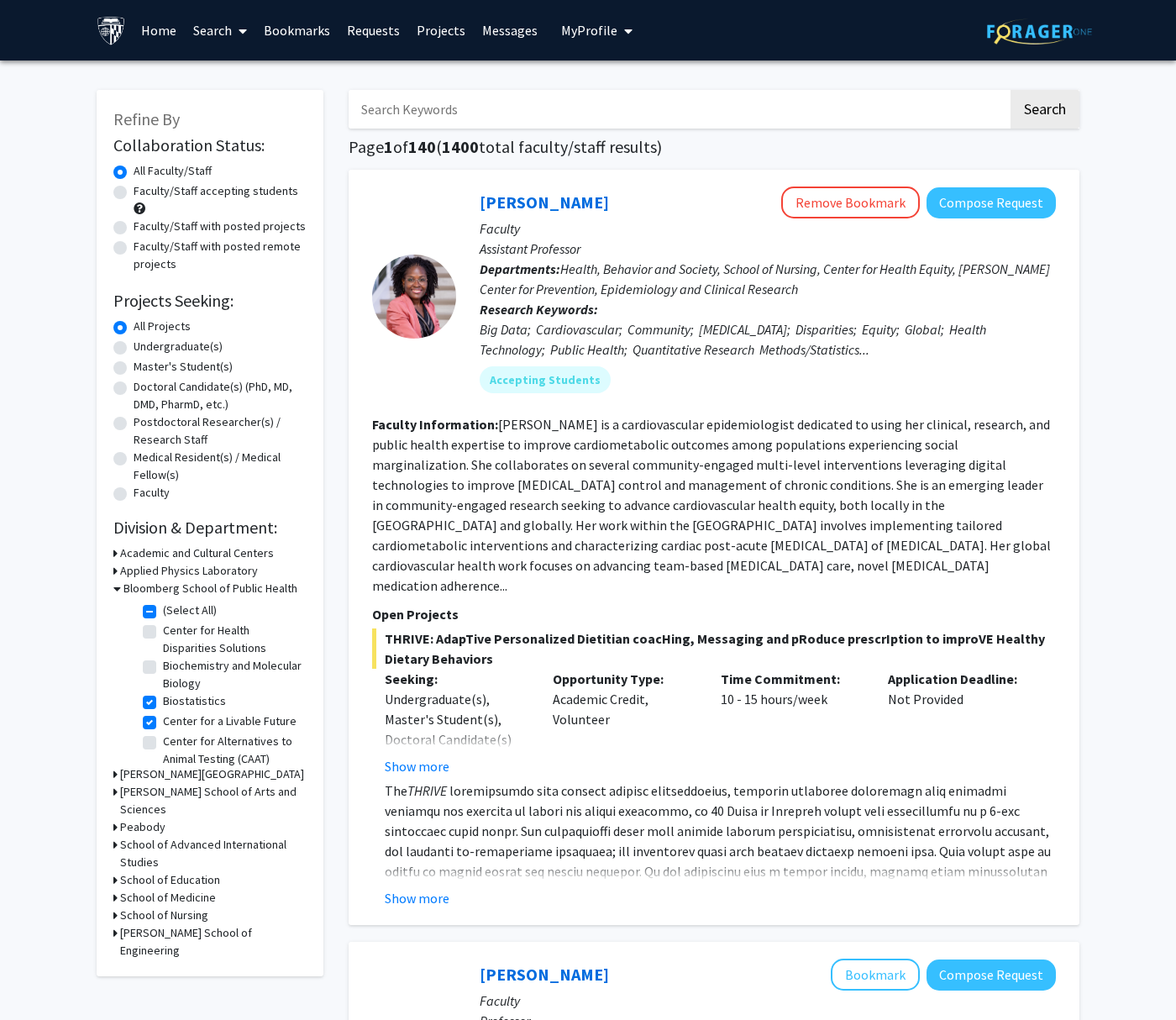
click at [133, 246] on label "Faculty/Staff with posted remote projects" at bounding box center [219, 256] width 173 height 35
click at [133, 246] on input "Faculty/Staff with posted remote projects" at bounding box center [138, 243] width 11 height 11
radio input "true"
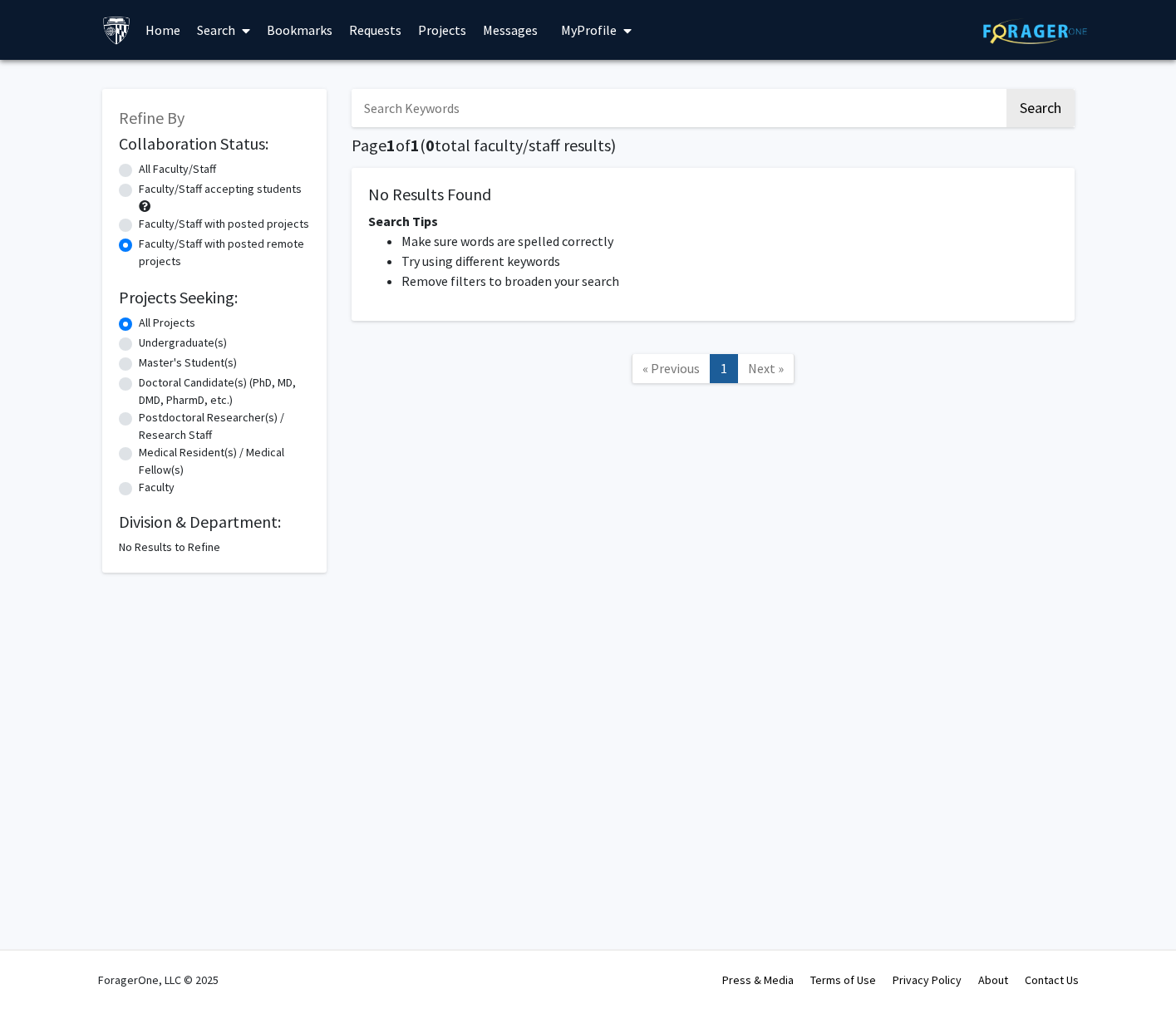
click at [139, 228] on label "Faculty/Staff with posted projects" at bounding box center [224, 224] width 170 height 18
click at [139, 226] on input "Faculty/Staff with posted projects" at bounding box center [144, 220] width 11 height 11
radio input "true"
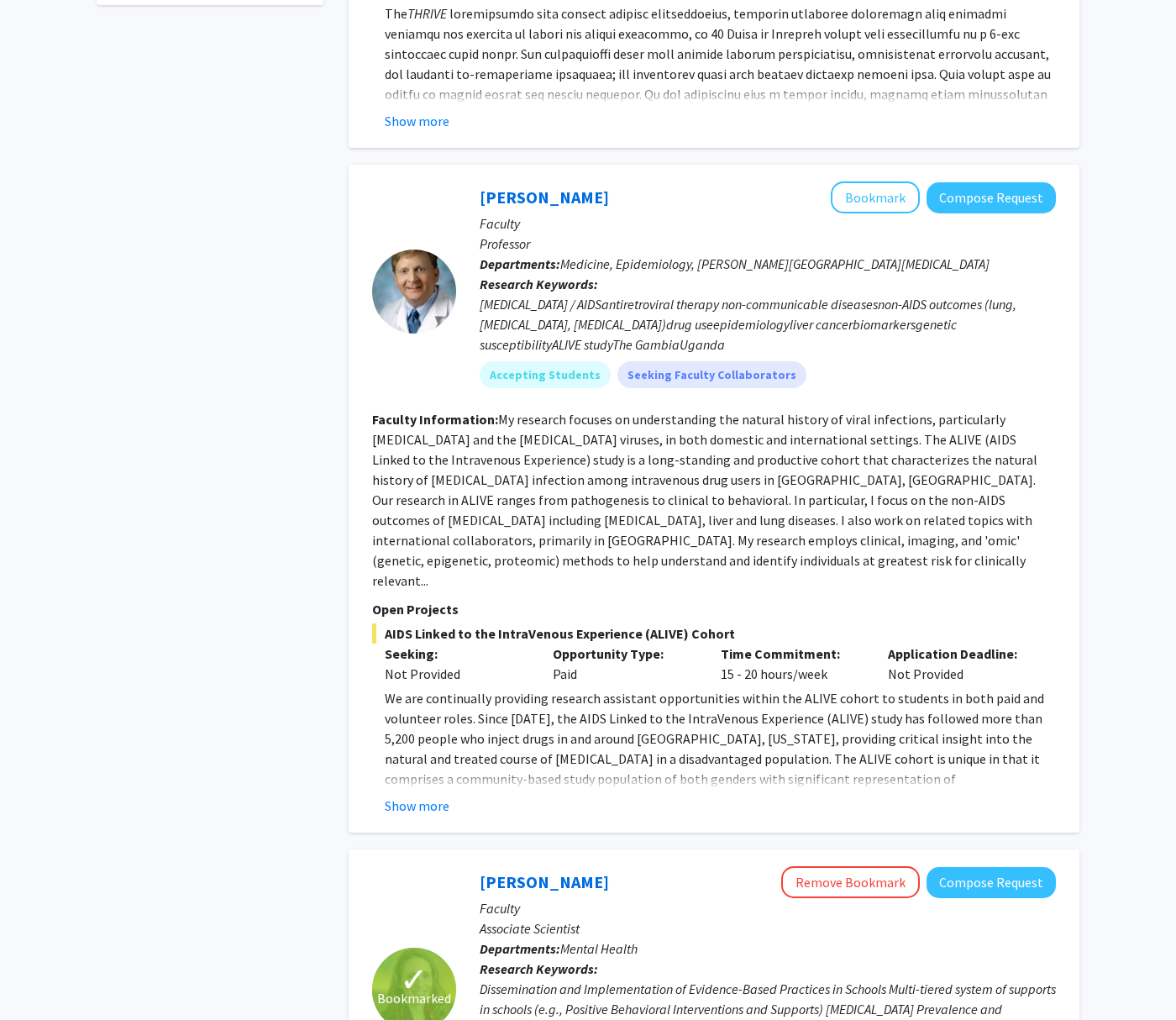
scroll to position [779, 0]
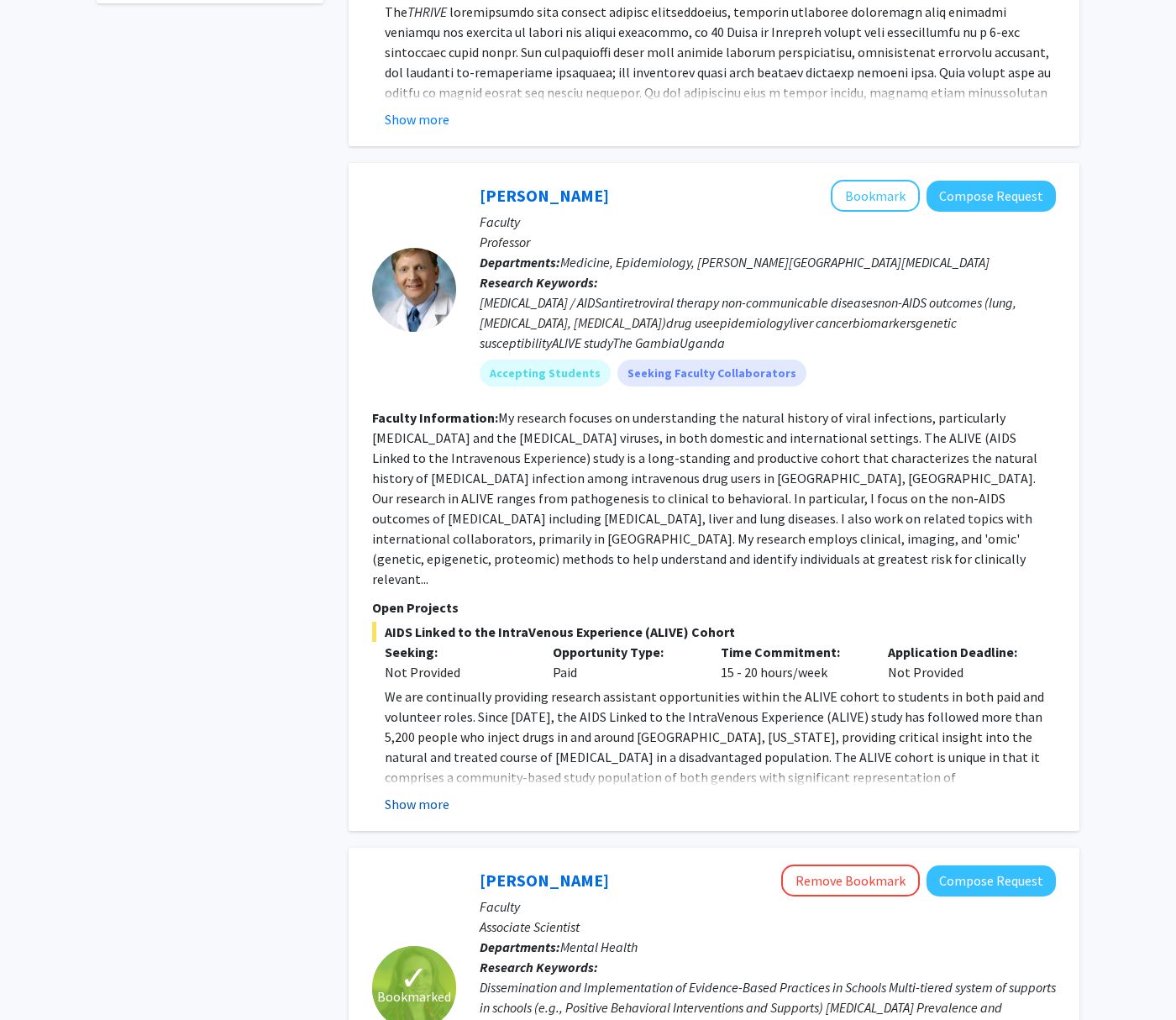
click at [414, 794] on button "Show more" at bounding box center [417, 804] width 65 height 20
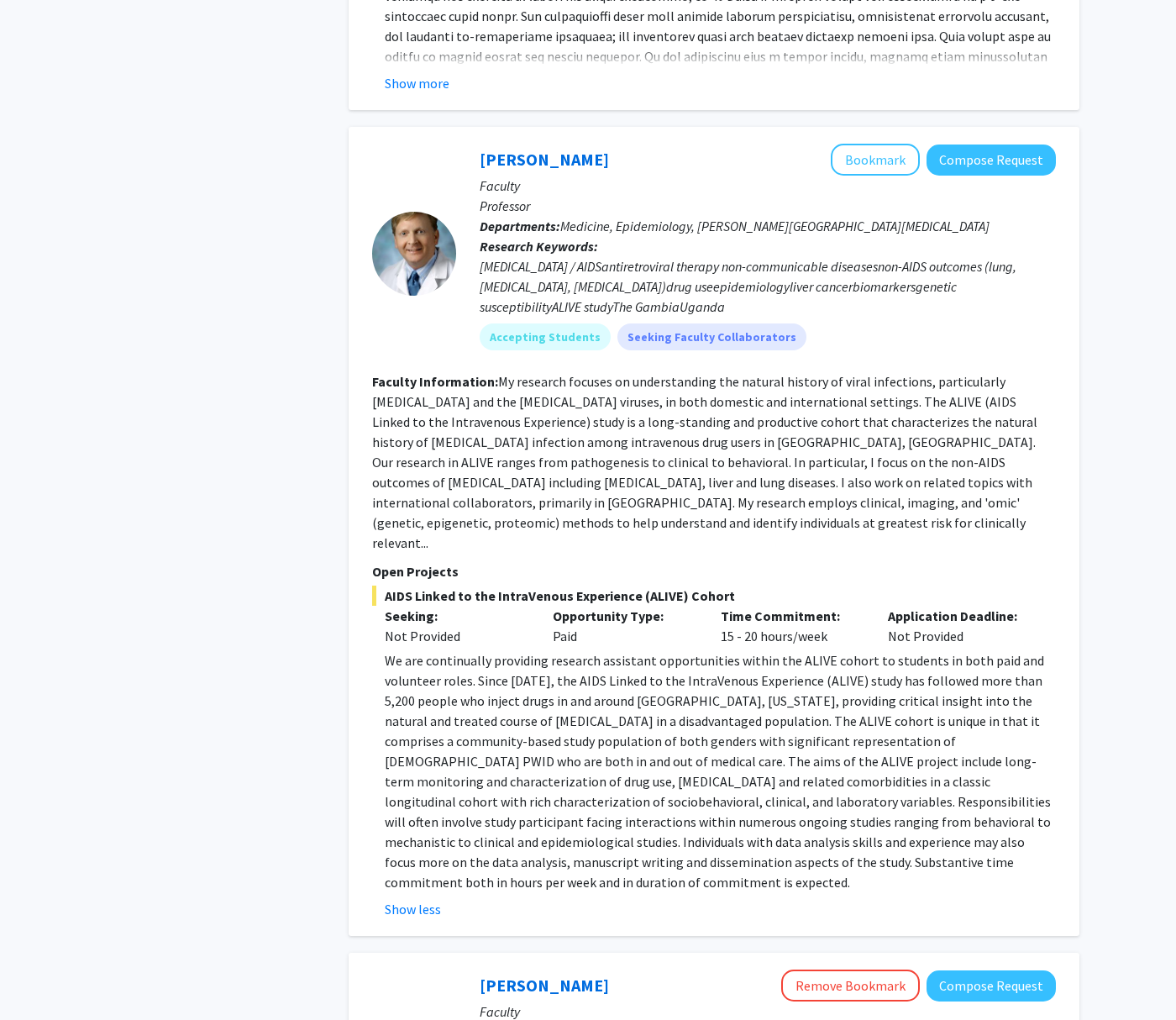
scroll to position [864, 0]
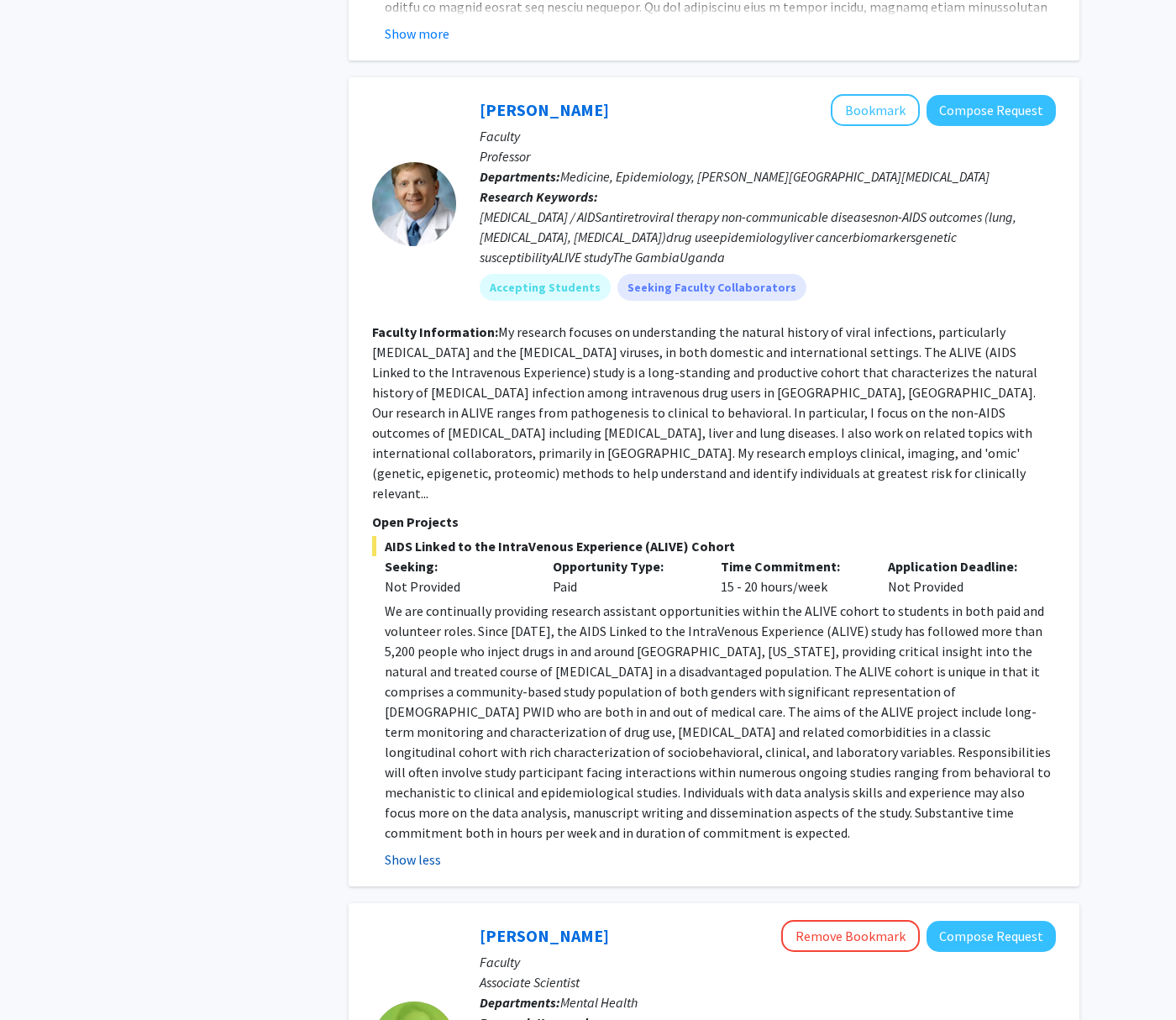
click at [391, 850] on button "Show less" at bounding box center [413, 860] width 57 height 20
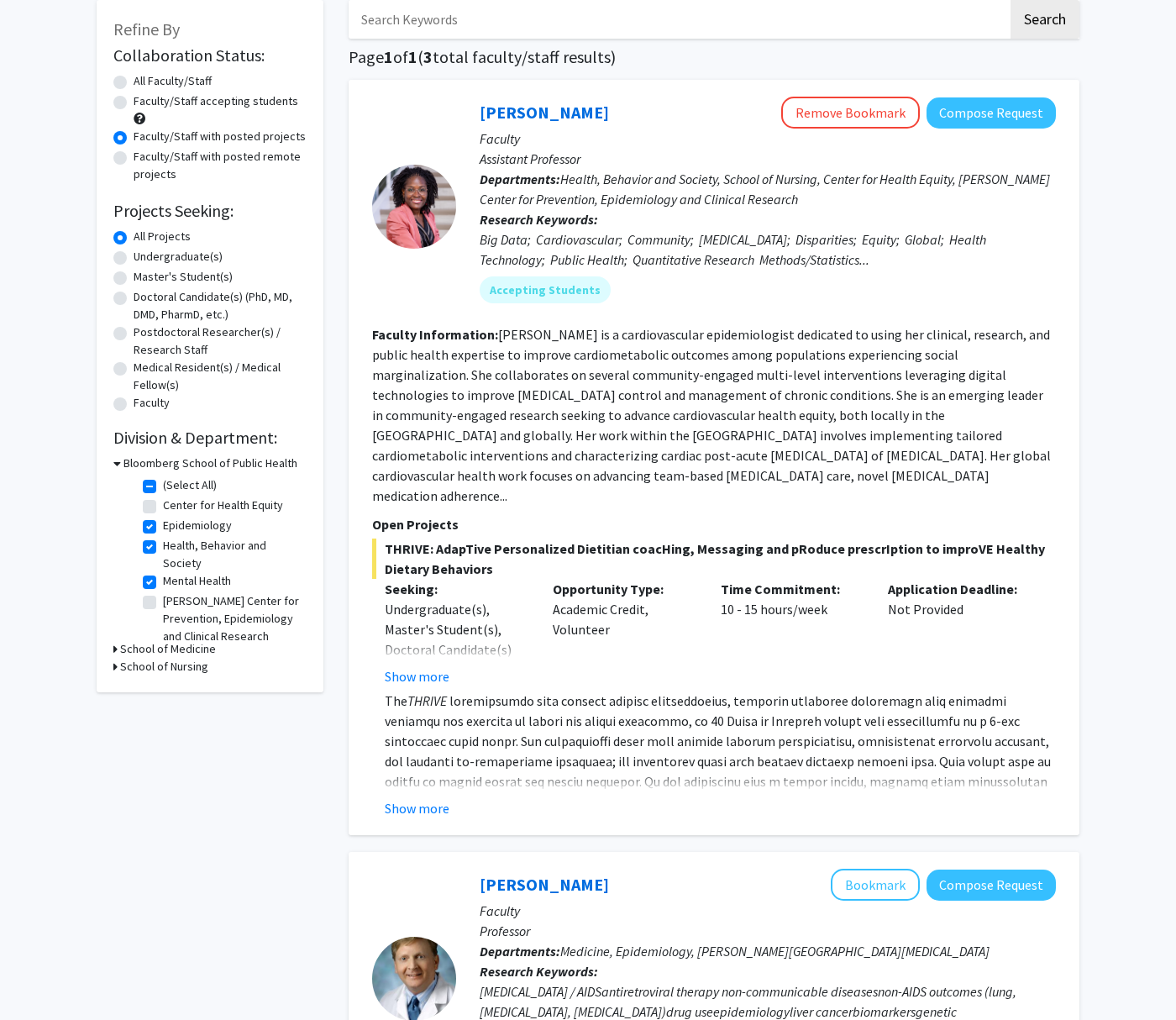
scroll to position [0, 0]
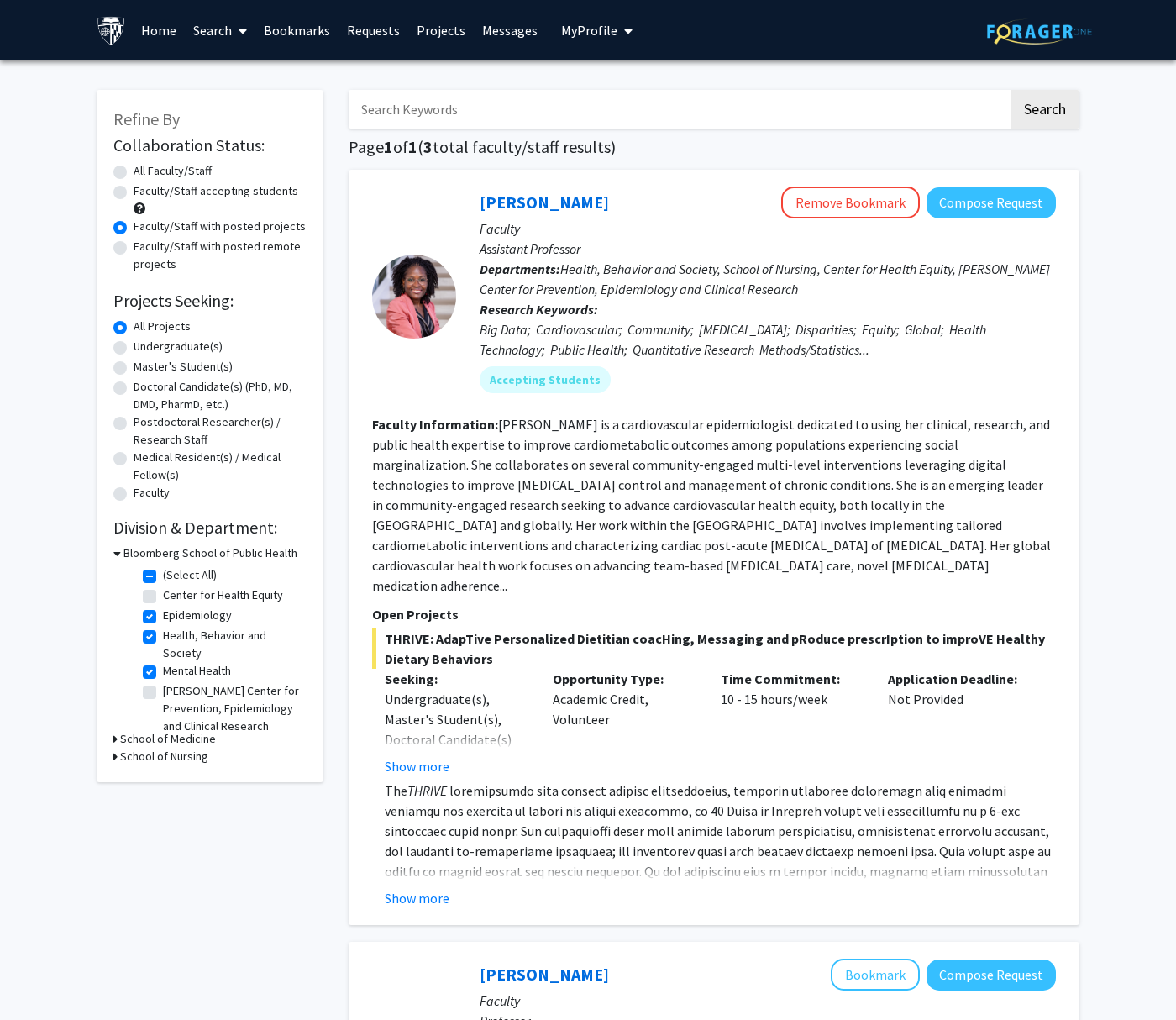
click at [163, 575] on label "(Select All)" at bounding box center [190, 575] width 54 height 18
click at [163, 575] on input "(Select All)" at bounding box center [168, 571] width 11 height 11
checkbox input "false"
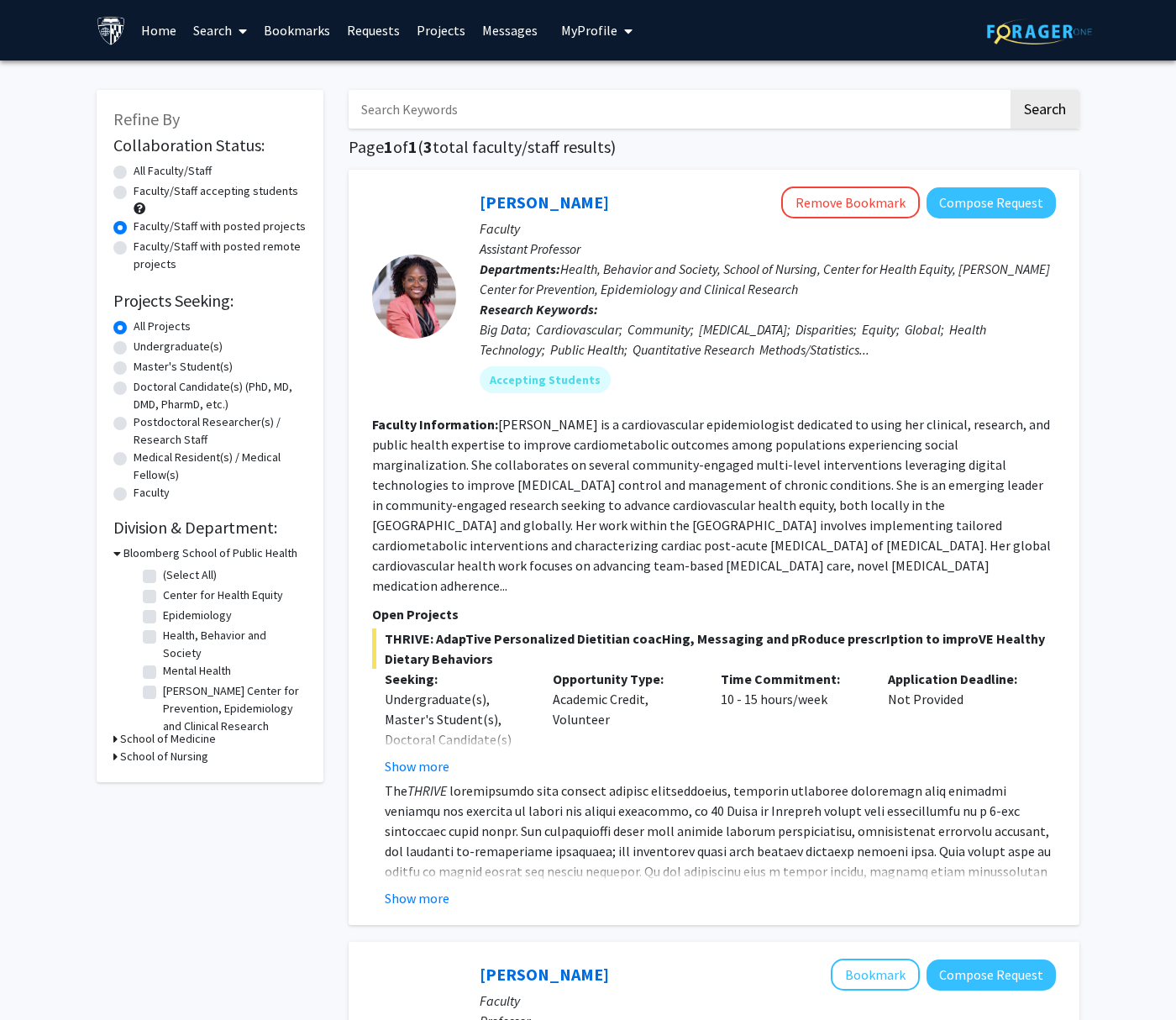
checkbox input "false"
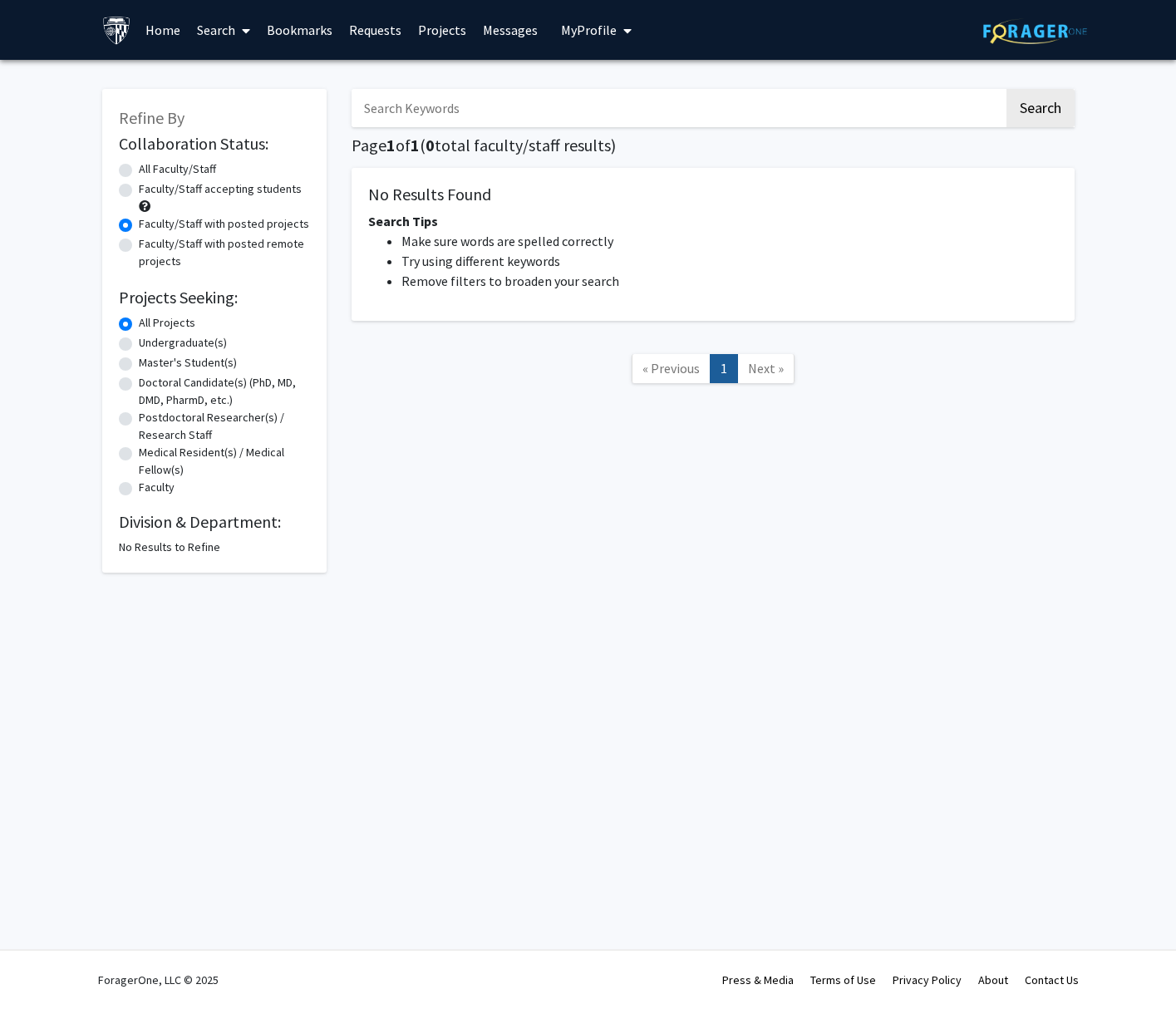
click at [139, 178] on label "All Faculty/Staff" at bounding box center [177, 169] width 78 height 18
click at [139, 171] on input "All Faculty/Staff" at bounding box center [144, 165] width 11 height 11
radio input "true"
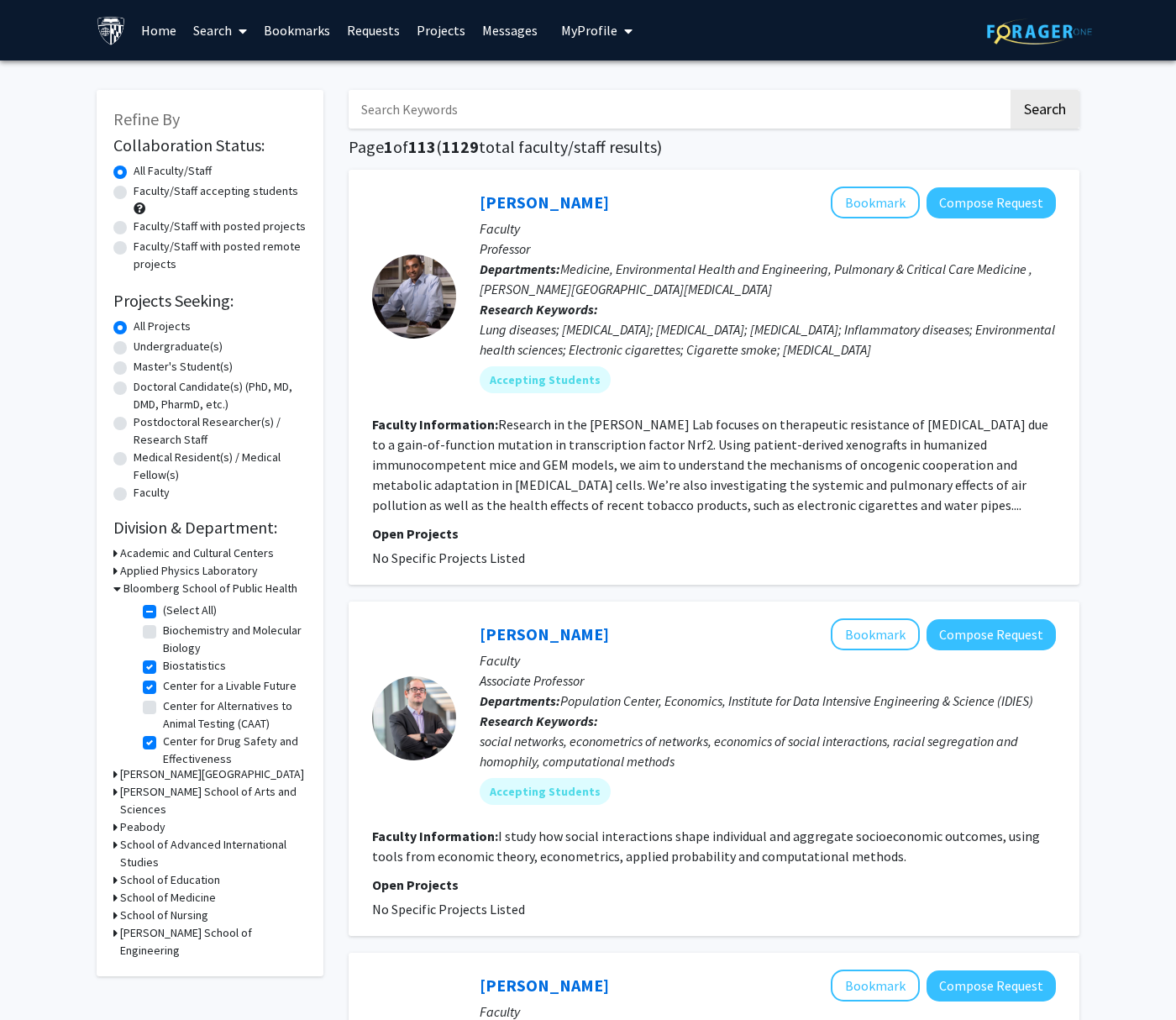
click at [114, 592] on icon at bounding box center [116, 588] width 8 height 18
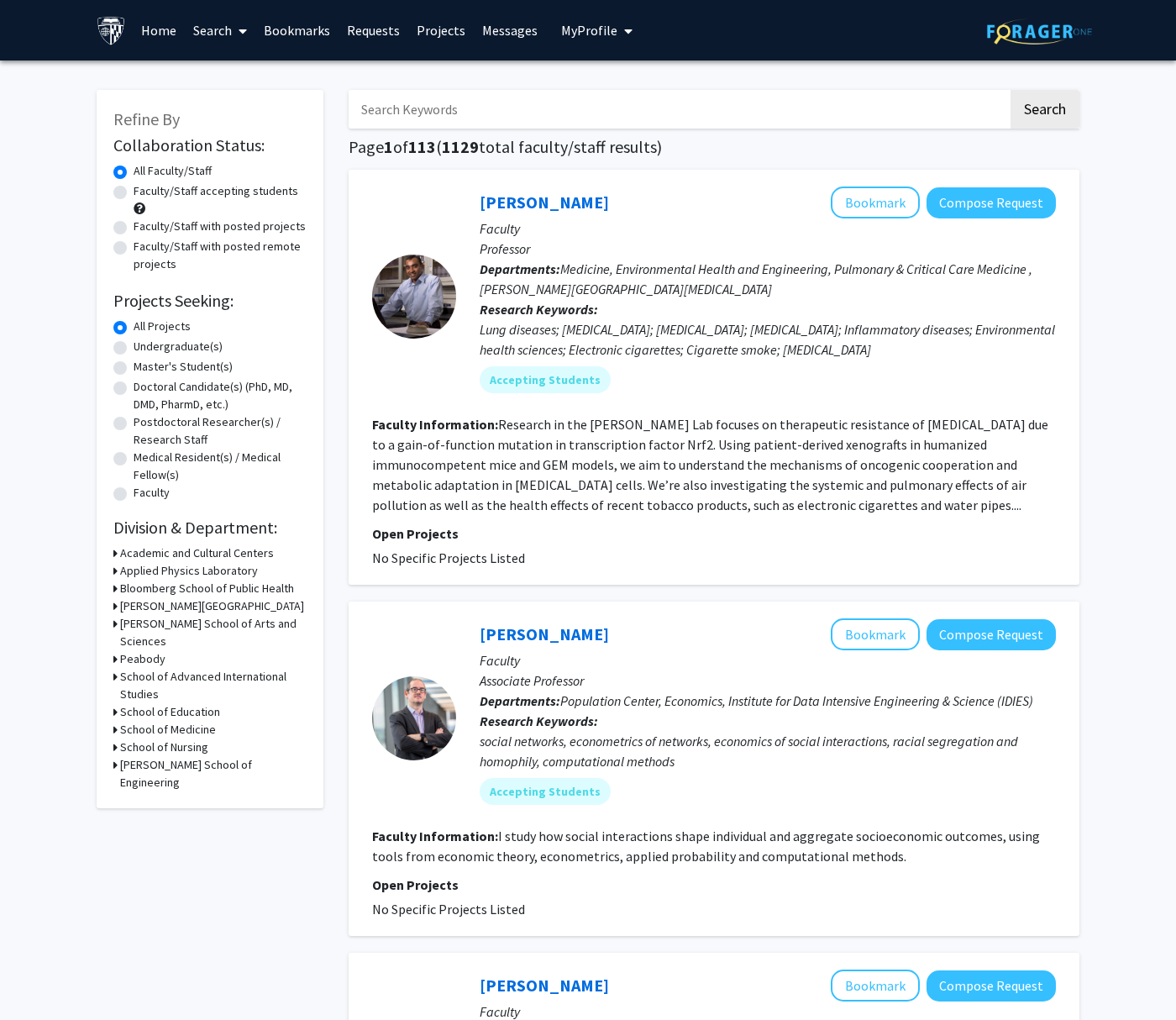
click at [112, 711] on div "Refine By Collaboration Status: Collaboration Status All Faculty/Staff Collabor…" at bounding box center [209, 449] width 227 height 718
click at [115, 720] on icon at bounding box center [115, 729] width 4 height 18
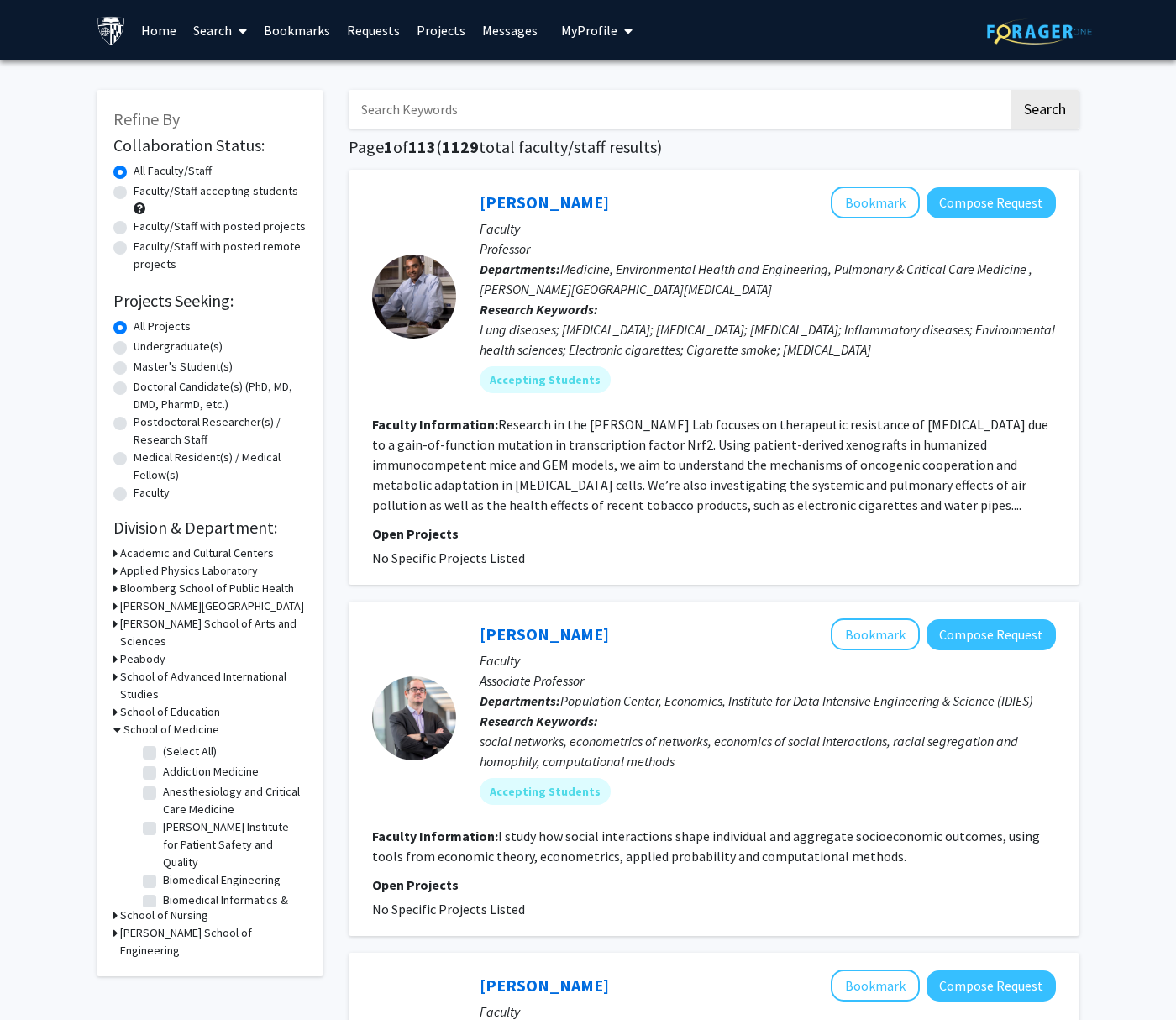
click at [163, 742] on label "(Select All)" at bounding box center [190, 751] width 54 height 18
click at [163, 742] on input "(Select All)" at bounding box center [168, 747] width 11 height 11
checkbox input "true"
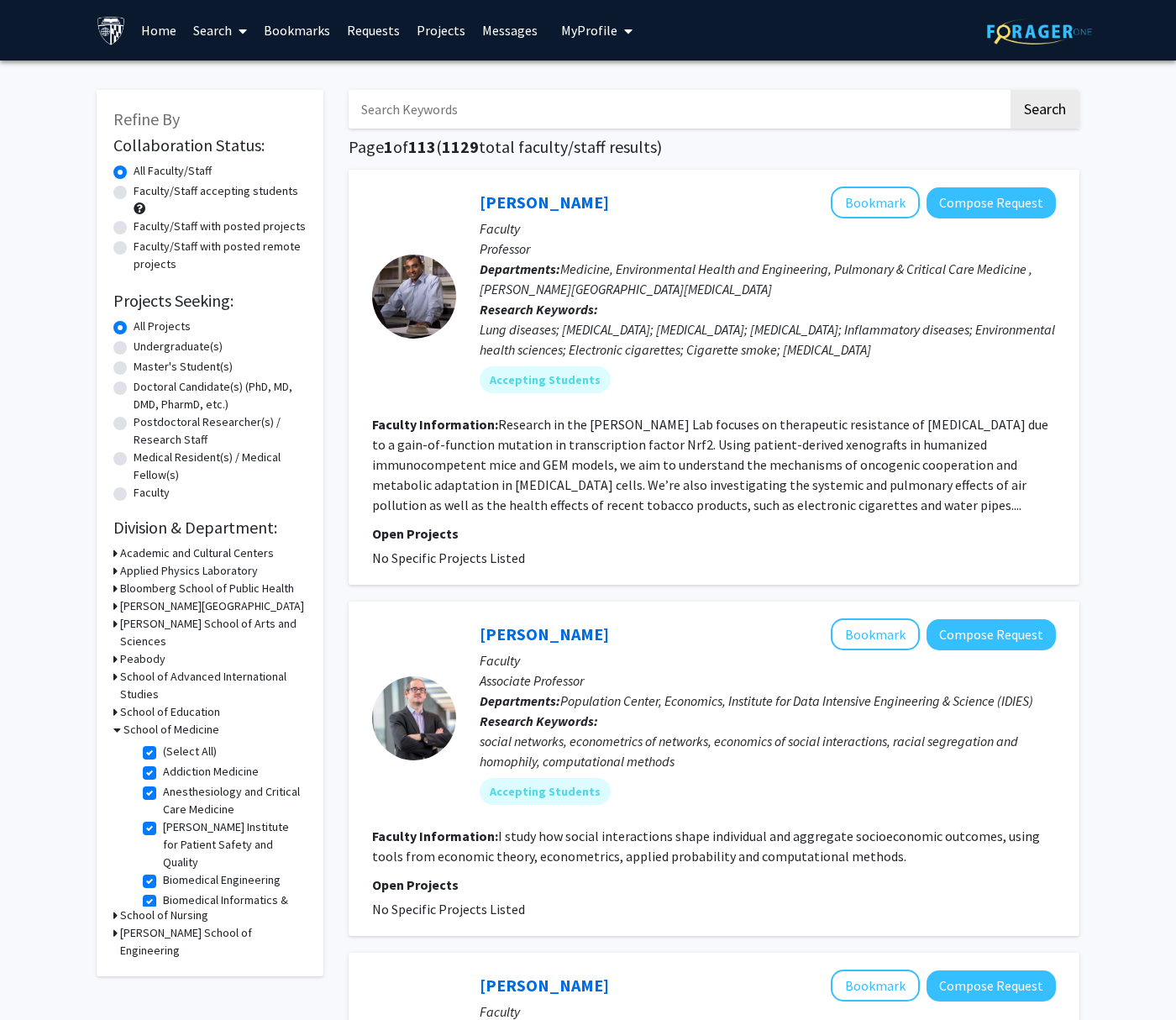
checkbox input "true"
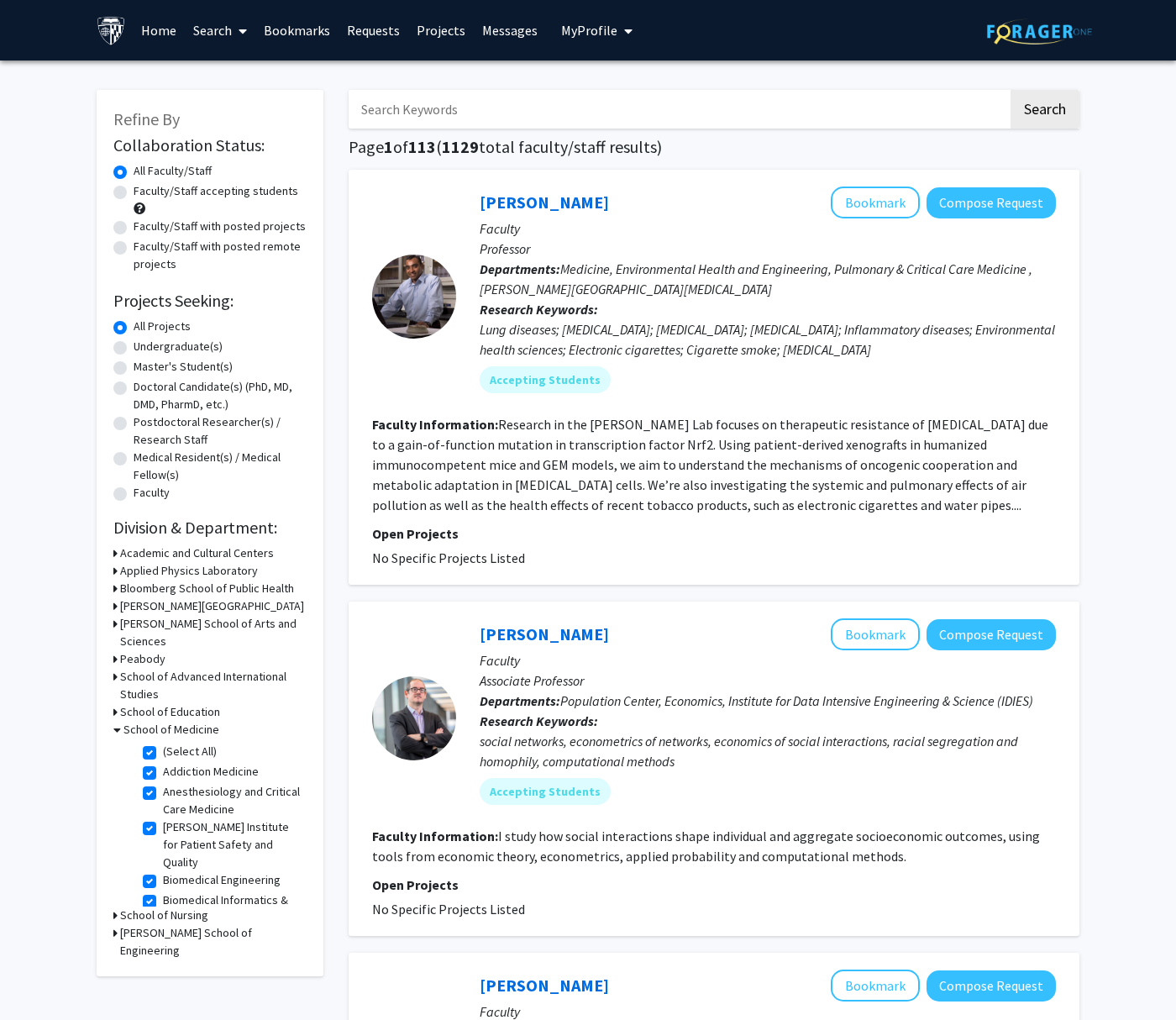
checkbox input "true"
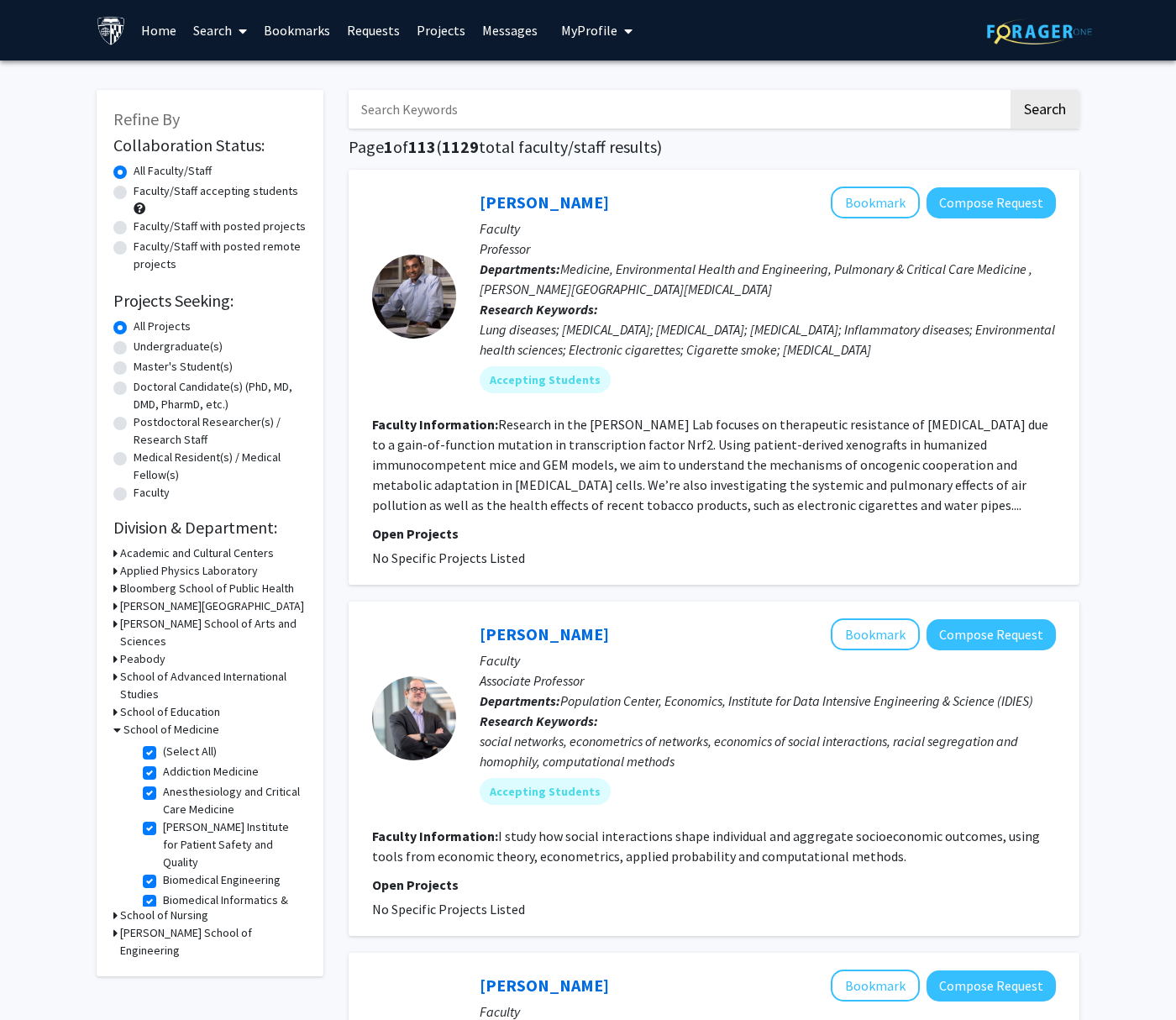
checkbox input "true"
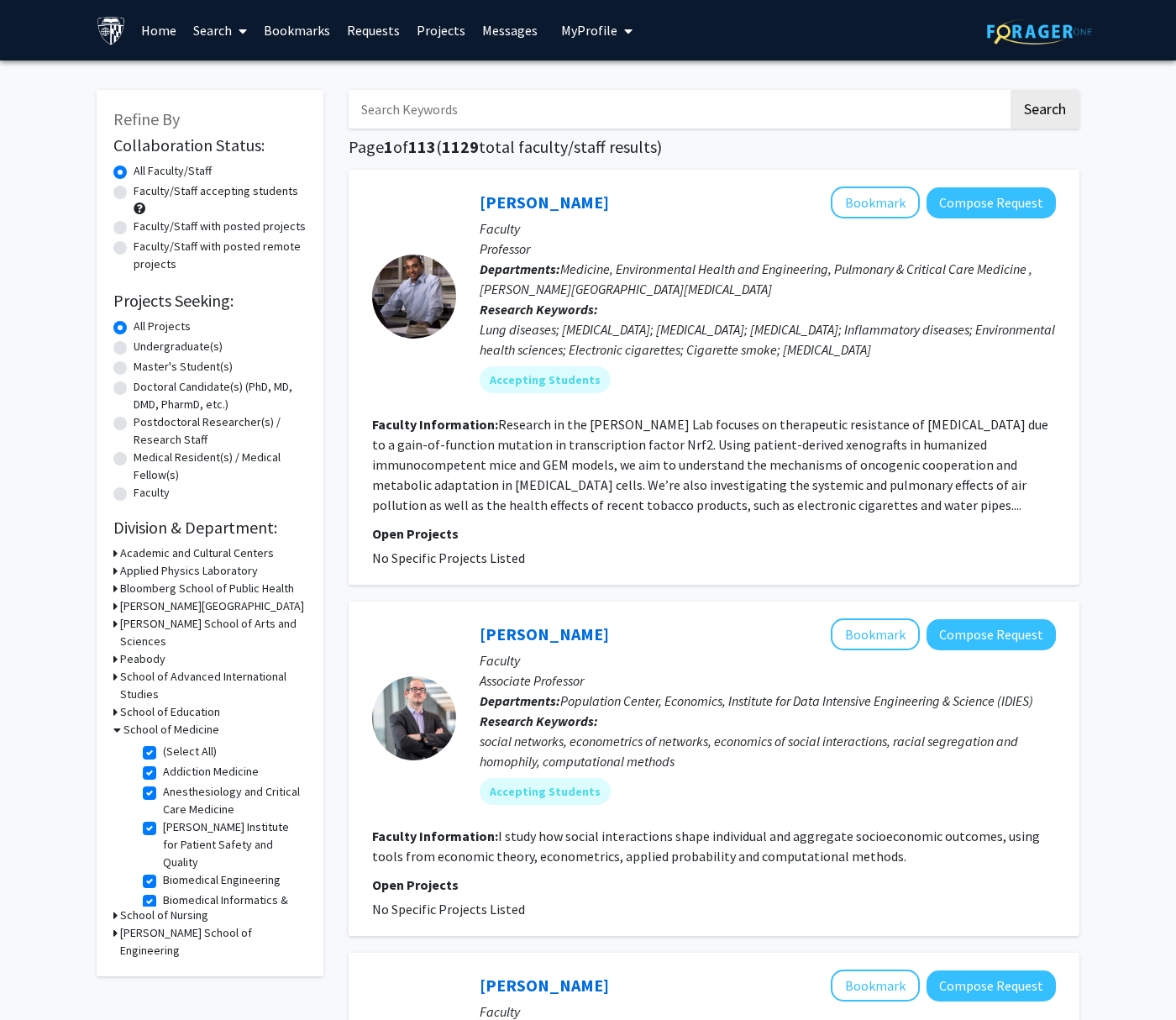
checkbox input "true"
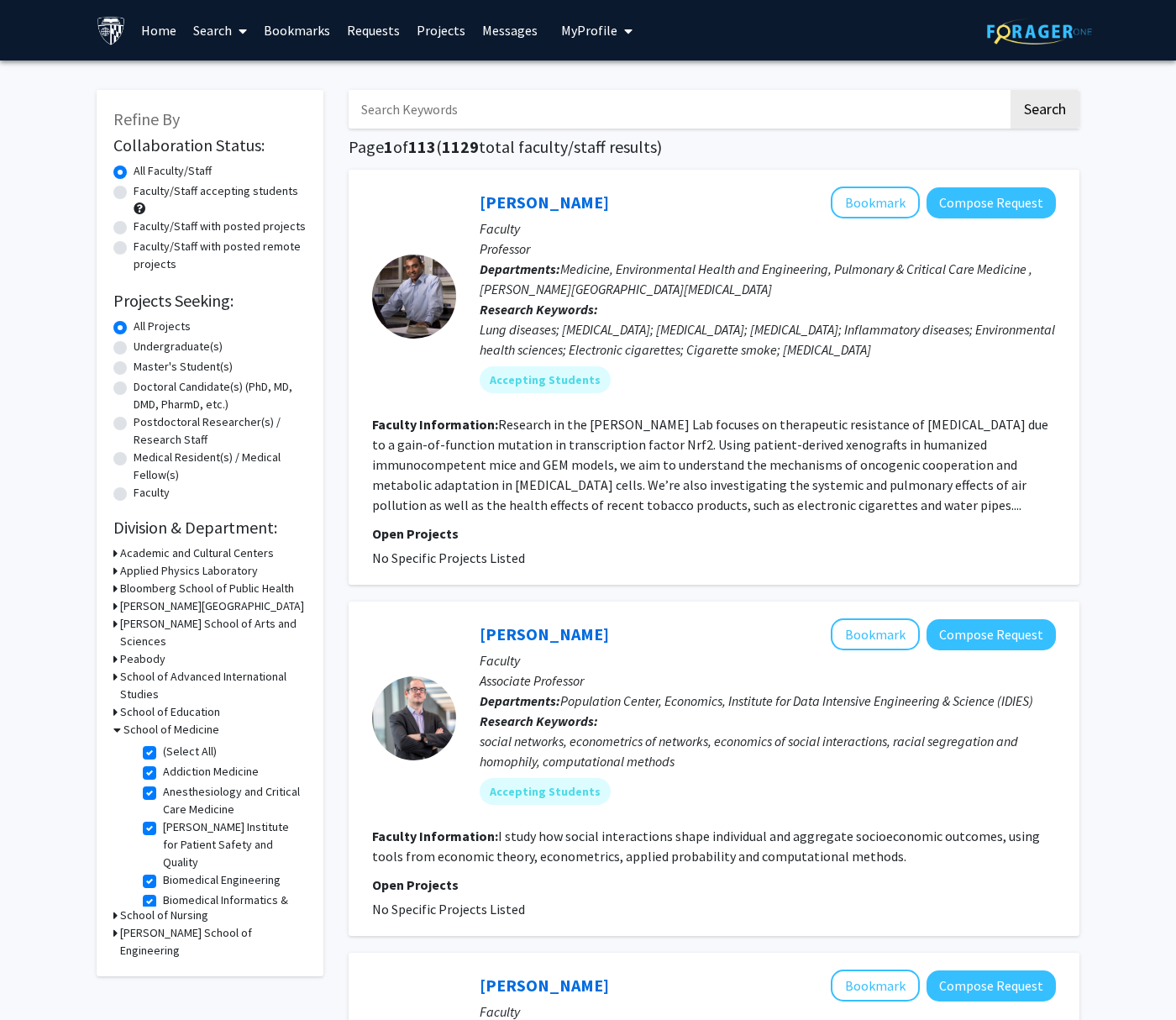
checkbox input "true"
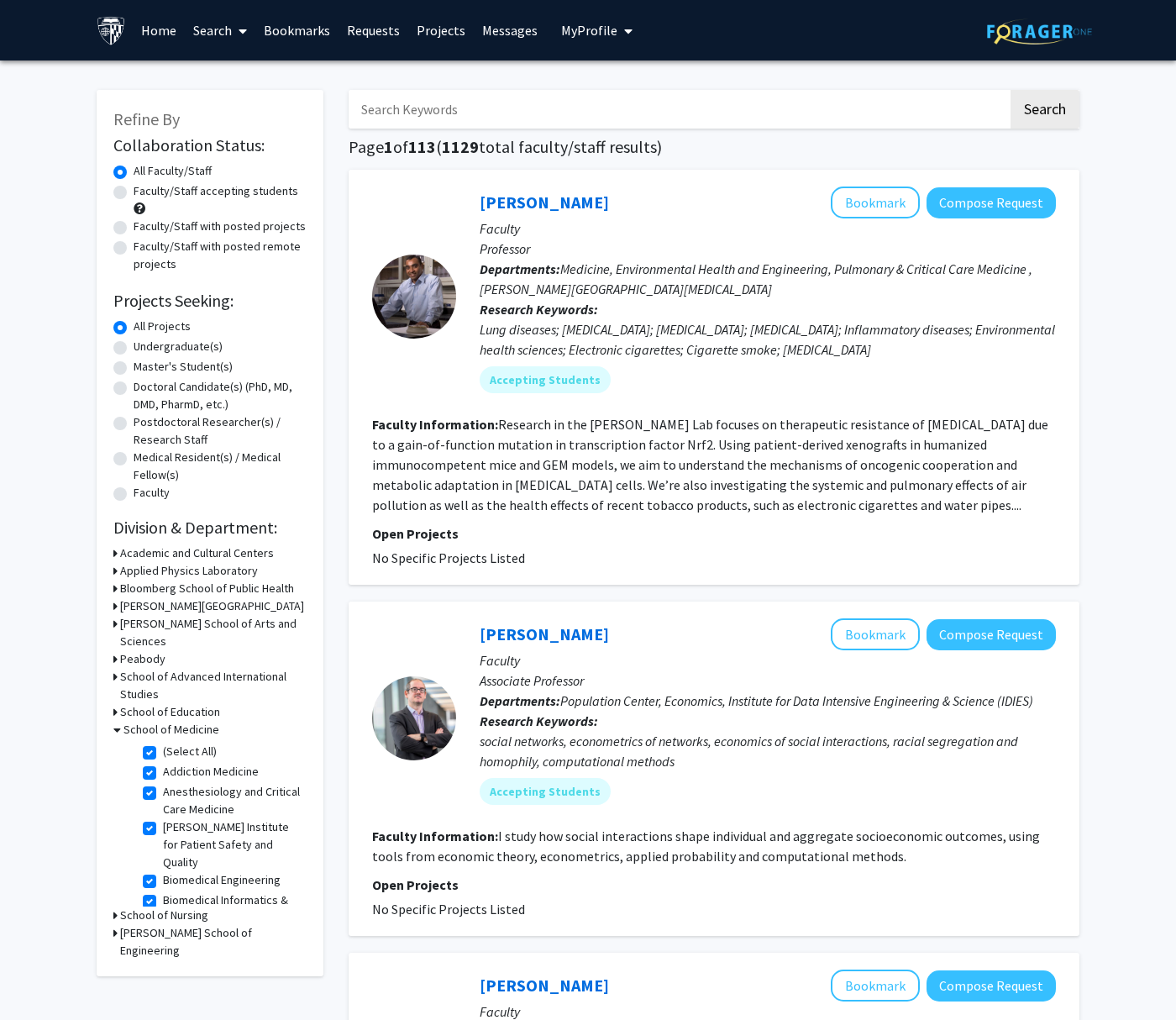
checkbox input "true"
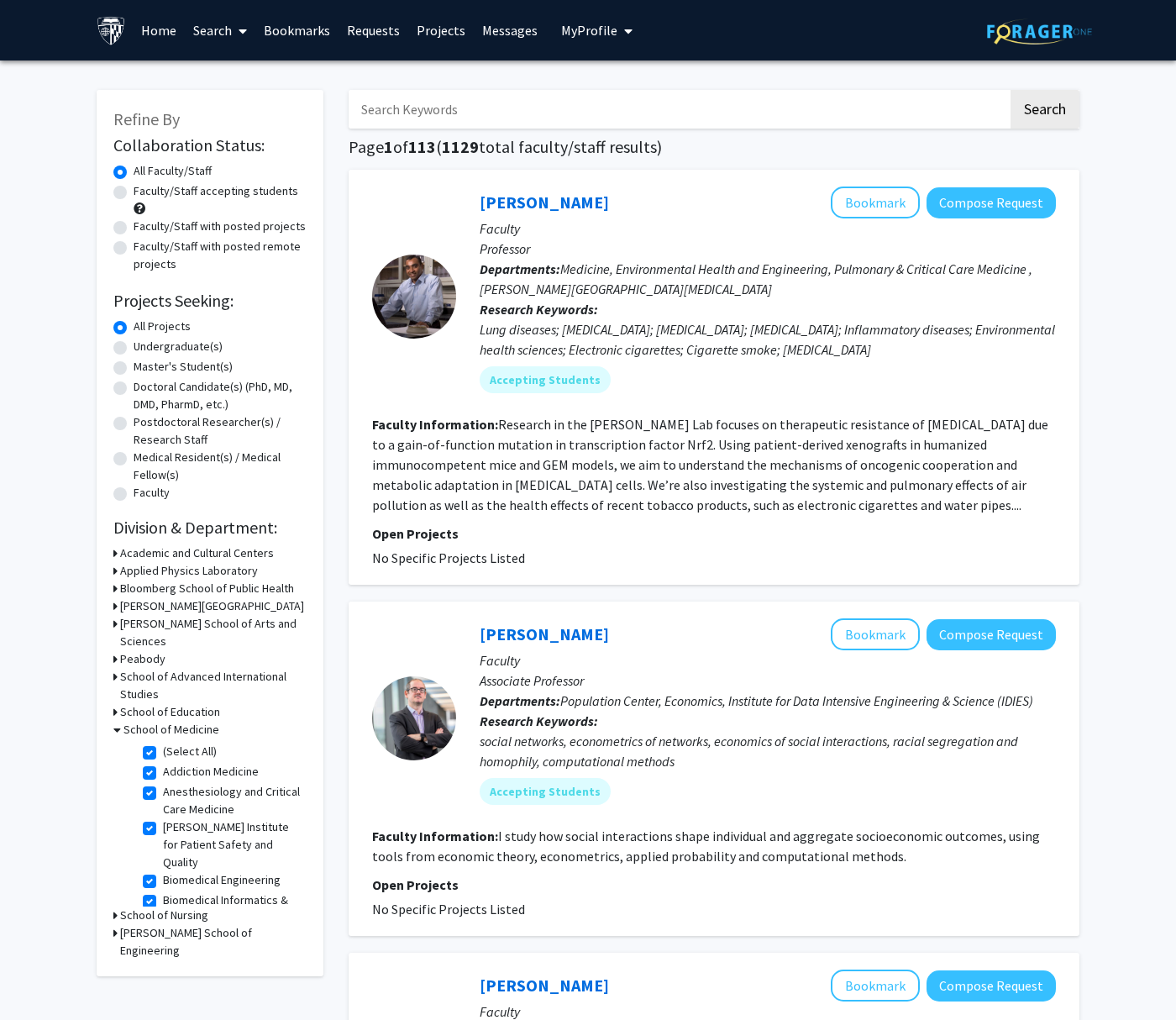
checkbox input "true"
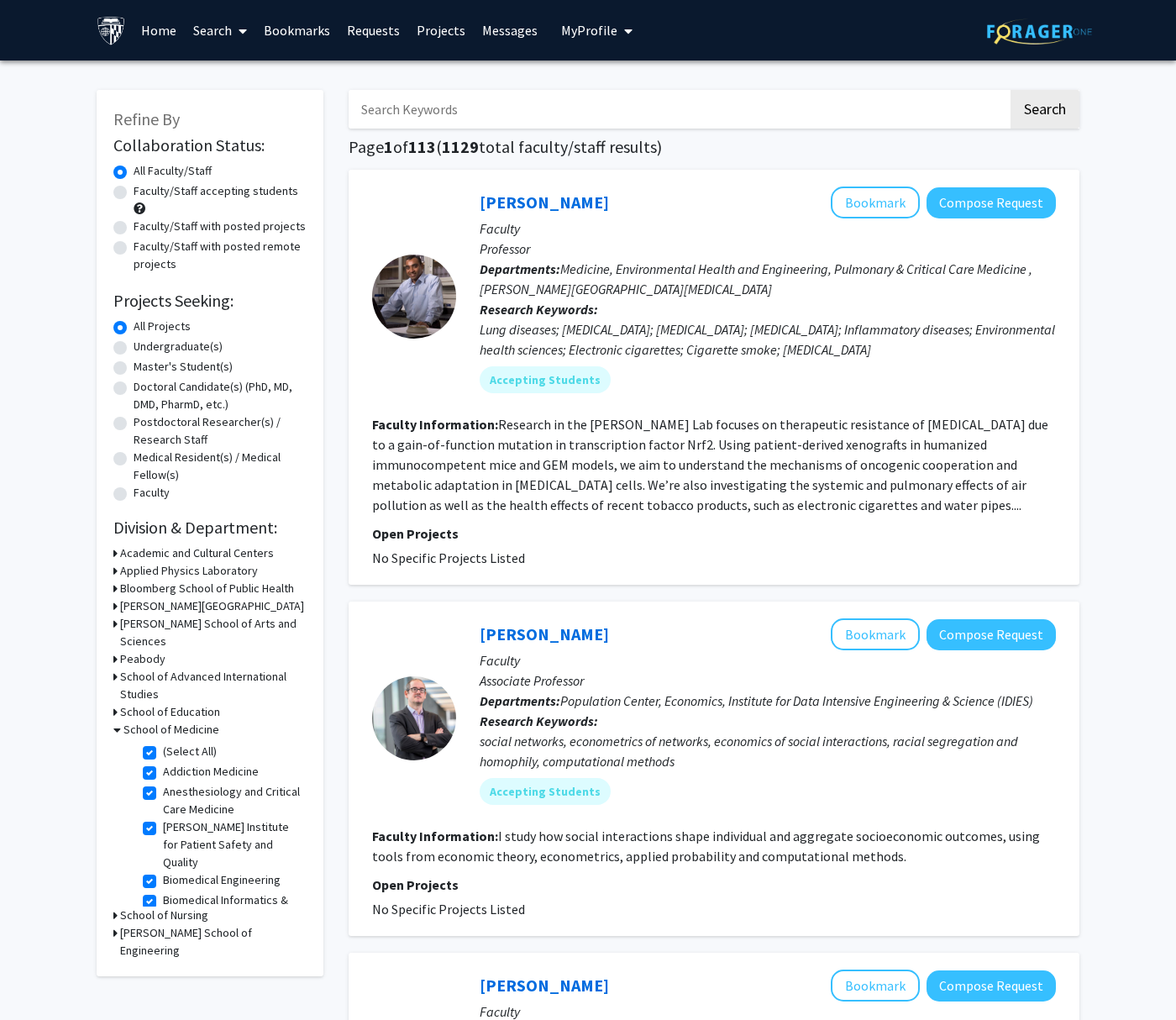
checkbox input "true"
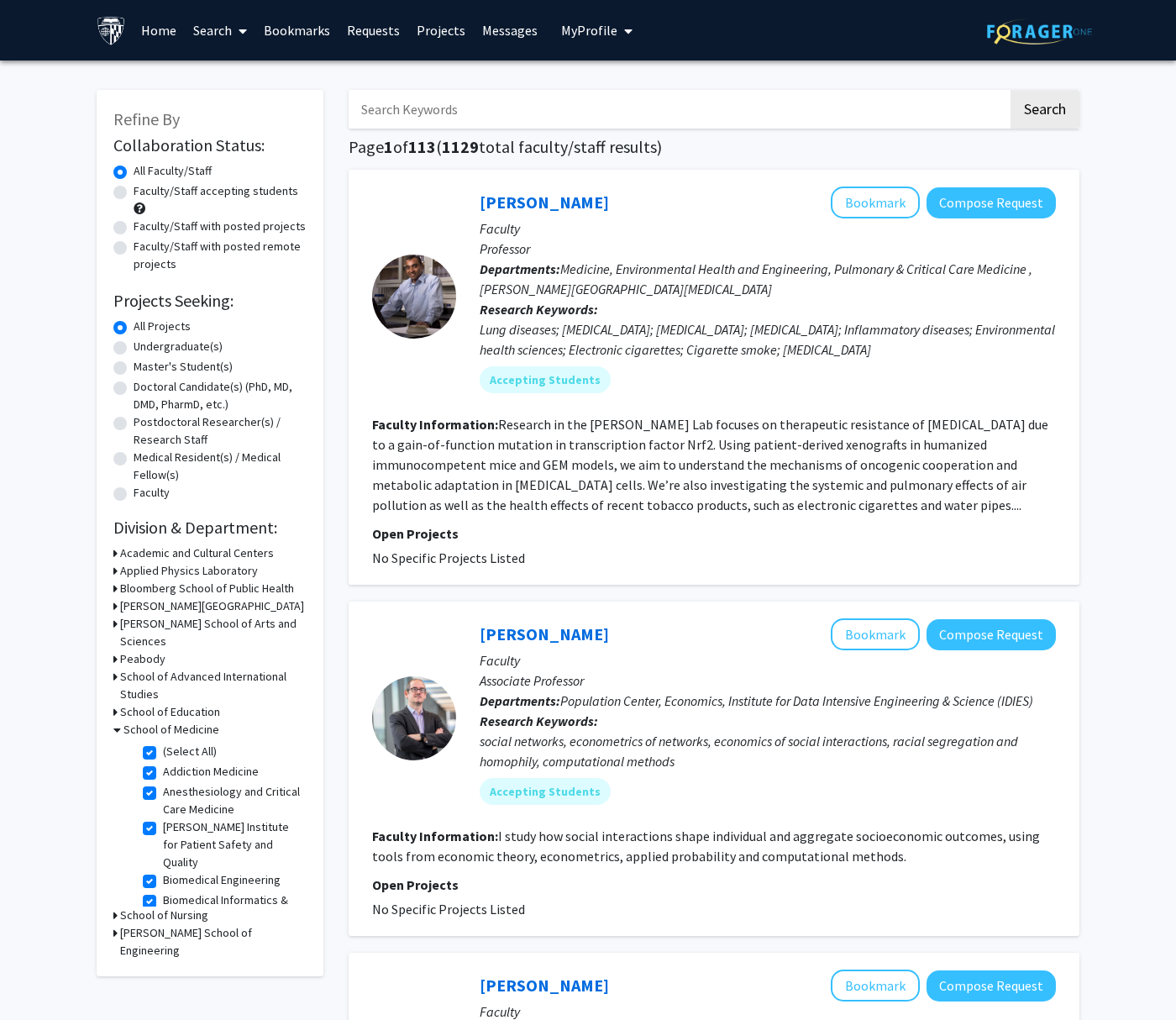
checkbox input "true"
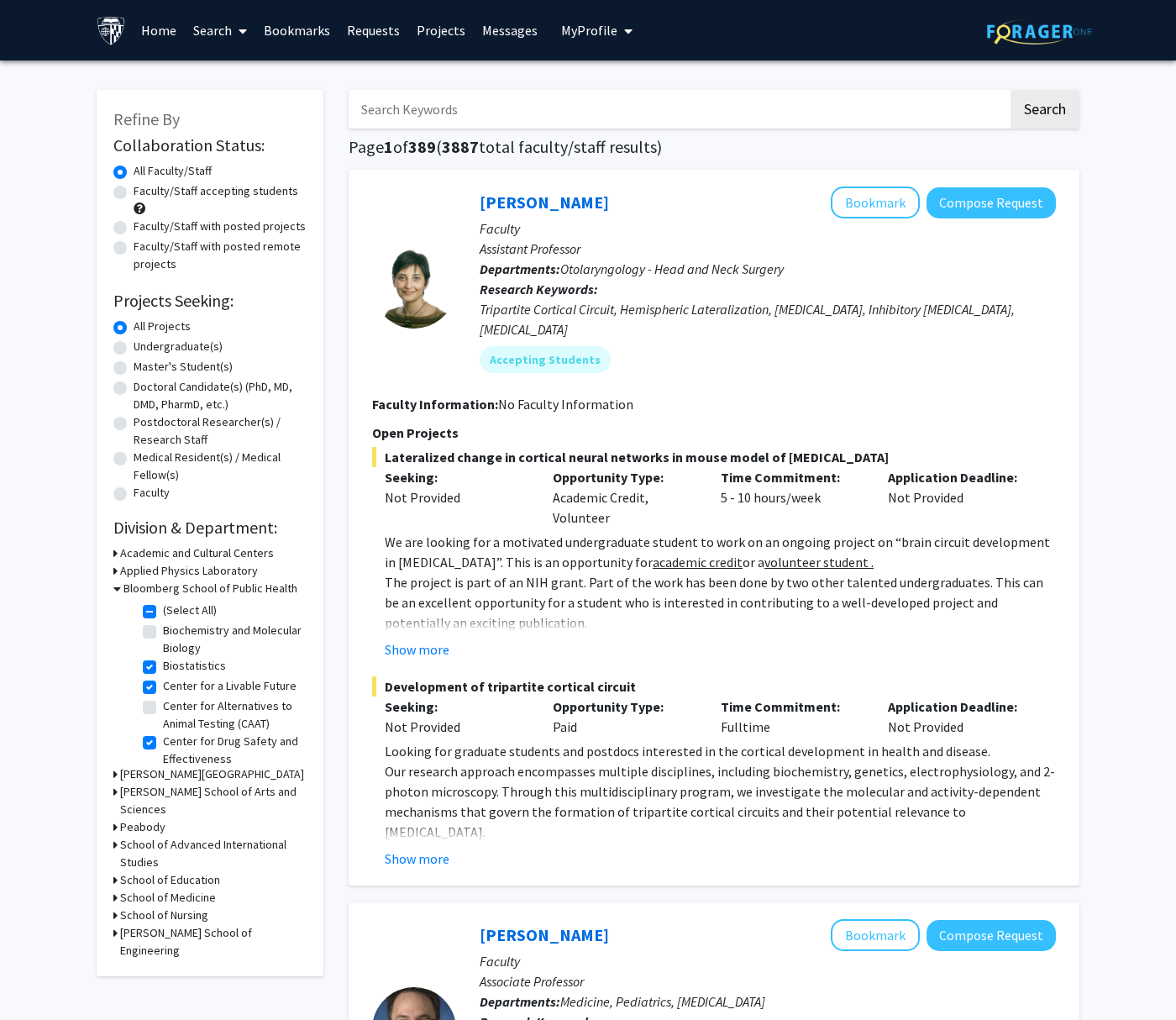
click at [133, 230] on label "Faculty/Staff with posted projects" at bounding box center [219, 226] width 172 height 18
click at [133, 229] on input "Faculty/Staff with posted projects" at bounding box center [138, 223] width 11 height 11
radio input "true"
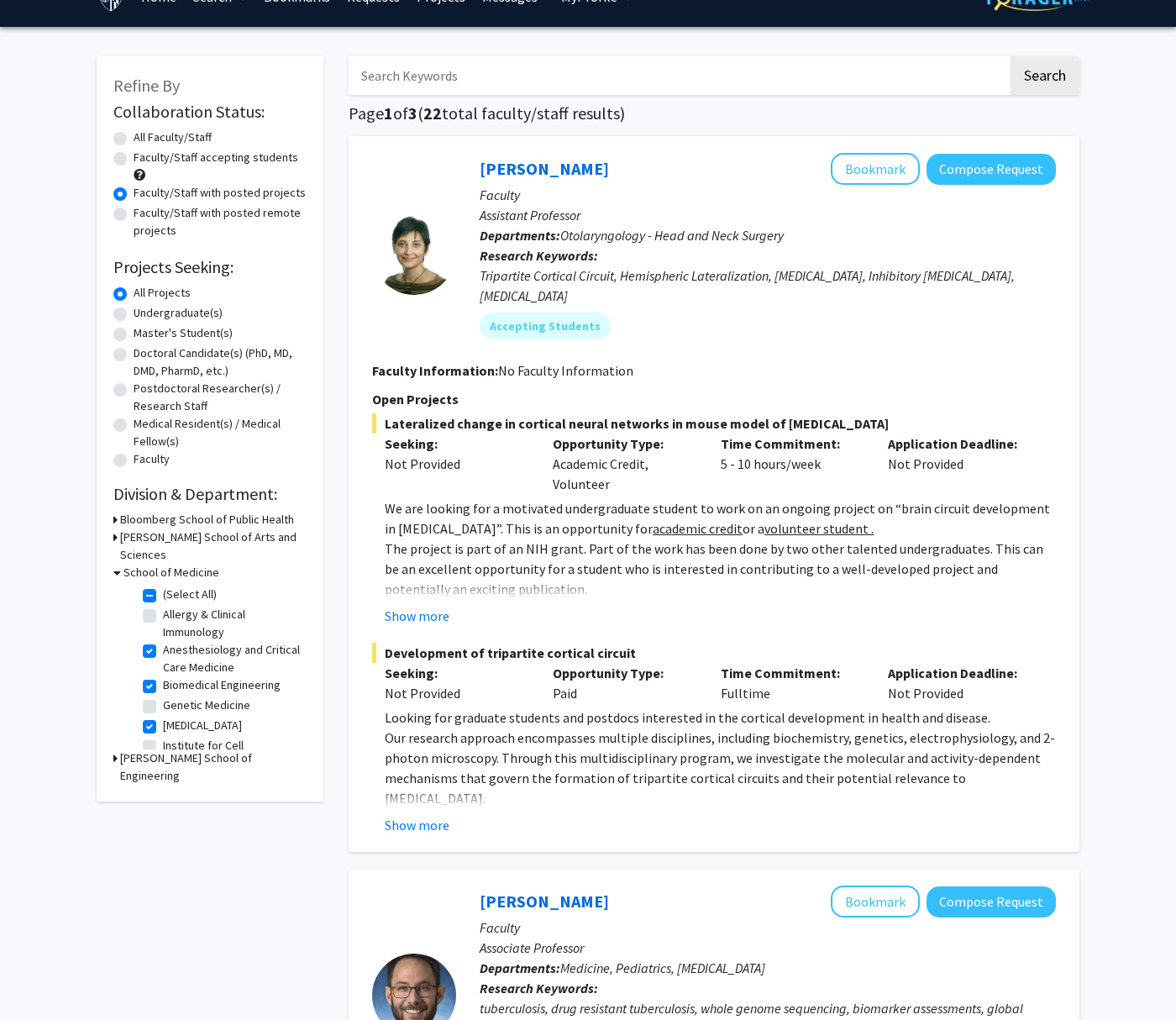
scroll to position [38, 0]
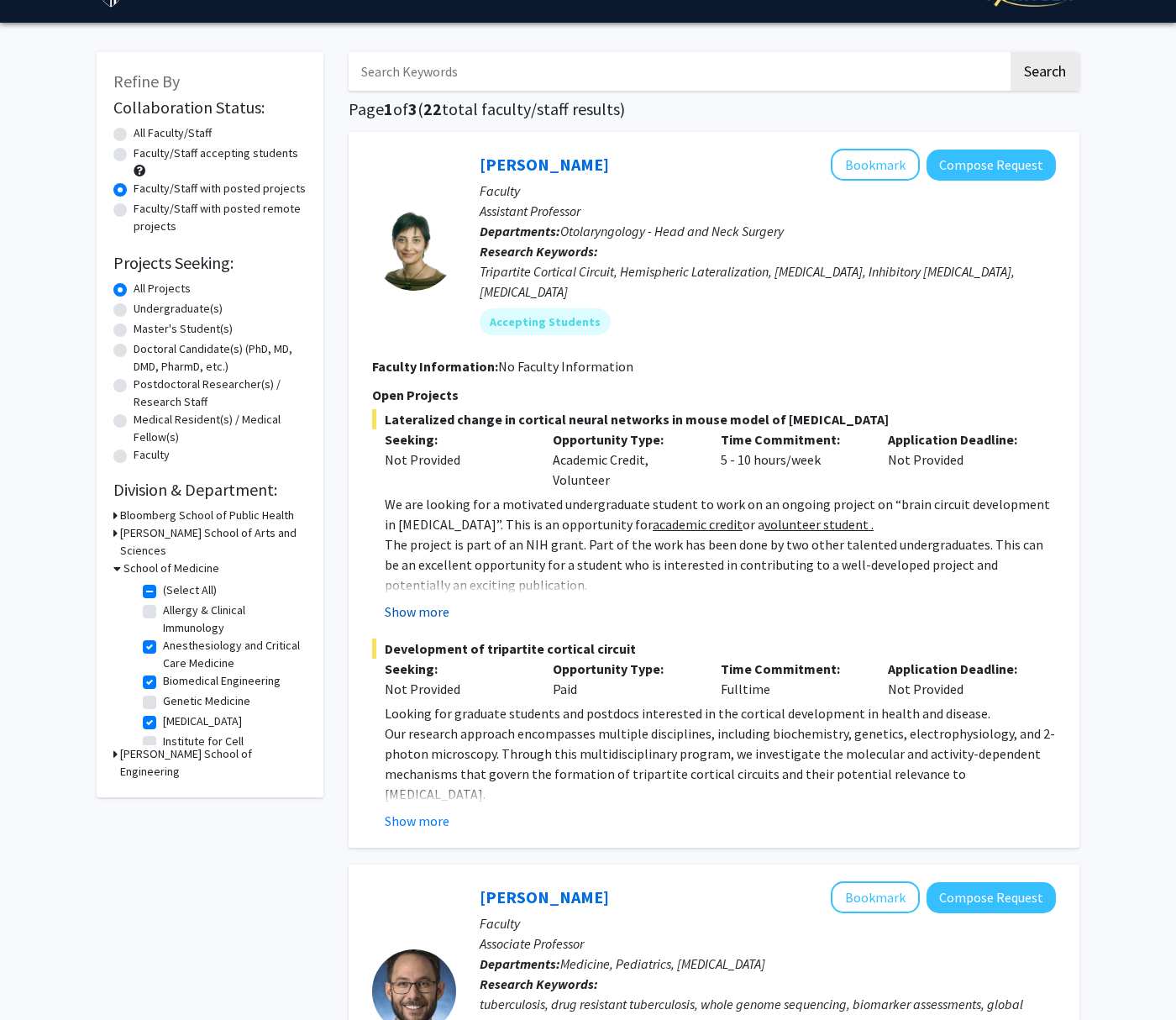
click at [441, 602] on button "Show more" at bounding box center [417, 612] width 65 height 20
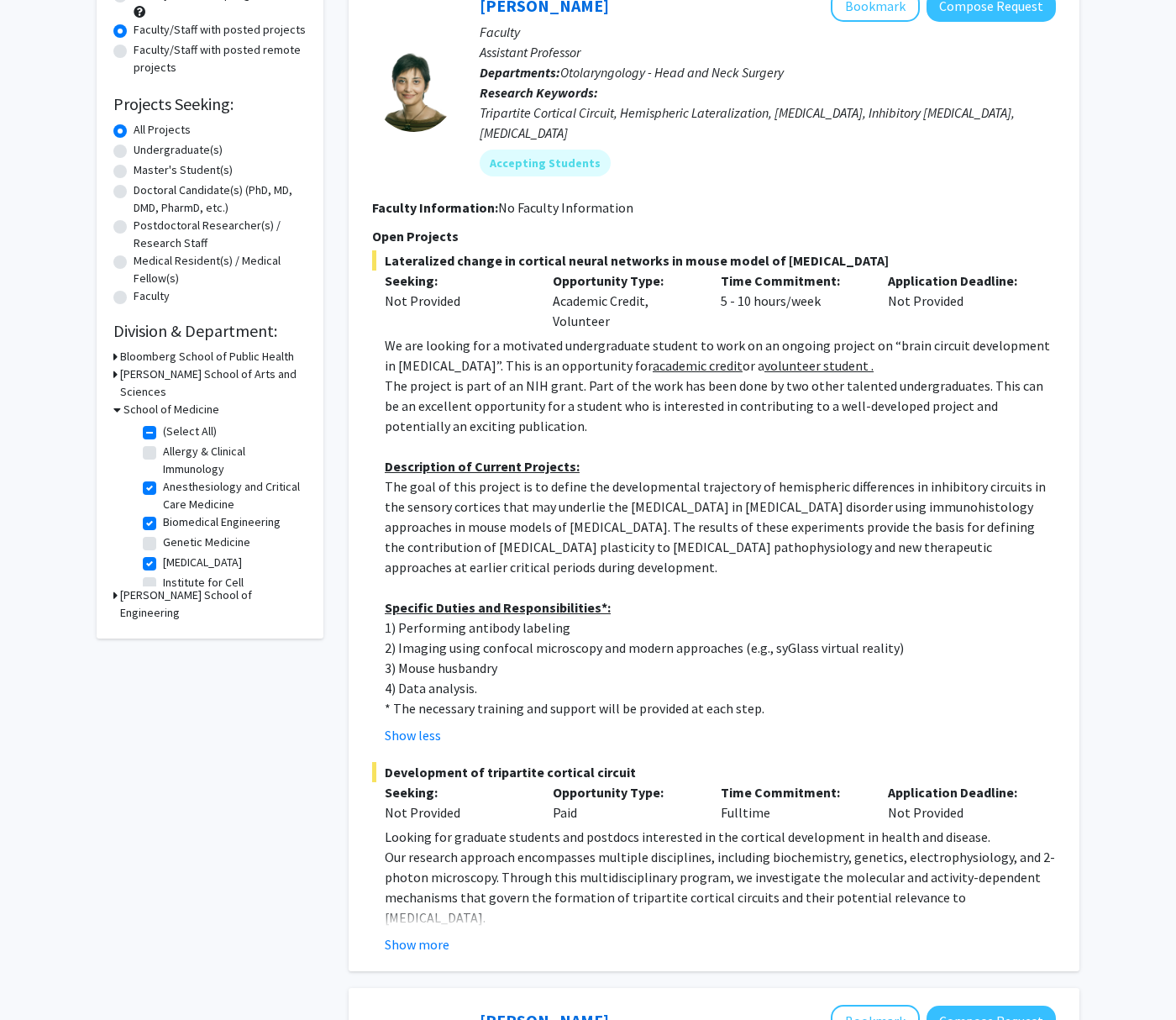
scroll to position [198, 0]
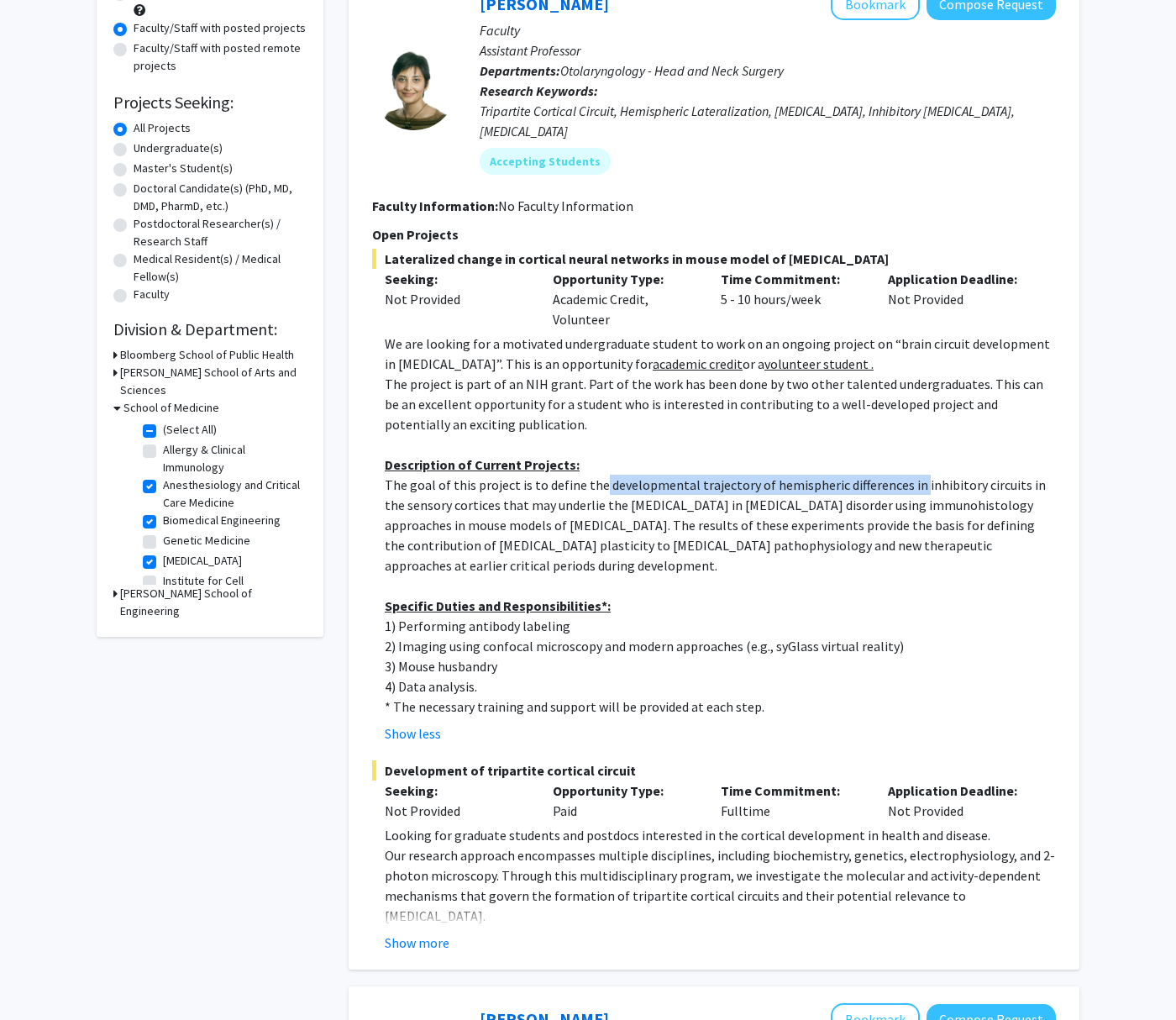
drag, startPoint x: 596, startPoint y: 469, endPoint x: 908, endPoint y: 467, distance: 312.0
click at [908, 474] on p "The goal of this project is to define the developmental trajectory of hemispher…" at bounding box center [720, 524] width 671 height 100
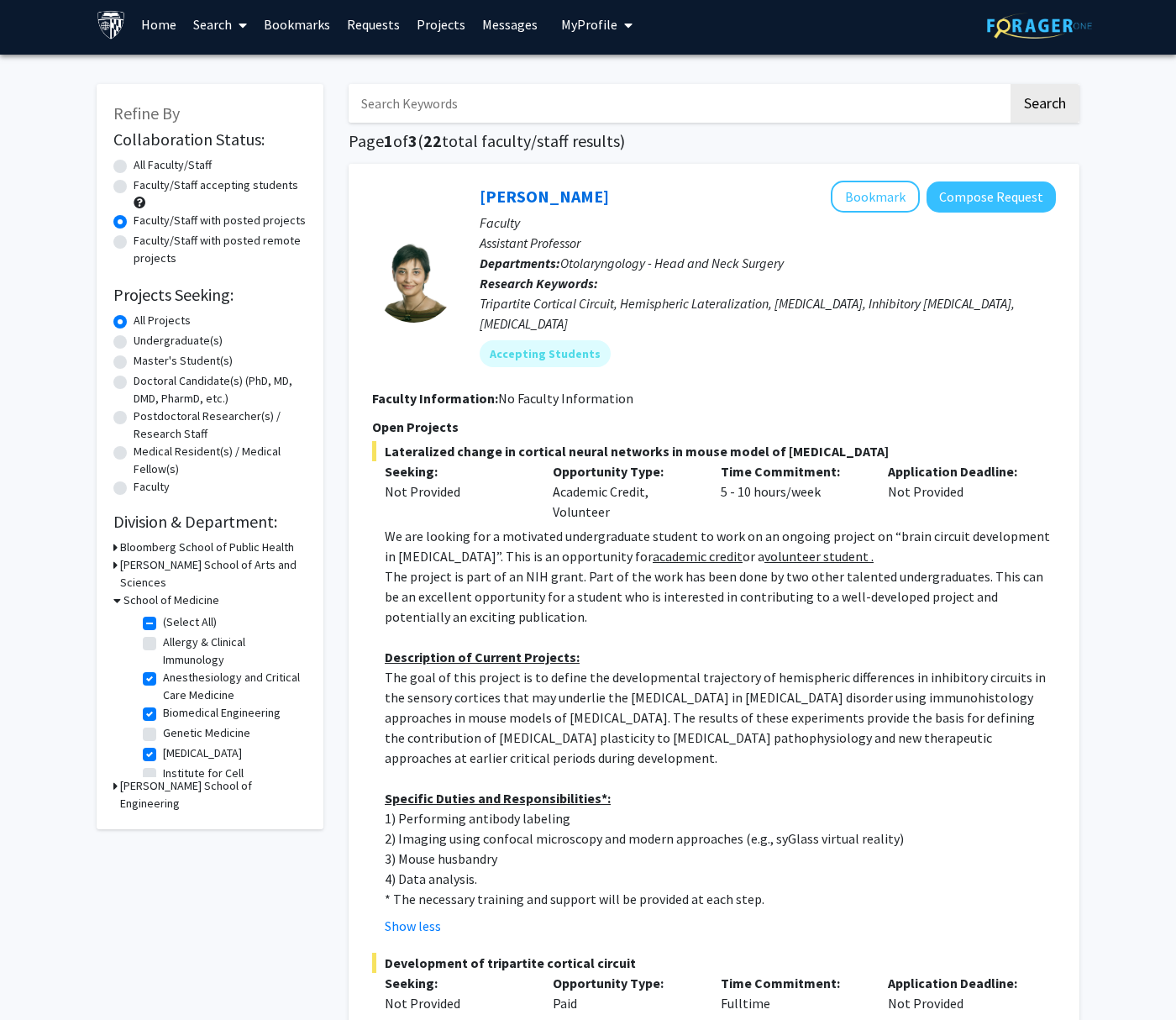
scroll to position [8, 0]
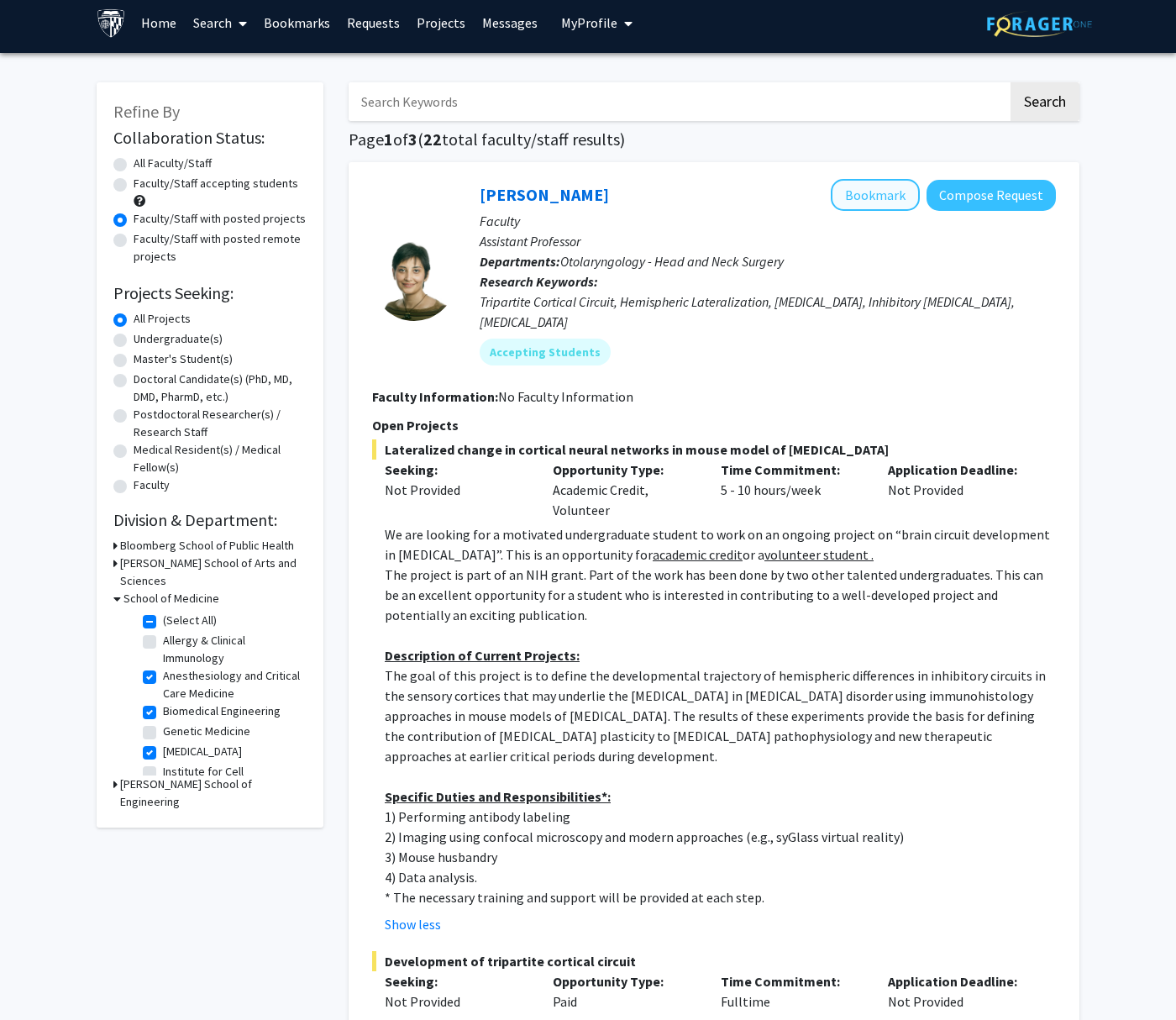
click at [863, 203] on button "Bookmark" at bounding box center [876, 195] width 89 height 32
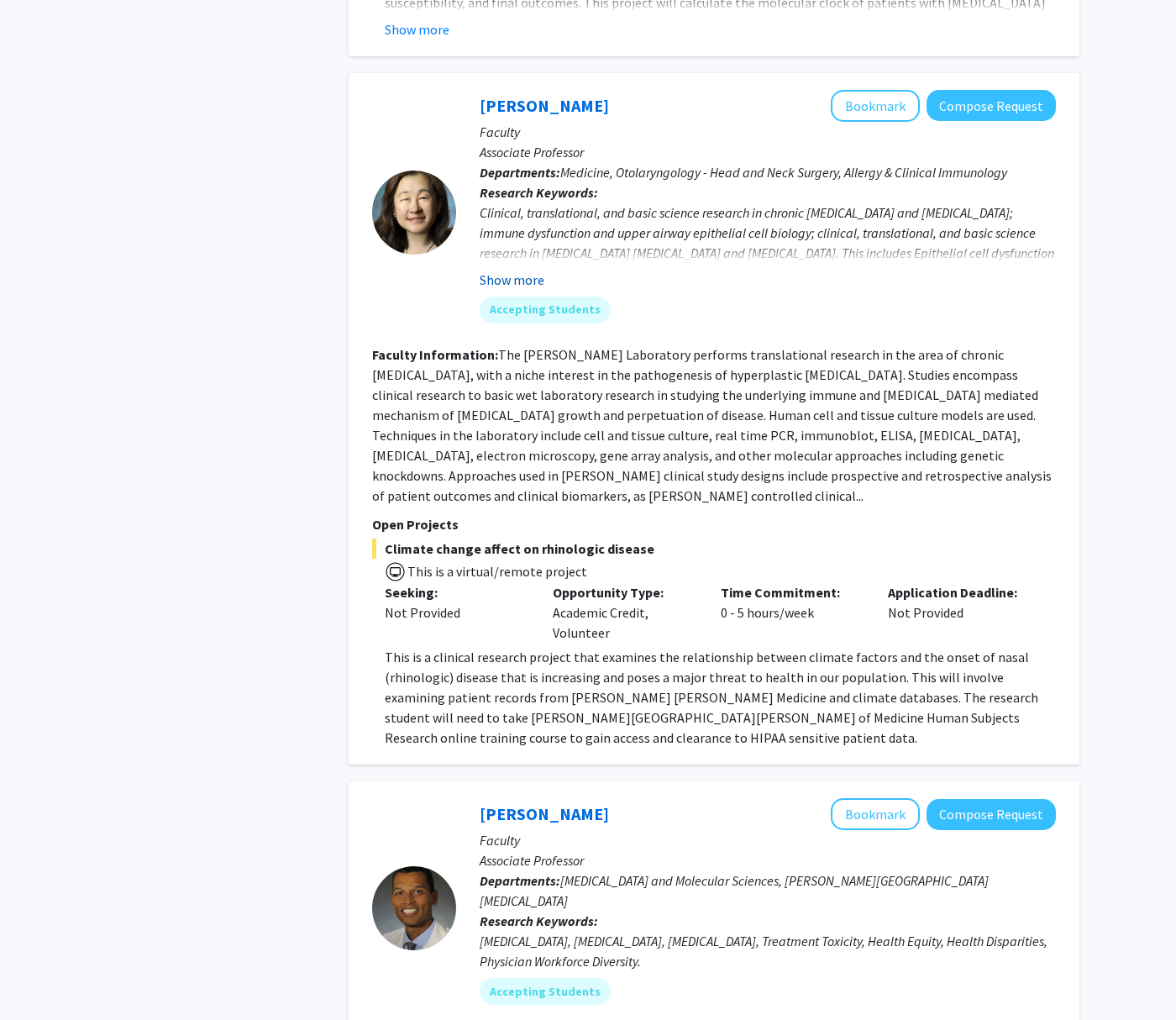
scroll to position [2064, 0]
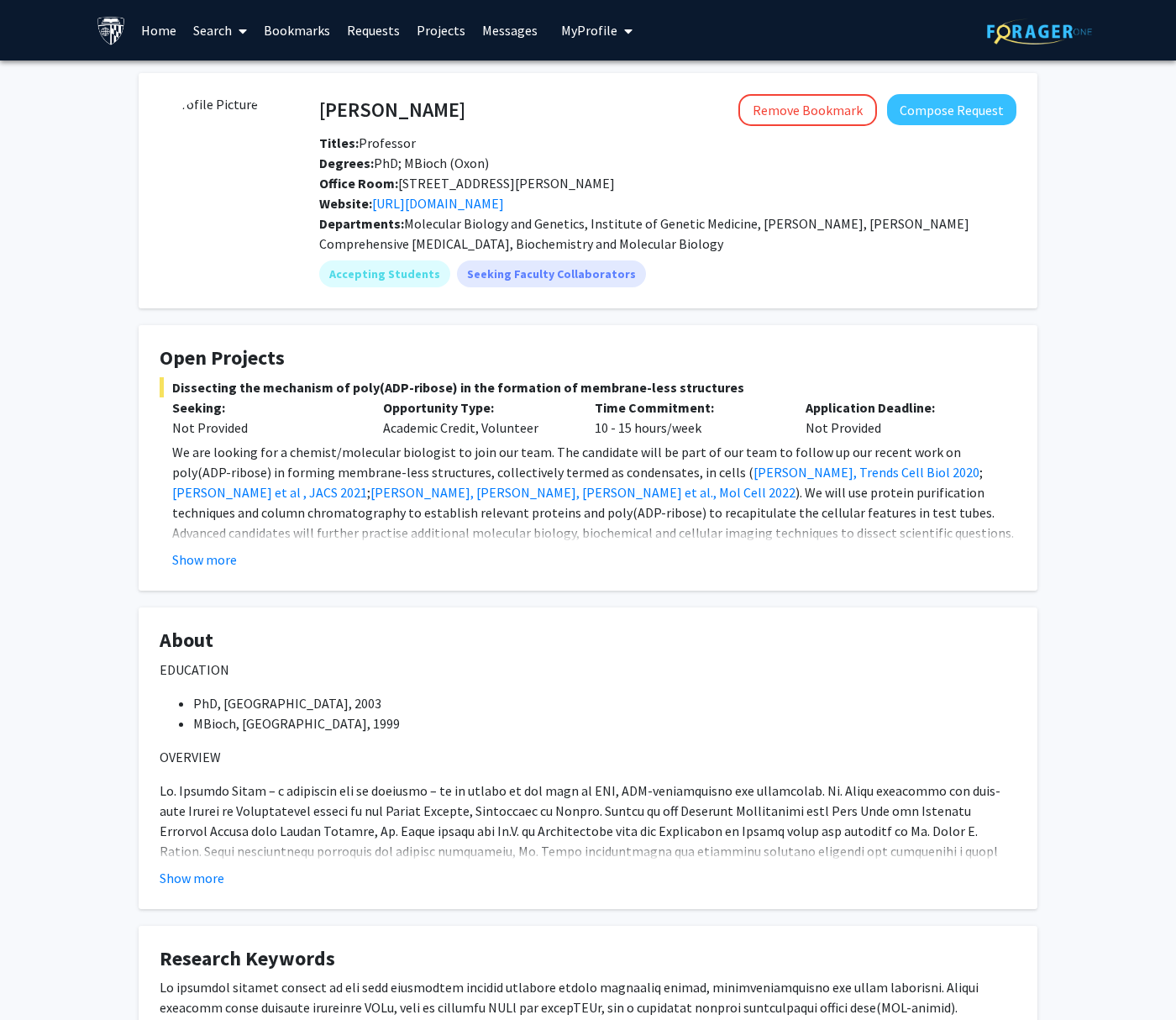
scroll to position [3, 0]
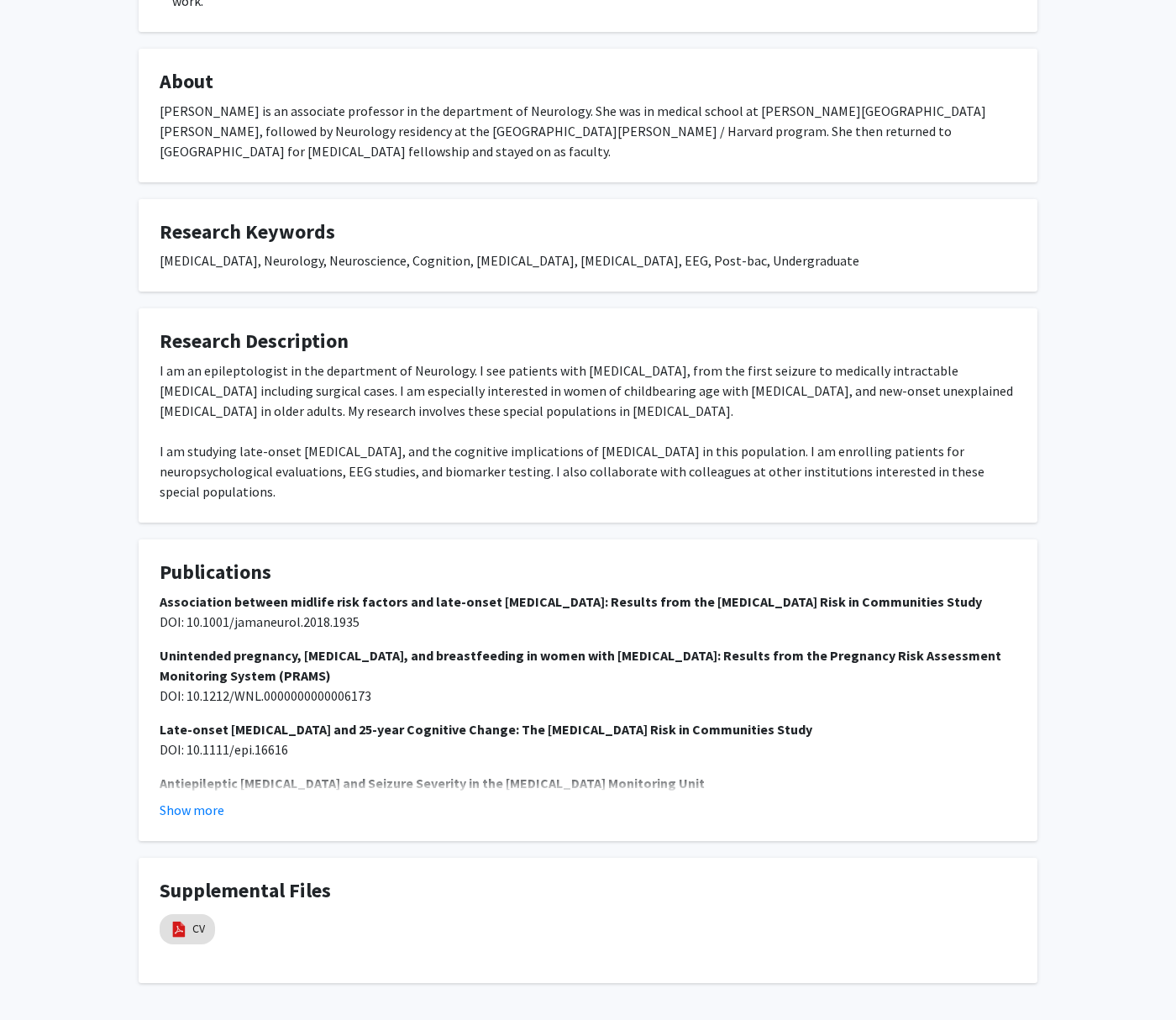
scroll to position [457, 0]
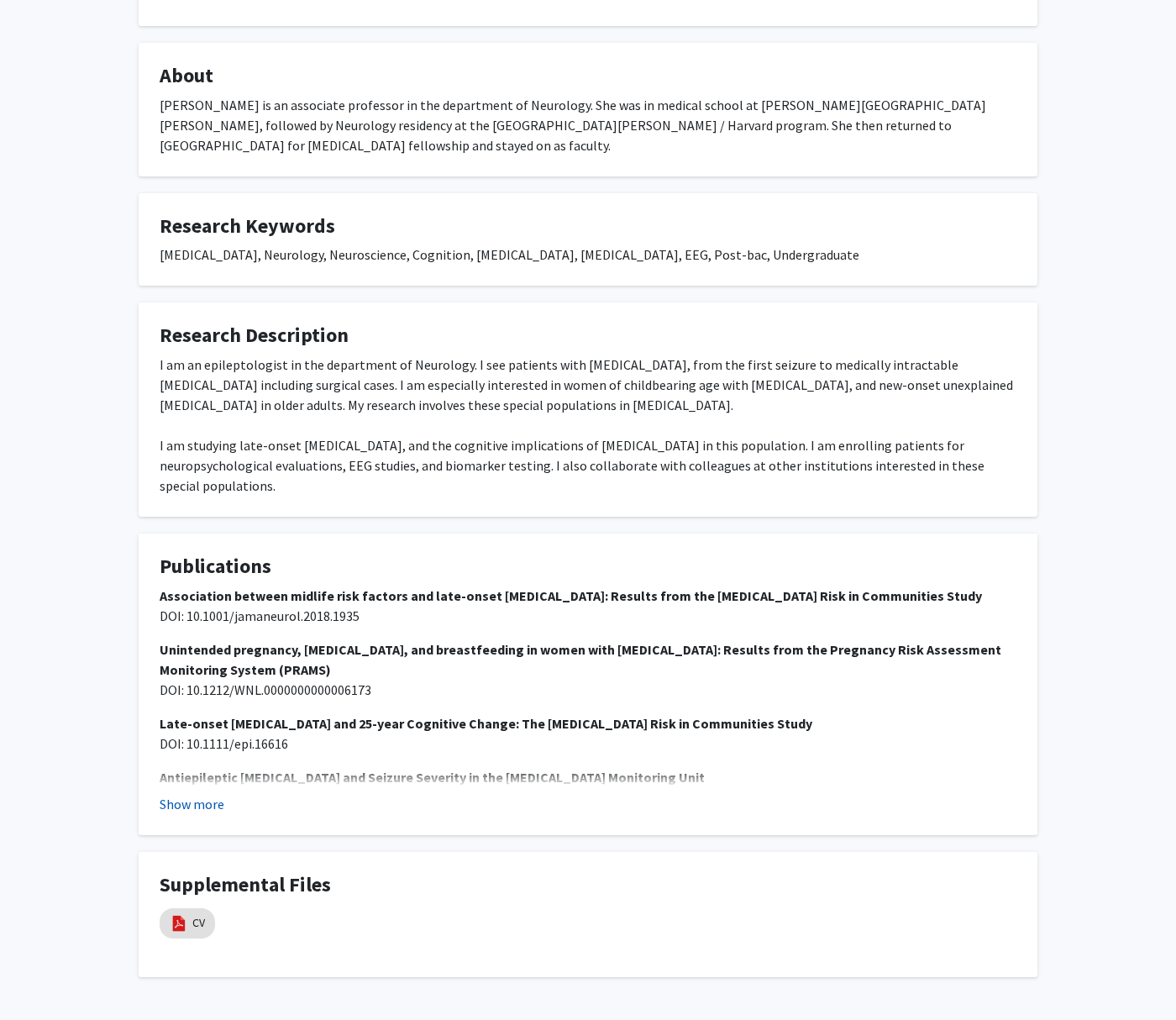
click at [207, 794] on button "Show more" at bounding box center [192, 804] width 65 height 20
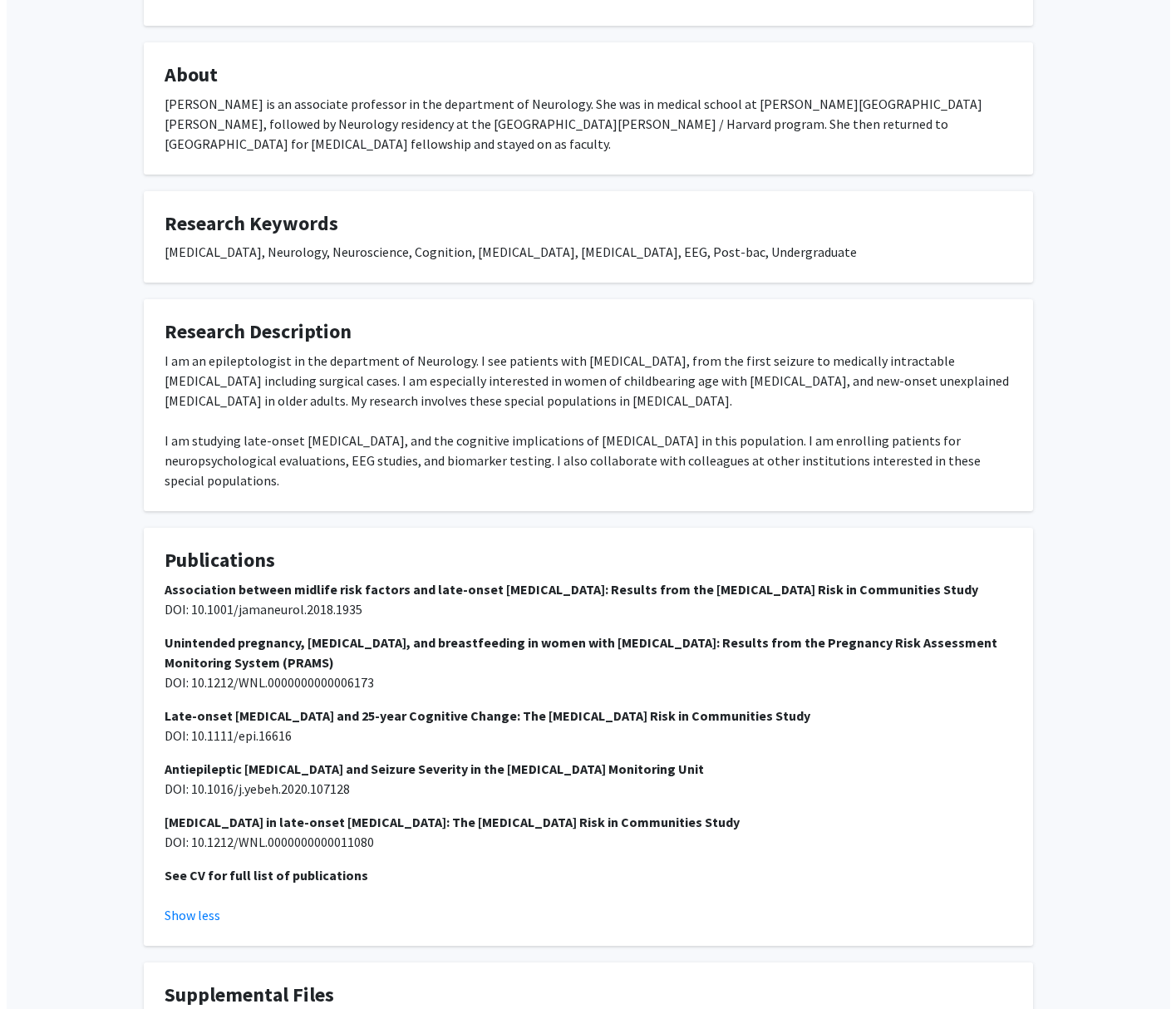
scroll to position [572, 0]
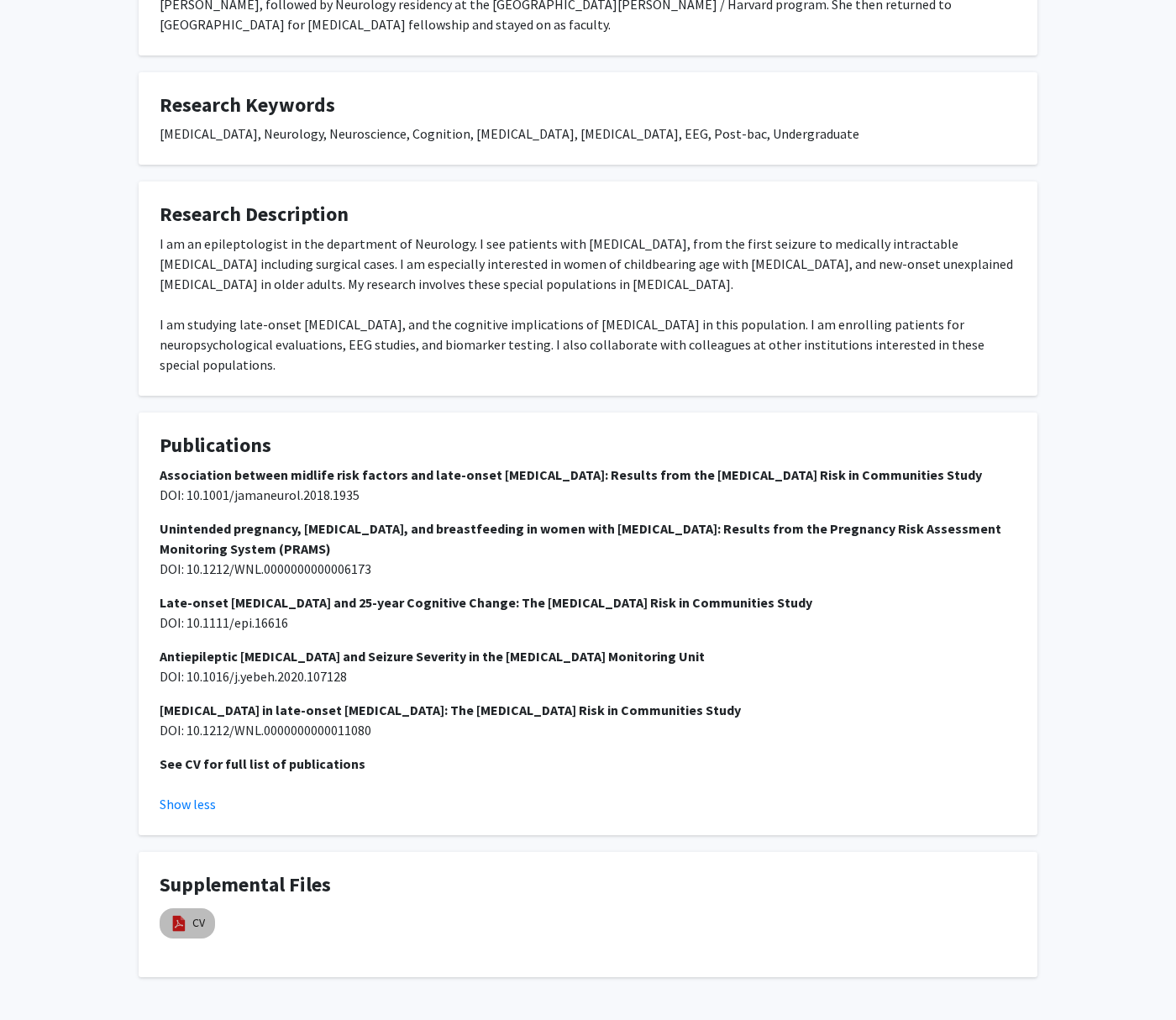
click at [179, 914] on img at bounding box center [179, 923] width 19 height 19
click at [188, 908] on mat-chip "CV" at bounding box center [187, 923] width 56 height 30
click at [211, 908] on mat-chip "CV" at bounding box center [187, 923] width 56 height 30
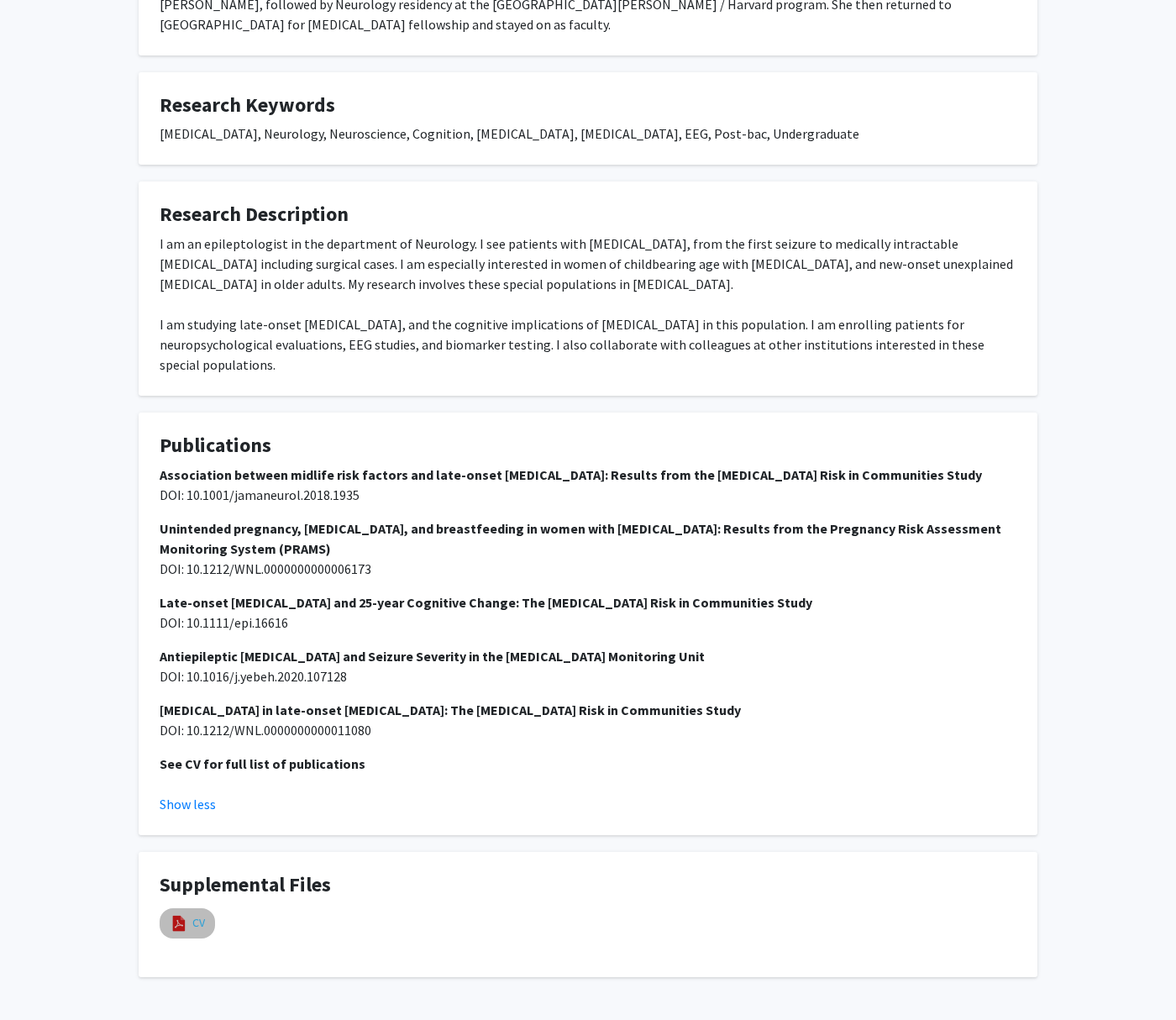
click at [204, 914] on link "CV" at bounding box center [198, 922] width 13 height 18
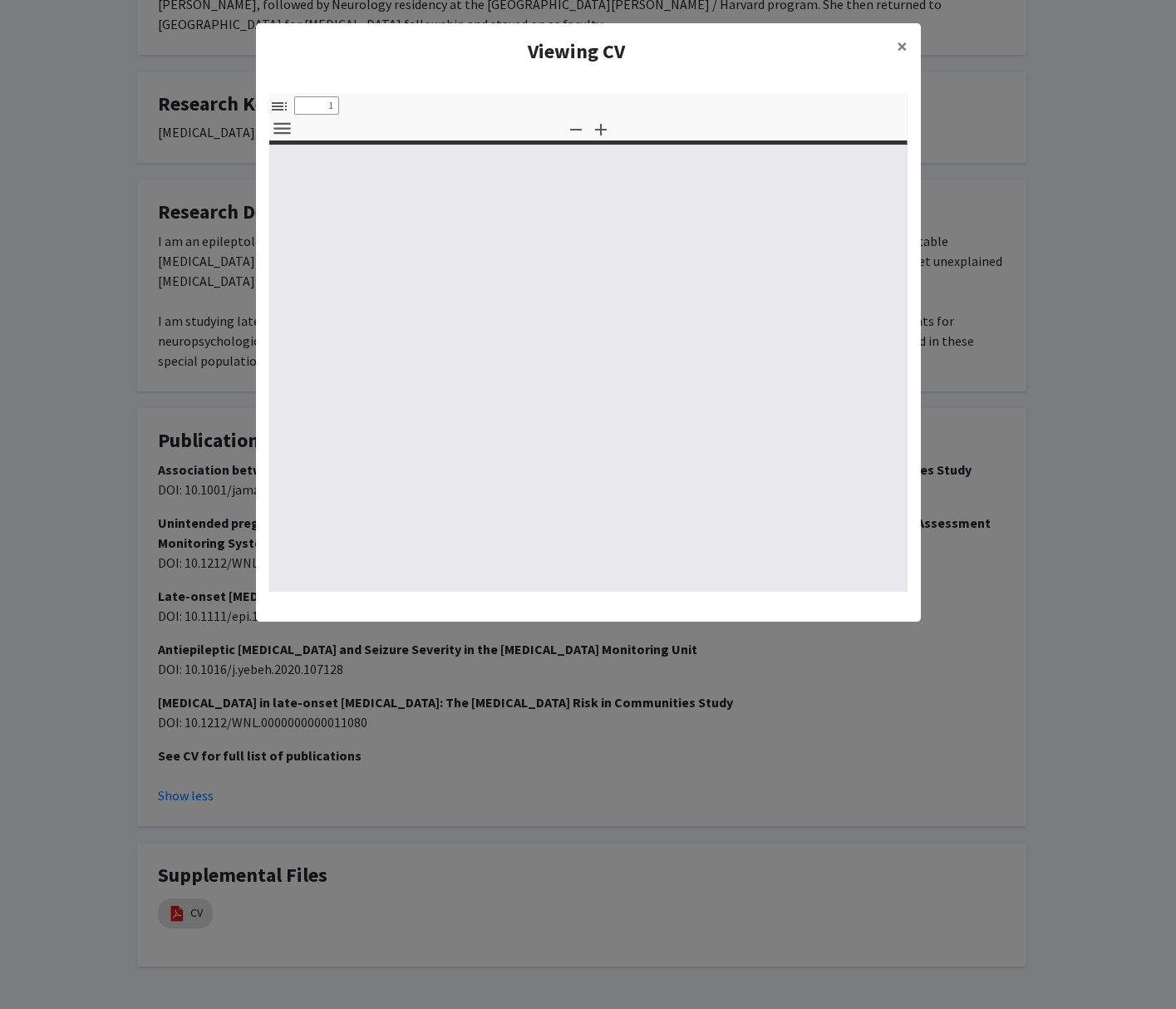
select select "custom"
type input "0"
select select "custom"
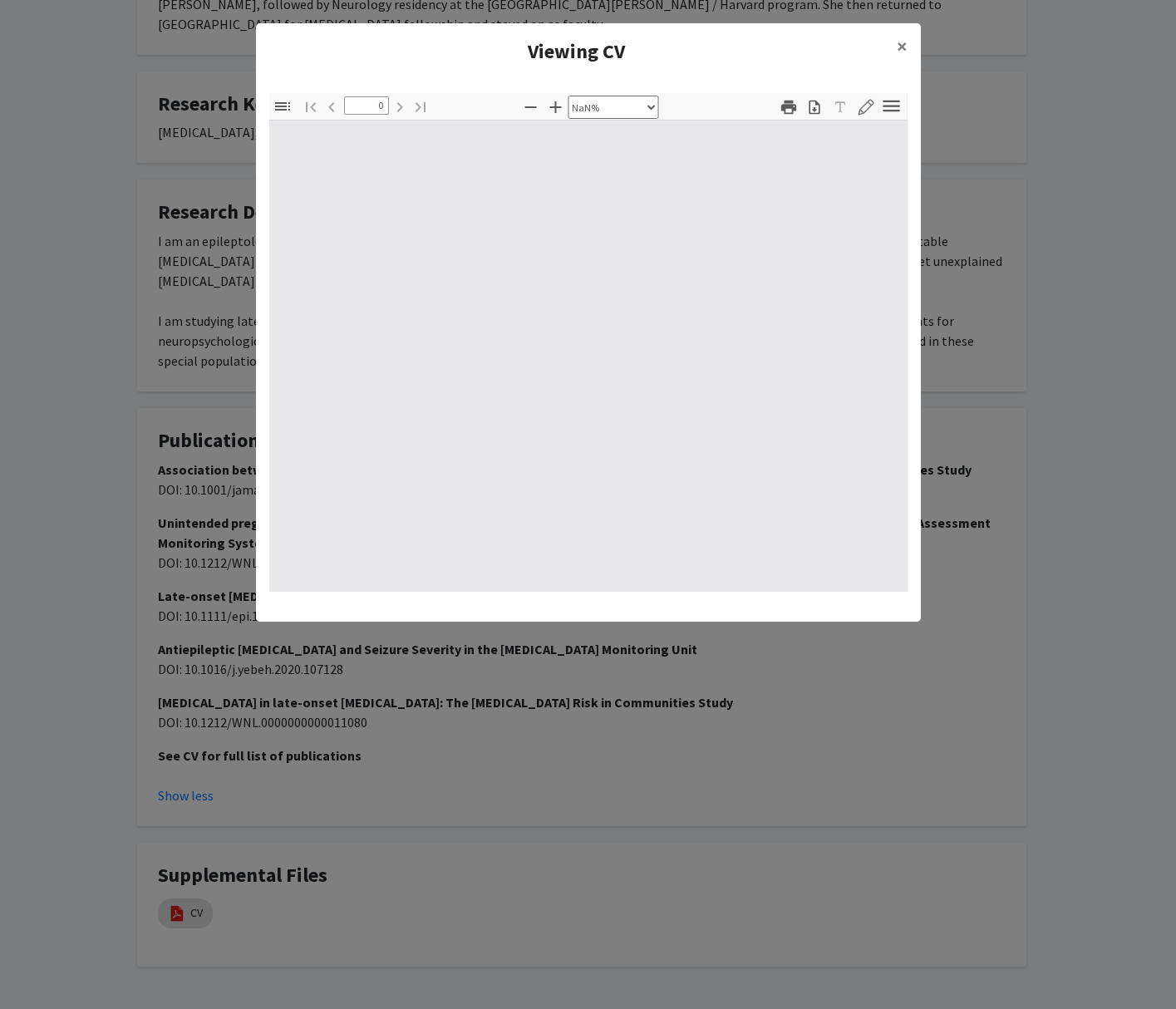
type input "1"
select select "auto"
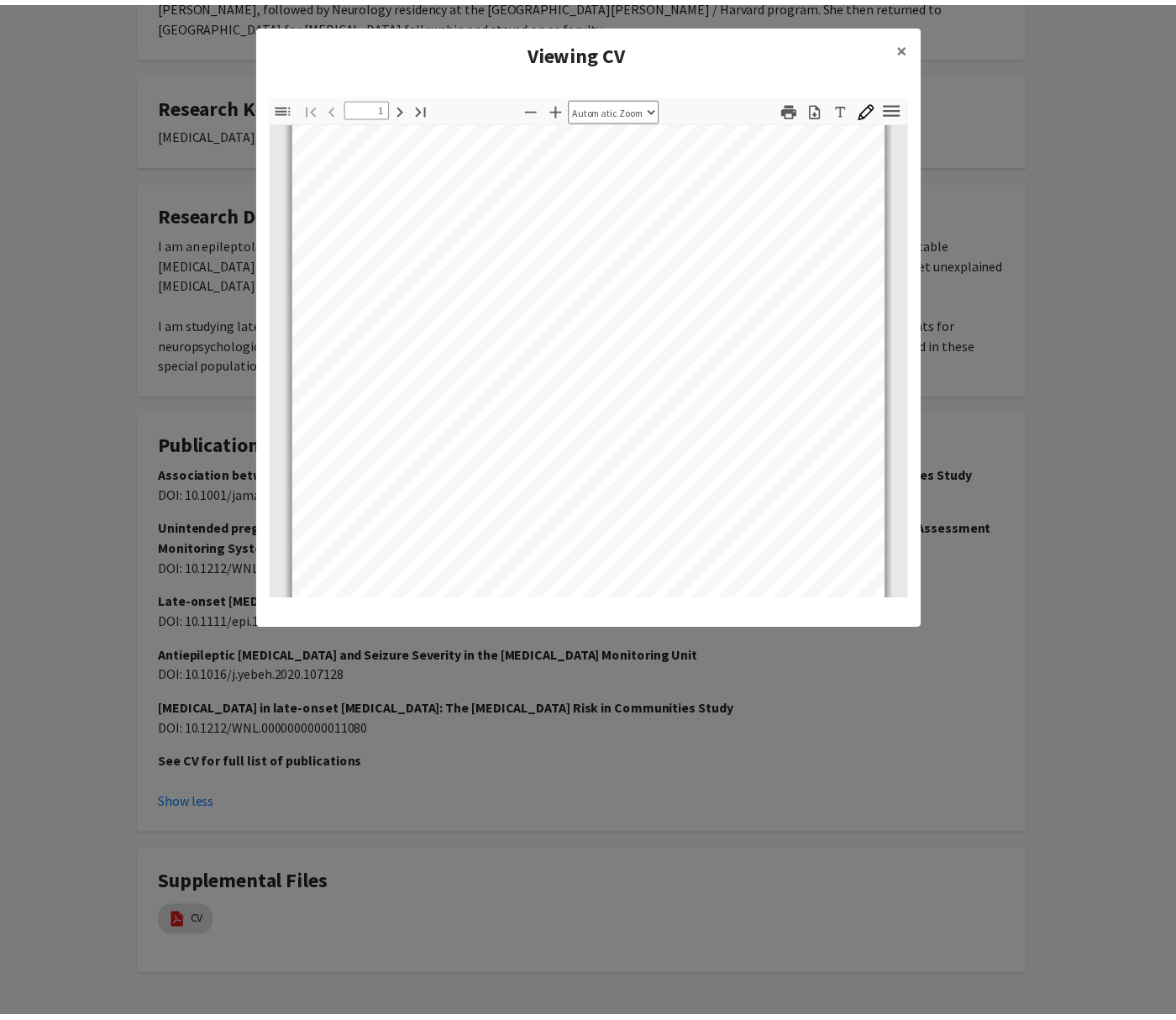
scroll to position [18, 0]
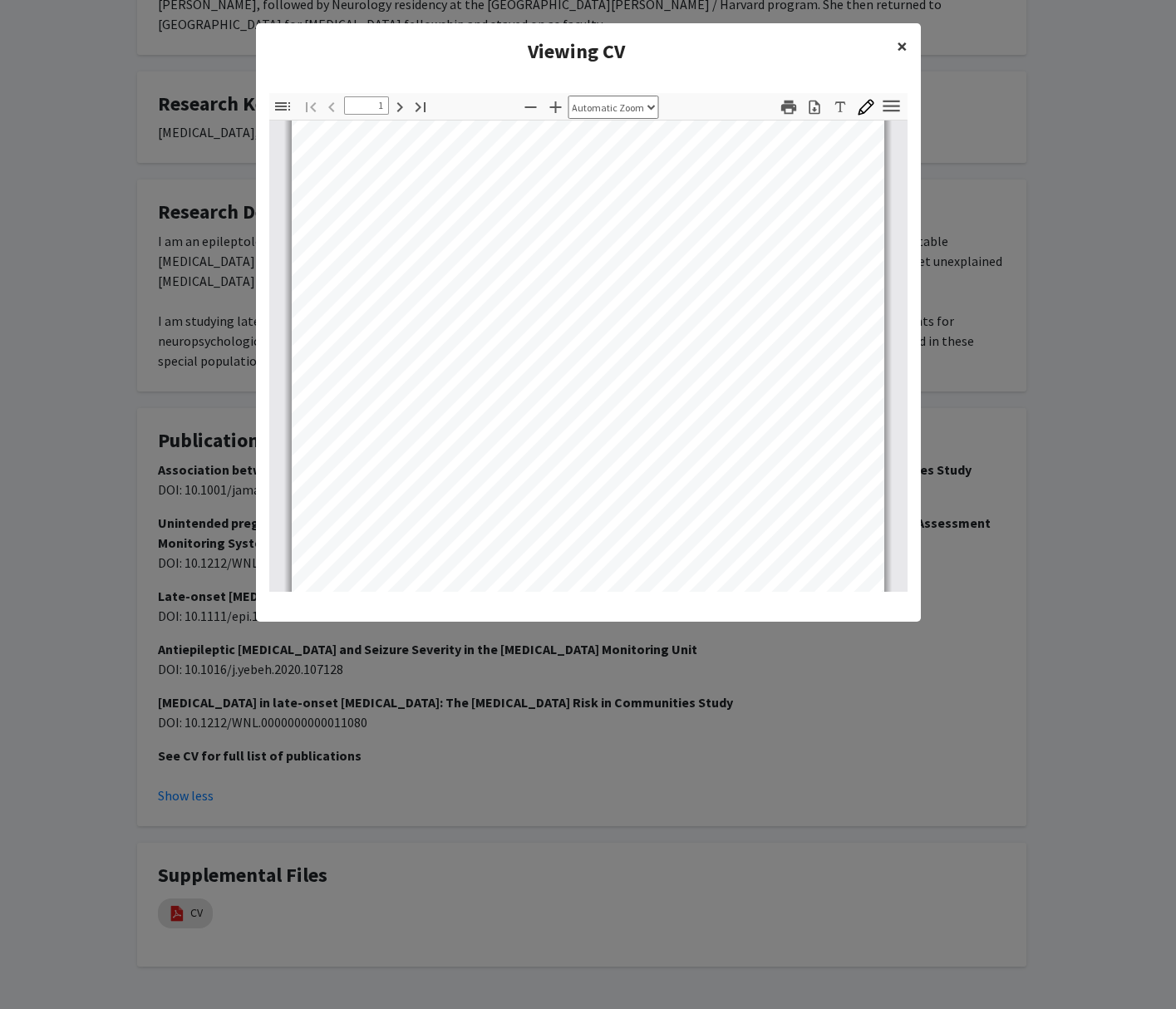
click at [901, 43] on span "×" at bounding box center [901, 46] width 11 height 26
